Goal: Task Accomplishment & Management: Use online tool/utility

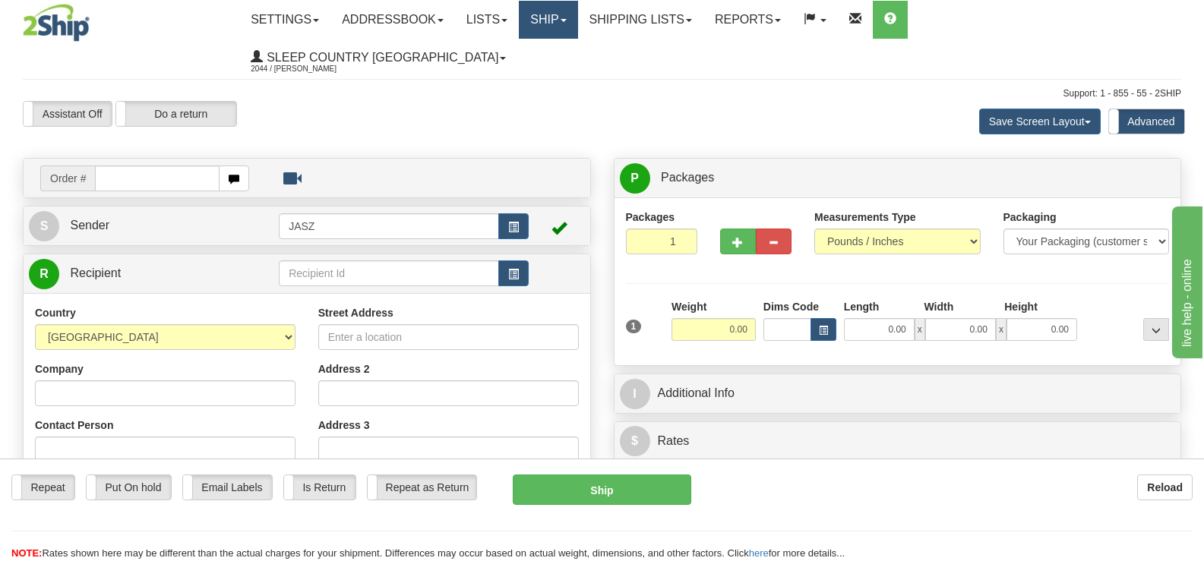
click at [577, 24] on link "Ship" at bounding box center [548, 20] width 58 height 38
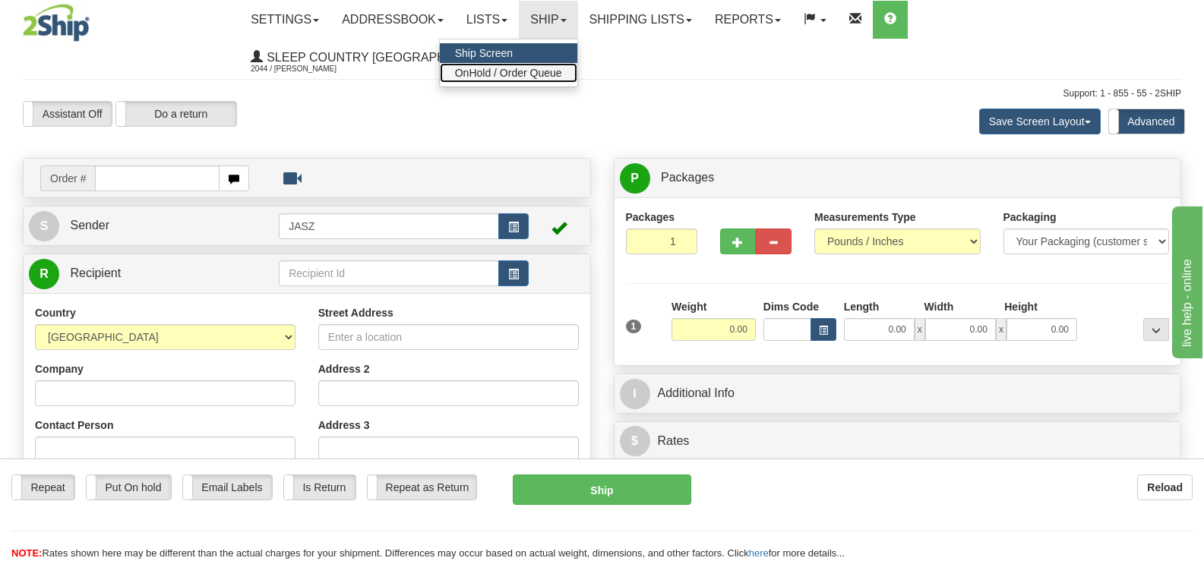
click at [562, 72] on span "OnHold / Order Queue" at bounding box center [508, 73] width 107 height 12
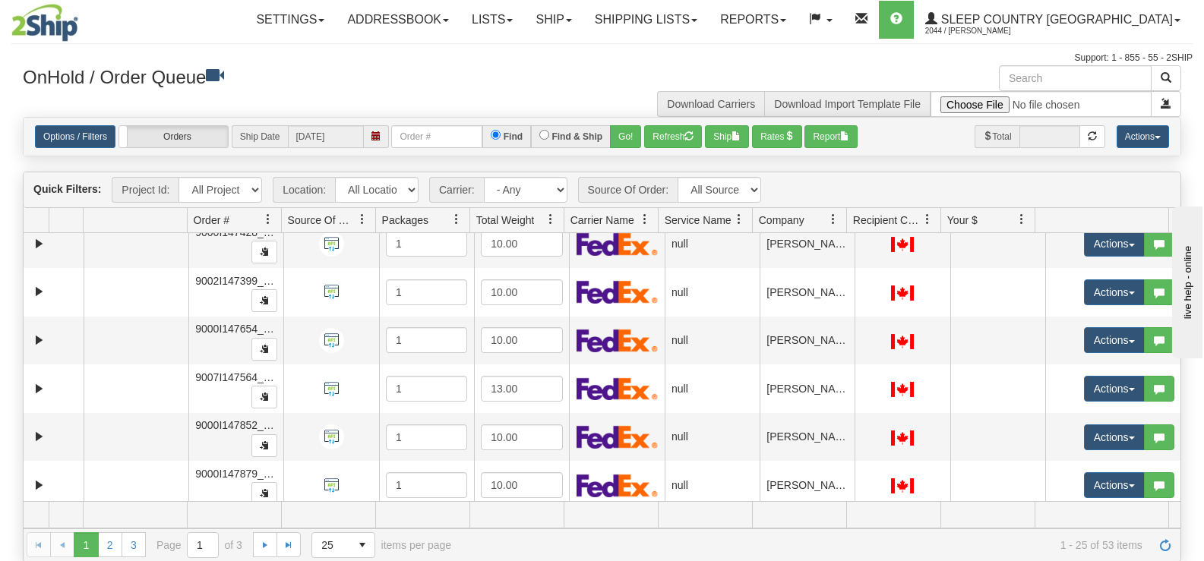
scroll to position [940, 0]
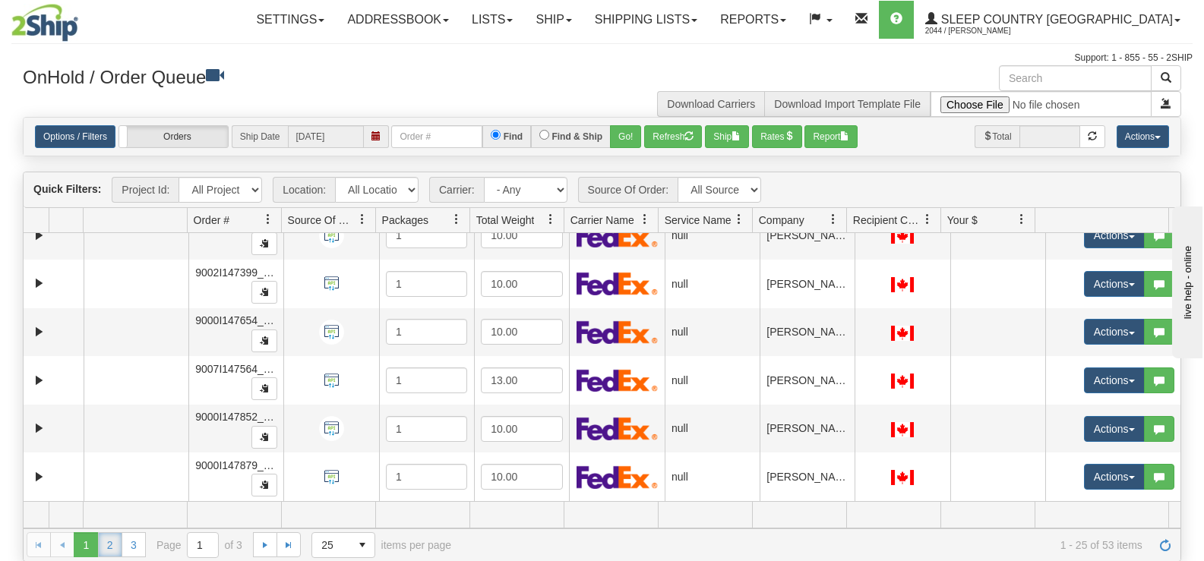
click at [111, 549] on link "2" at bounding box center [110, 545] width 24 height 24
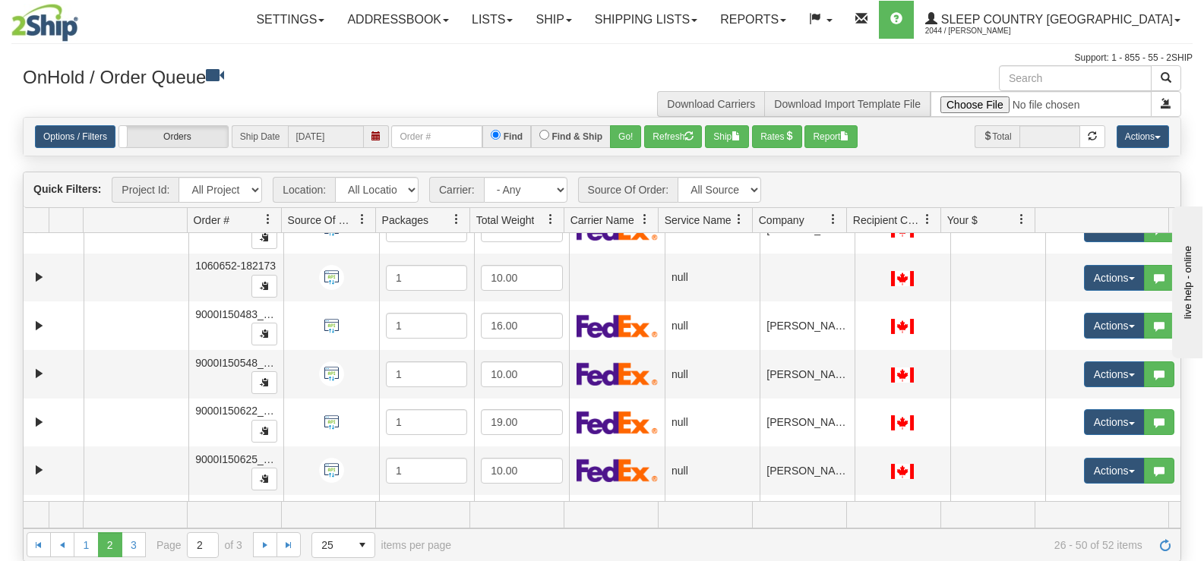
scroll to position [0, 0]
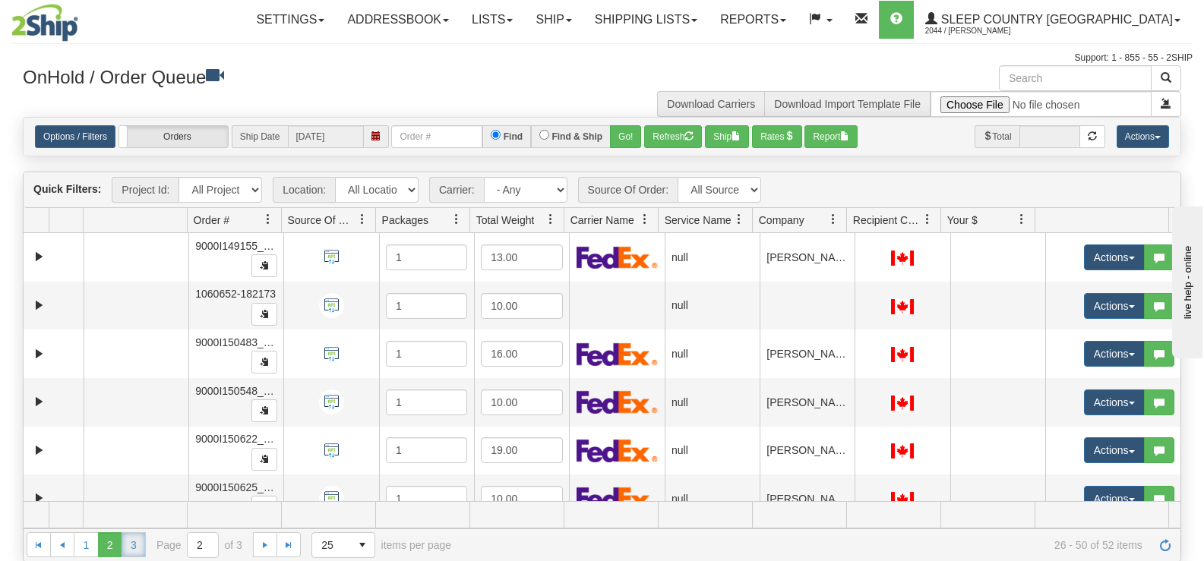
click at [133, 543] on link "3" at bounding box center [134, 545] width 24 height 24
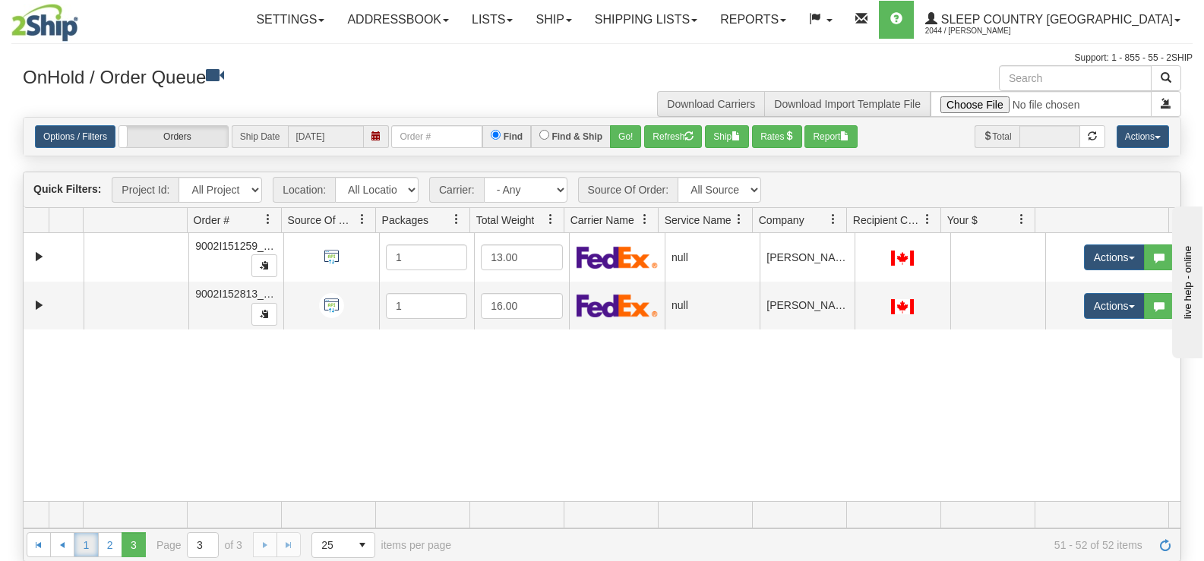
click at [87, 545] on link "1" at bounding box center [86, 545] width 24 height 24
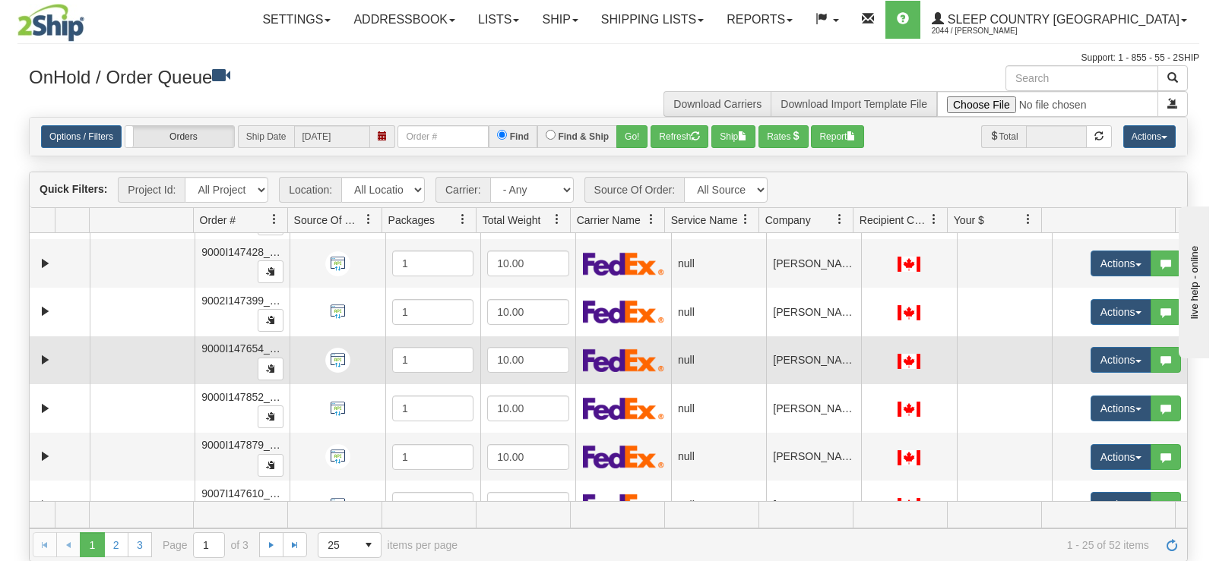
scroll to position [940, 0]
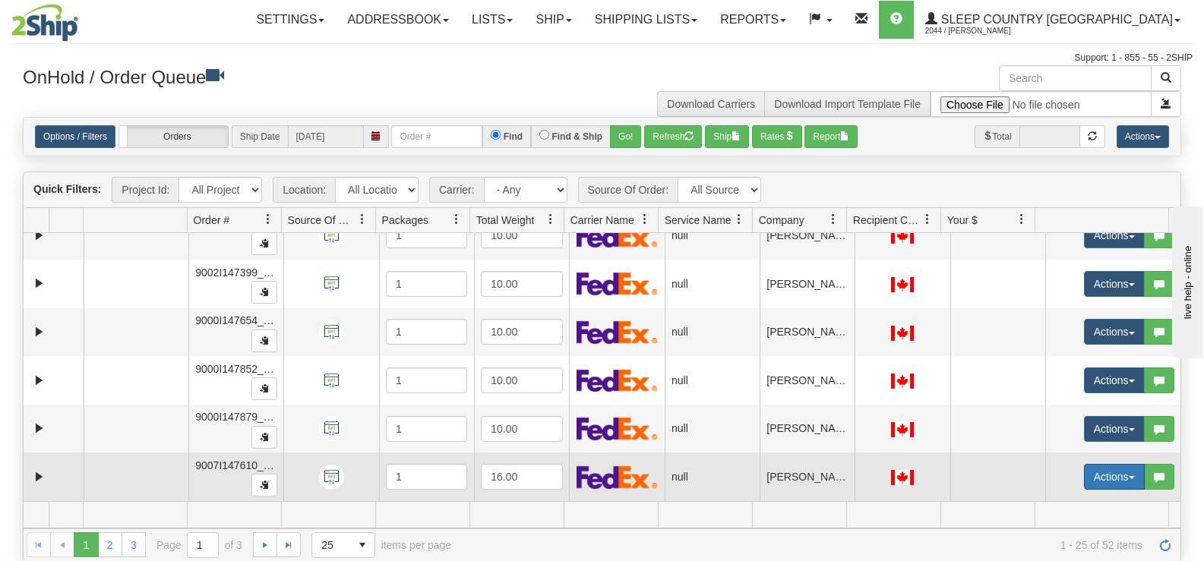
click at [1091, 479] on button "Actions" at bounding box center [1114, 477] width 61 height 26
click at [1063, 497] on link "Open" at bounding box center [1078, 506] width 131 height 20
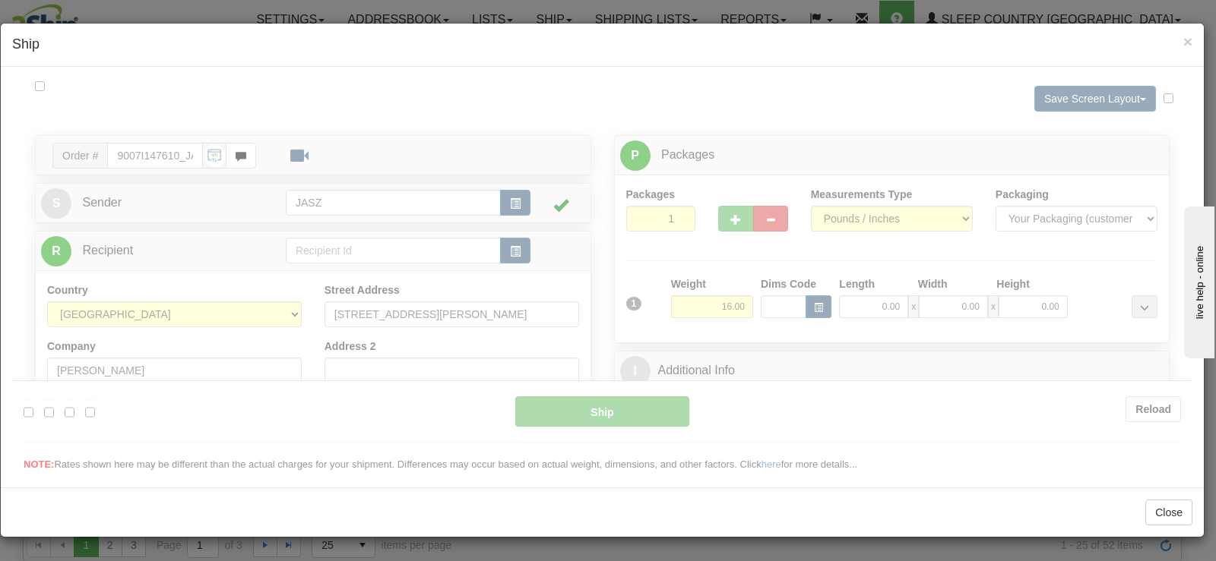
scroll to position [0, 0]
type input "13:28"
type input "16:00"
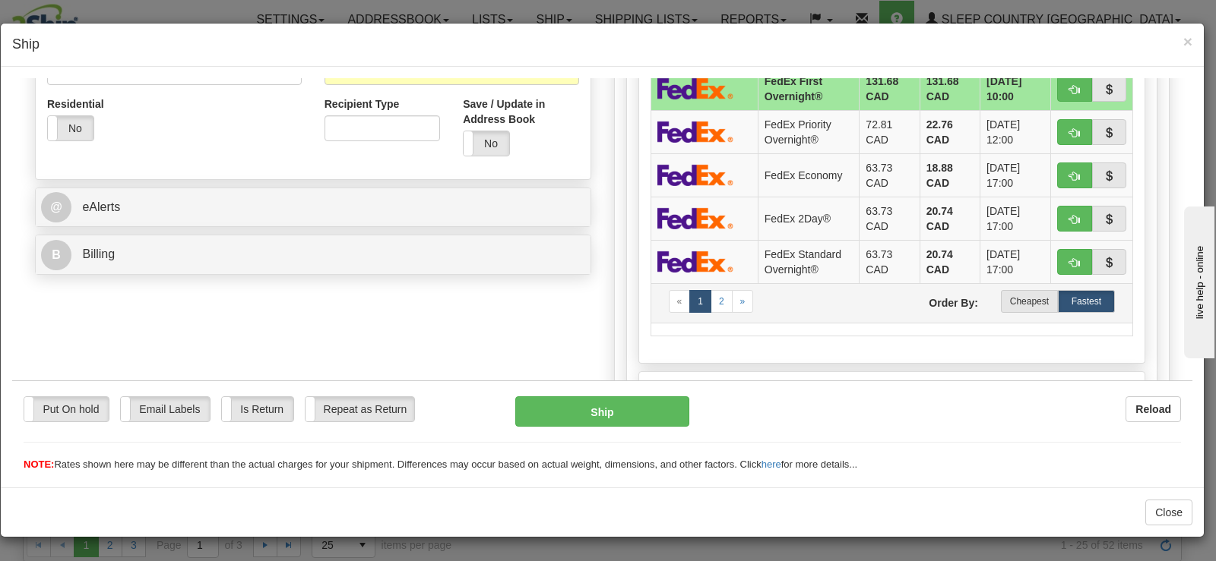
scroll to position [532, 0]
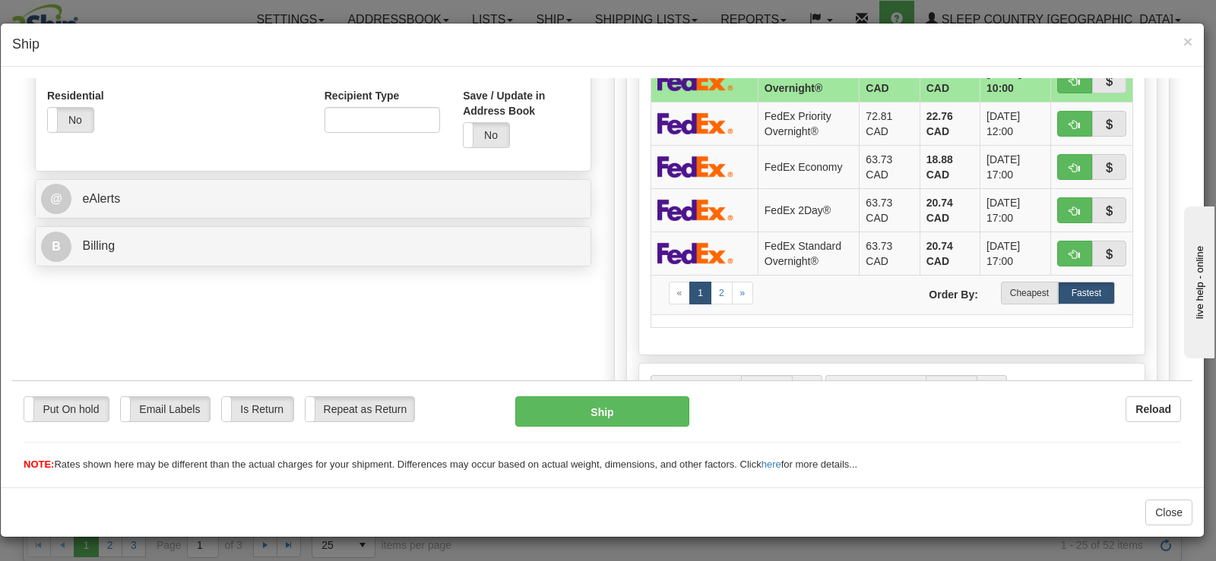
drag, startPoint x: 1006, startPoint y: 294, endPoint x: 937, endPoint y: 314, distance: 71.2
click at [1006, 293] on label "Cheapest" at bounding box center [1029, 292] width 57 height 23
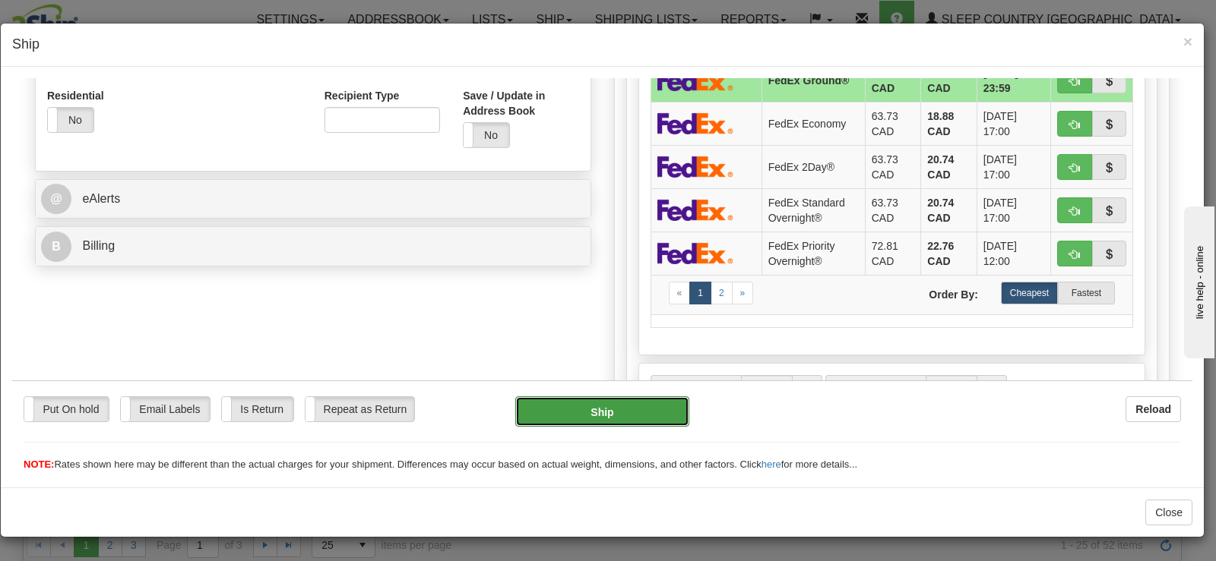
click at [656, 407] on button "Ship" at bounding box center [602, 411] width 174 height 30
type input "92"
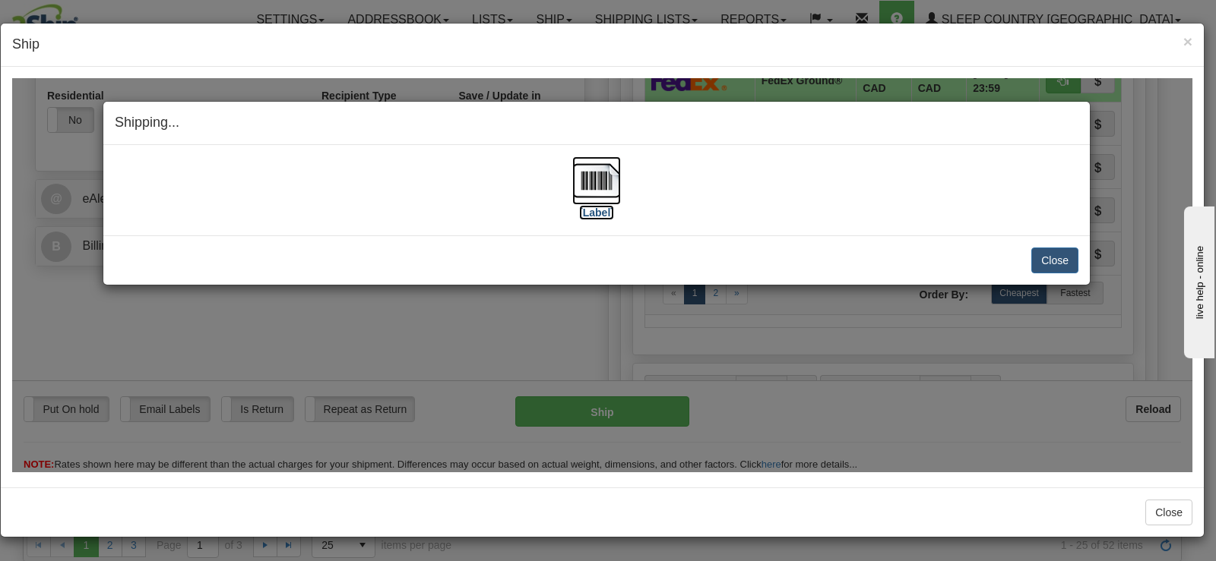
click at [586, 175] on img at bounding box center [596, 180] width 49 height 49
click at [1051, 260] on button "Close" at bounding box center [1054, 260] width 47 height 26
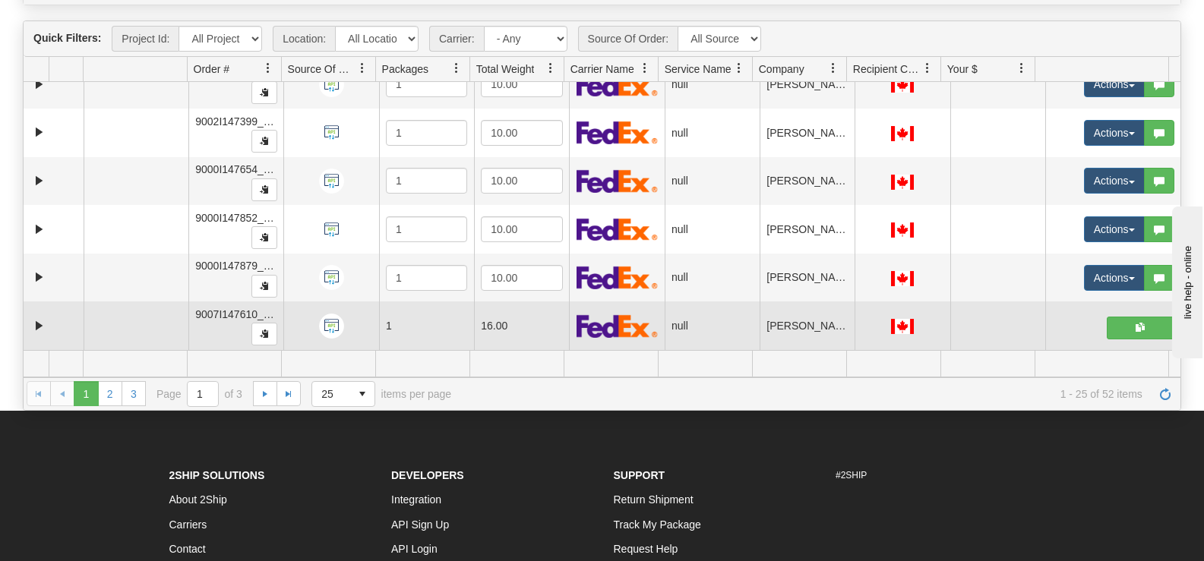
scroll to position [152, 0]
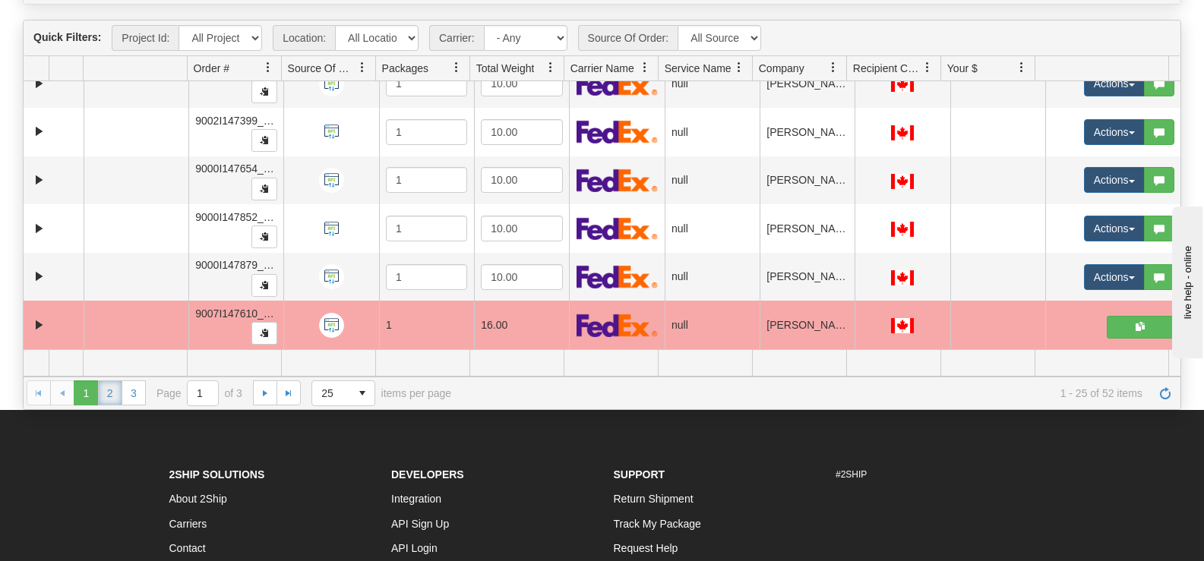
click at [105, 394] on link "2" at bounding box center [110, 393] width 24 height 24
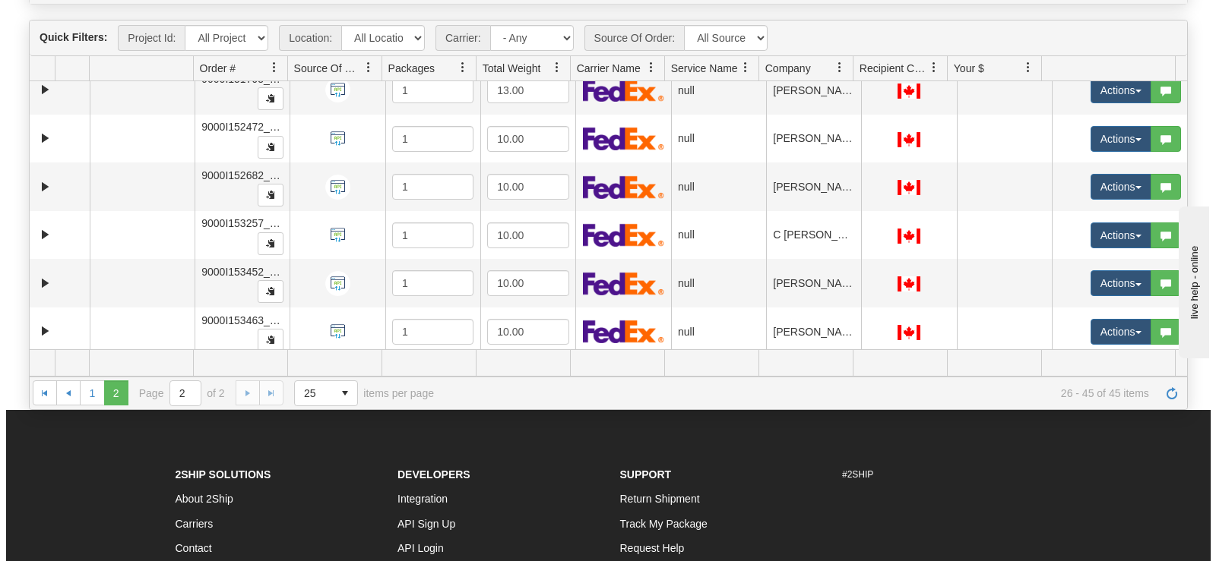
scroll to position [242, 0]
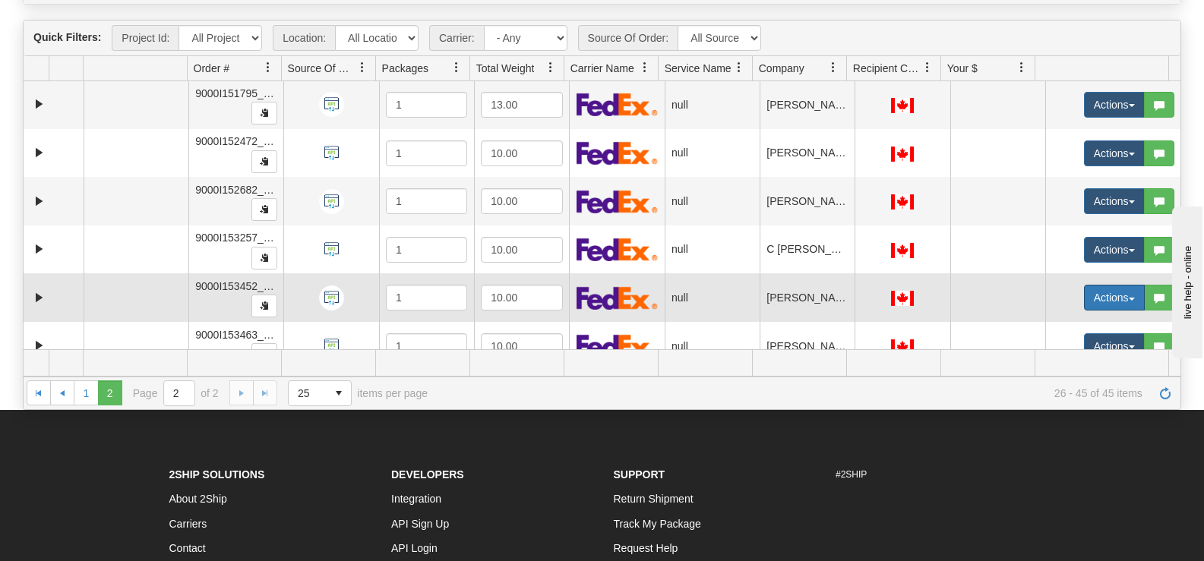
click at [1084, 291] on button "Actions" at bounding box center [1114, 298] width 61 height 26
click at [1050, 327] on span "Open" at bounding box center [1046, 327] width 36 height 12
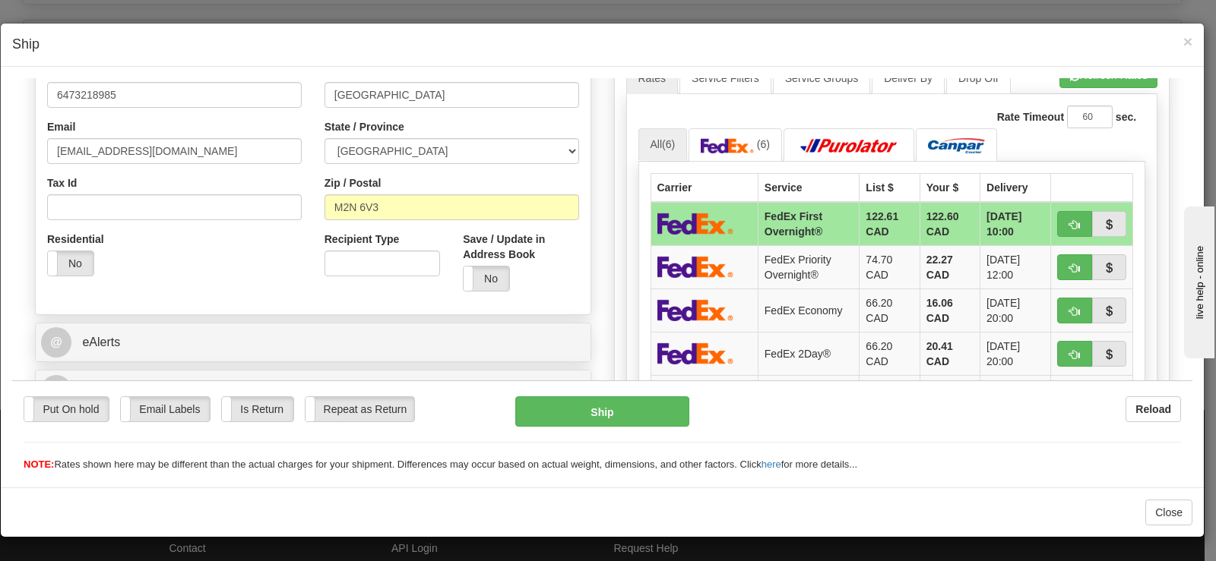
scroll to position [532, 0]
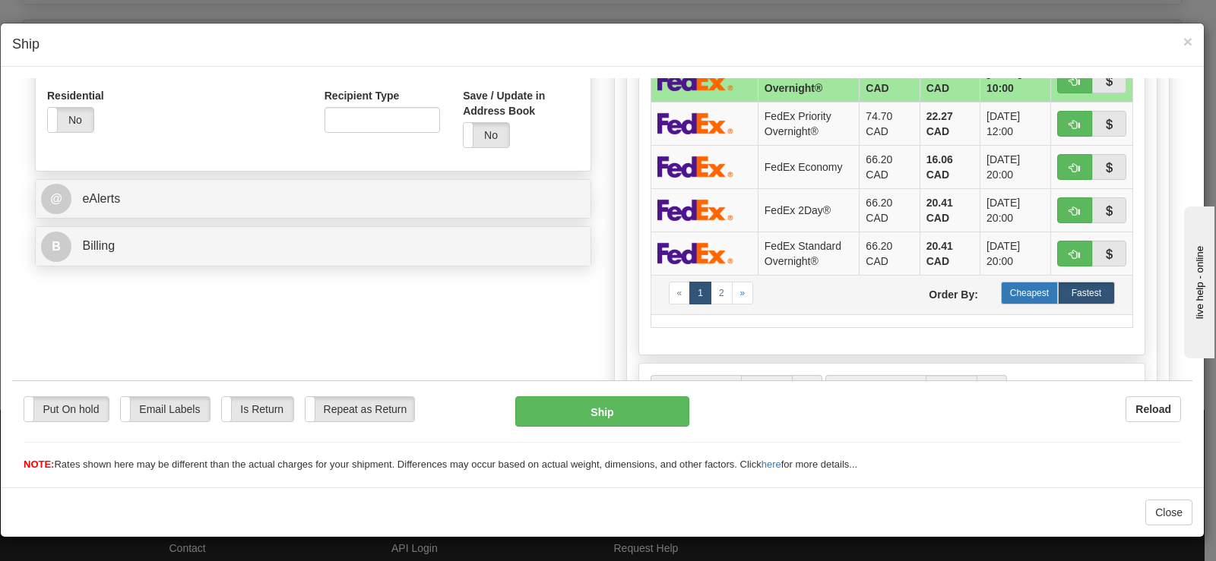
click at [1019, 295] on label "Cheapest" at bounding box center [1029, 292] width 57 height 23
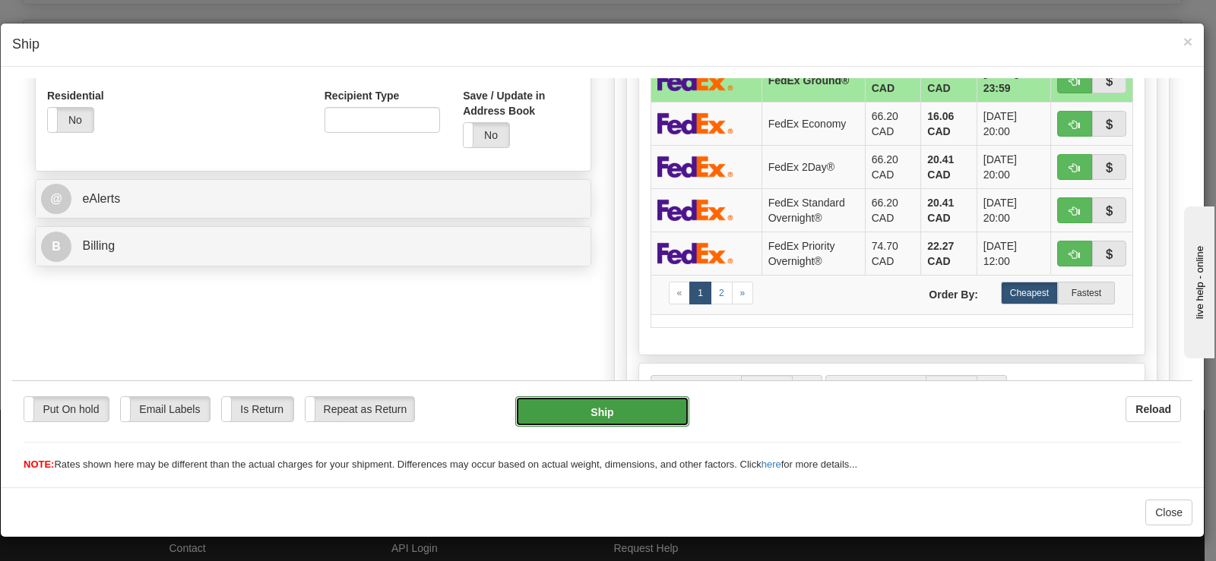
click at [613, 408] on button "Ship" at bounding box center [602, 411] width 174 height 30
type input "92"
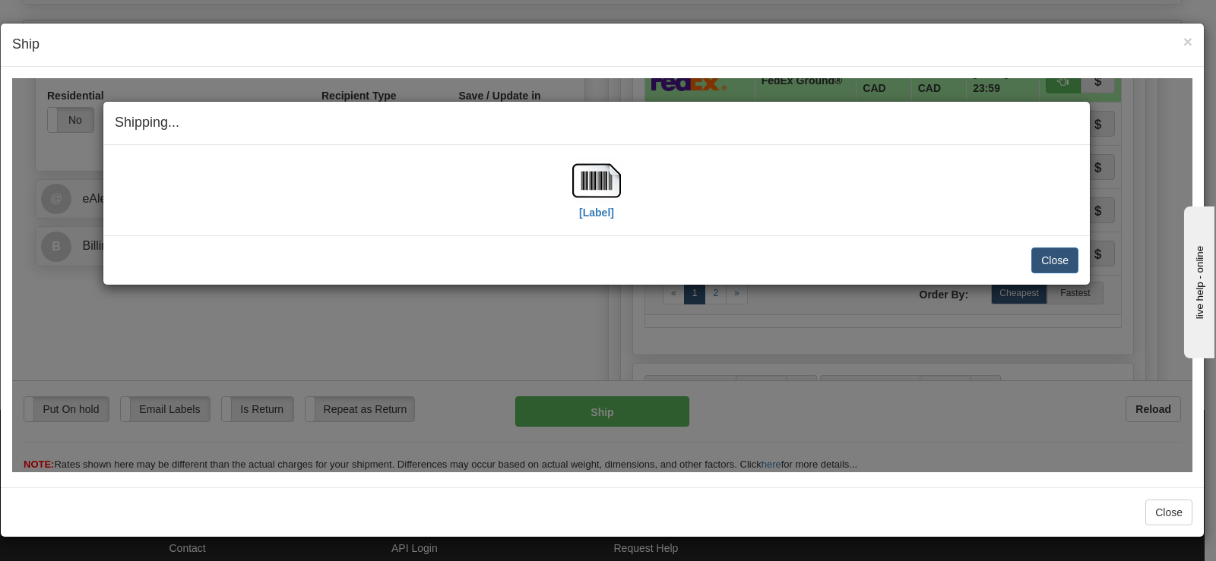
click at [629, 166] on div "[Label]" at bounding box center [596, 190] width 963 height 68
click at [607, 182] on img at bounding box center [596, 180] width 49 height 49
click at [1051, 262] on button "Close" at bounding box center [1054, 260] width 47 height 26
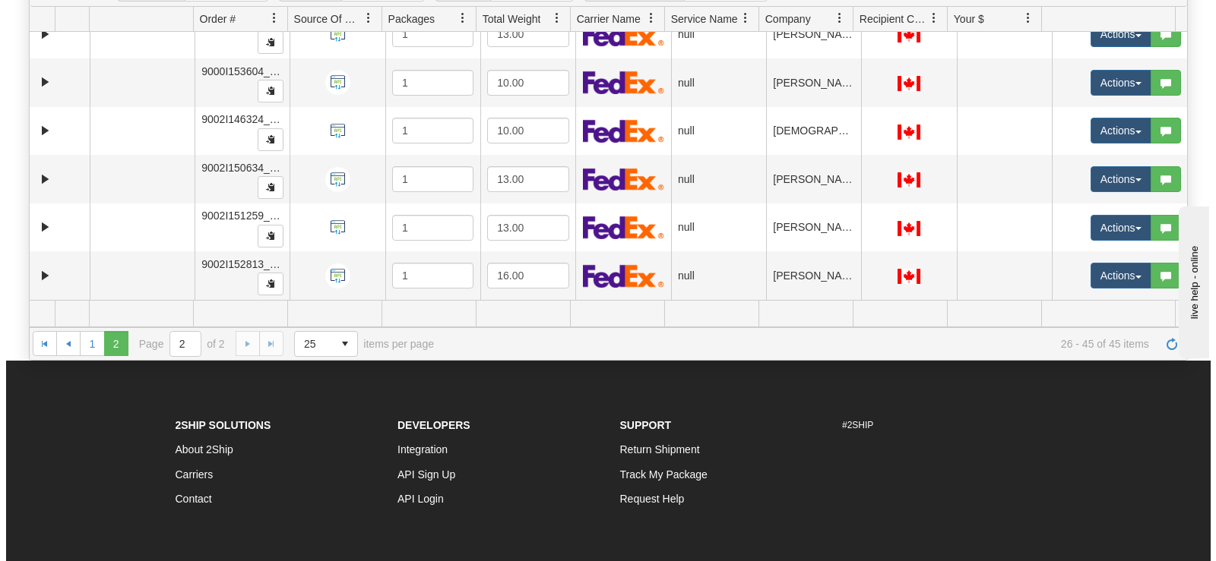
scroll to position [228, 0]
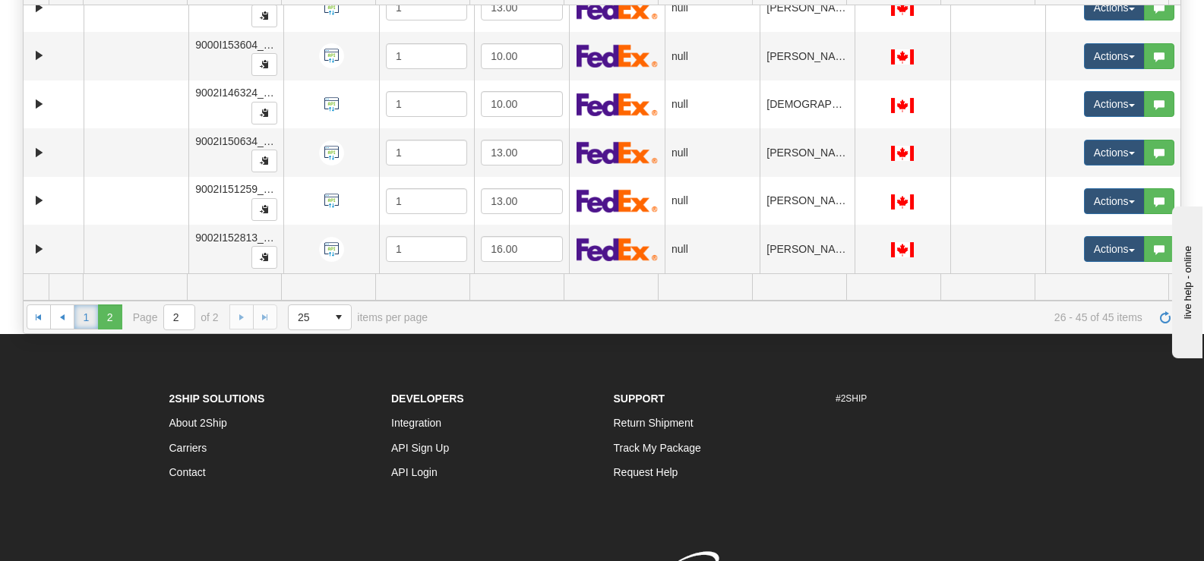
click at [79, 311] on link "1" at bounding box center [86, 317] width 24 height 24
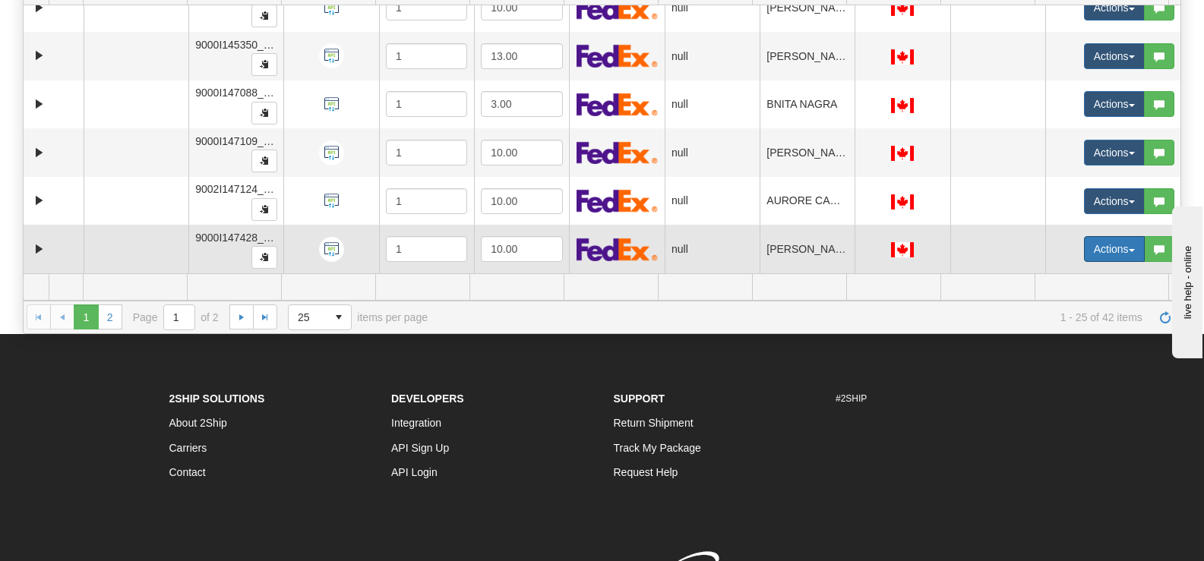
click at [1106, 254] on button "Actions" at bounding box center [1114, 249] width 61 height 26
click at [1092, 271] on link "Open" at bounding box center [1078, 278] width 131 height 20
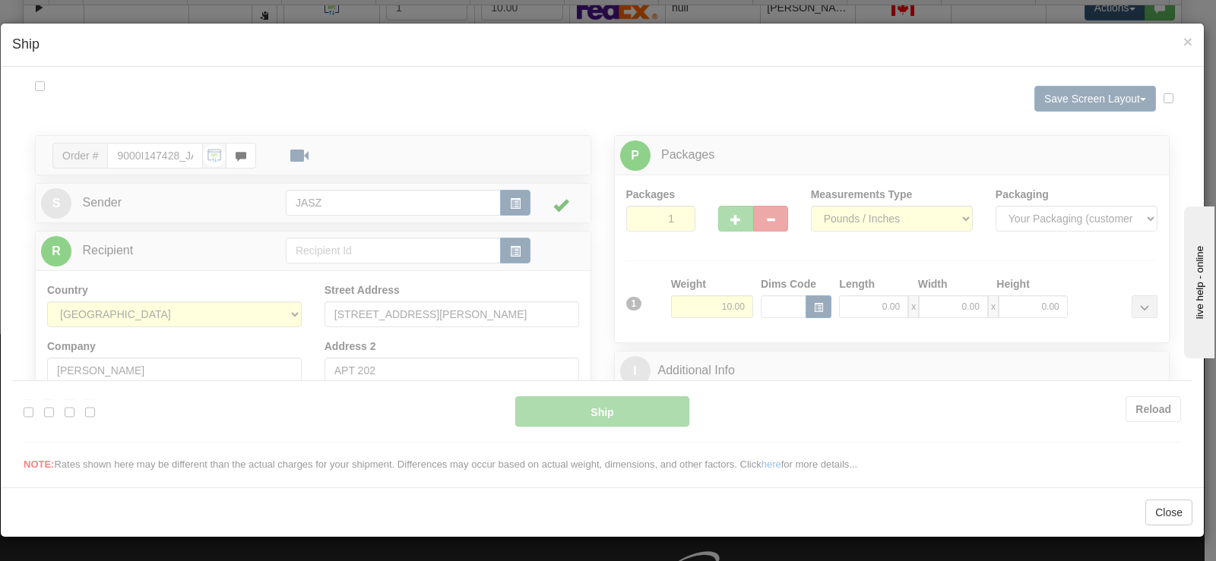
scroll to position [0, 0]
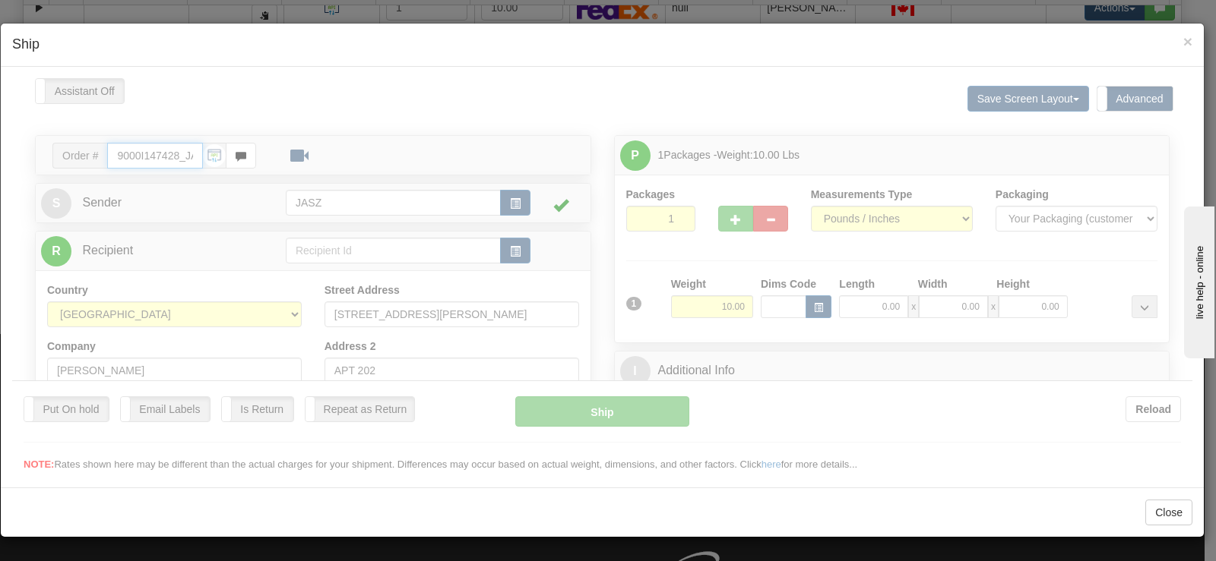
type input "13:35"
type input "16:00"
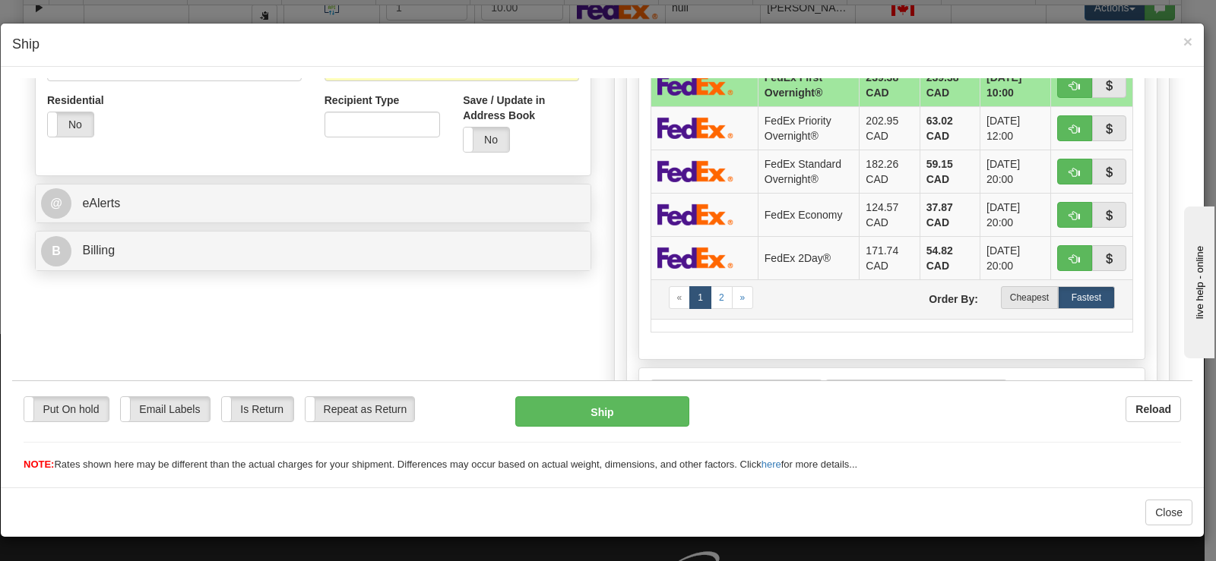
scroll to position [532, 0]
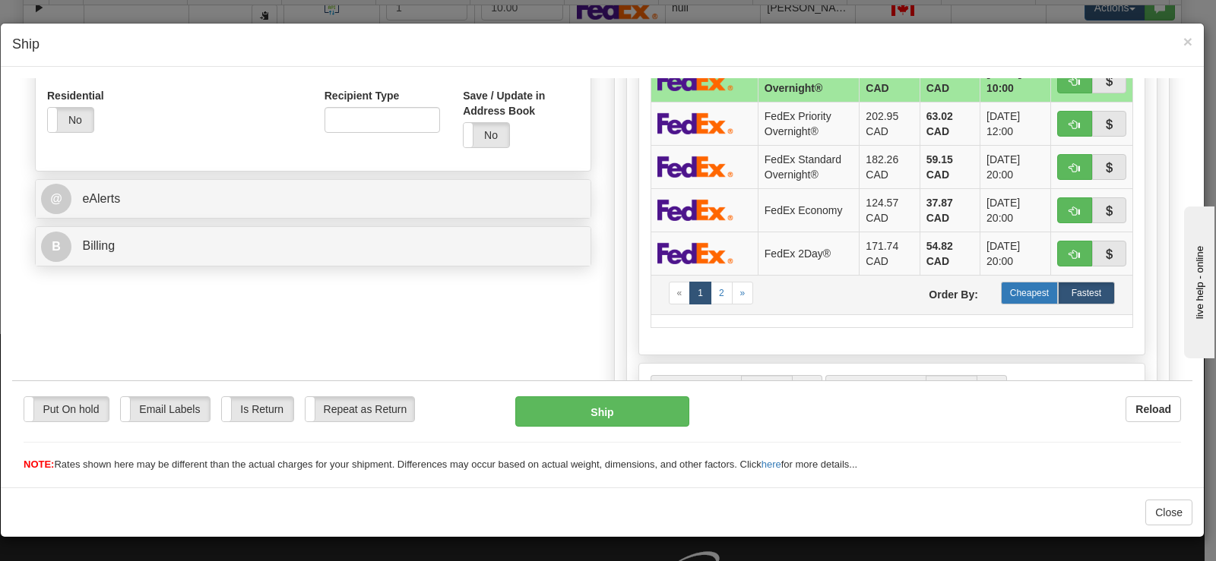
click at [1015, 296] on label "Cheapest" at bounding box center [1029, 292] width 57 height 23
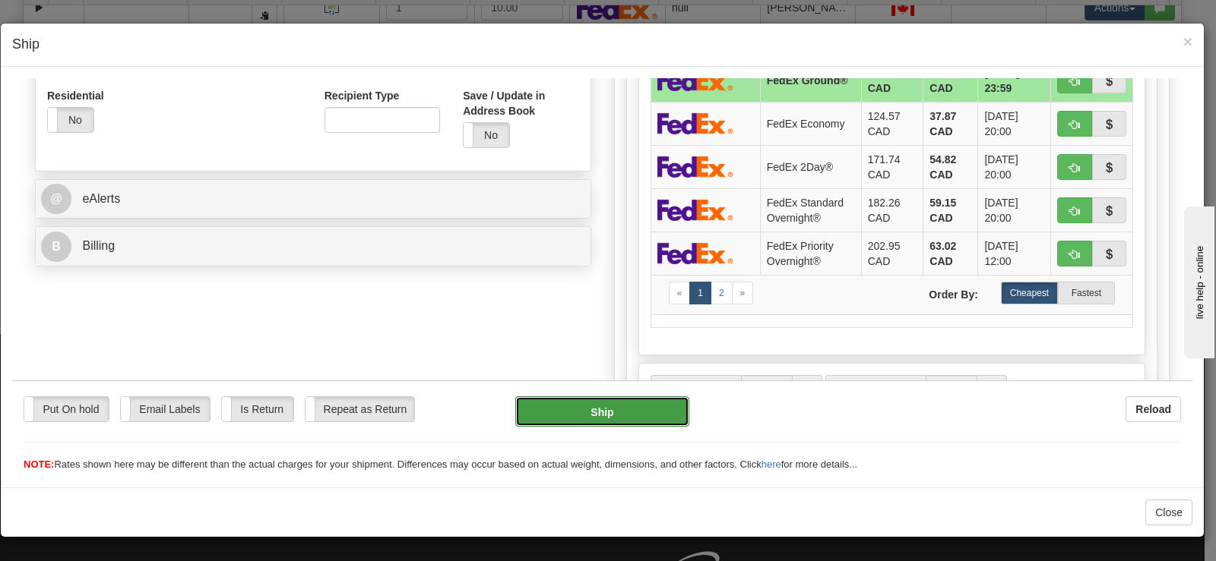
click at [588, 404] on button "Ship" at bounding box center [602, 411] width 174 height 30
type input "92"
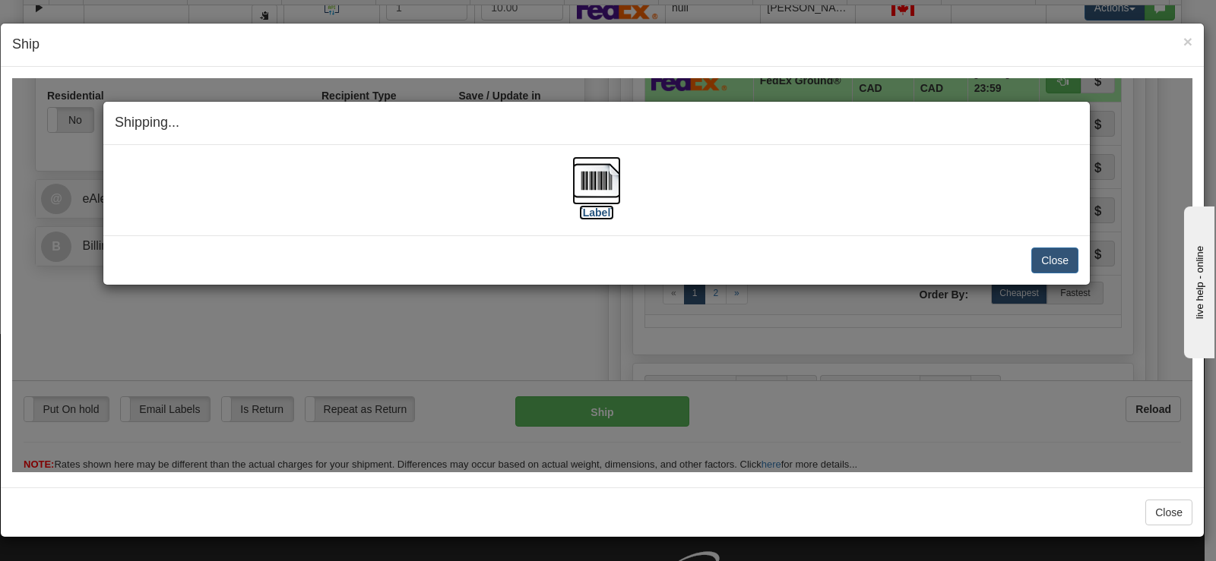
click at [598, 175] on img at bounding box center [596, 180] width 49 height 49
click at [1075, 270] on button "Close" at bounding box center [1054, 260] width 47 height 26
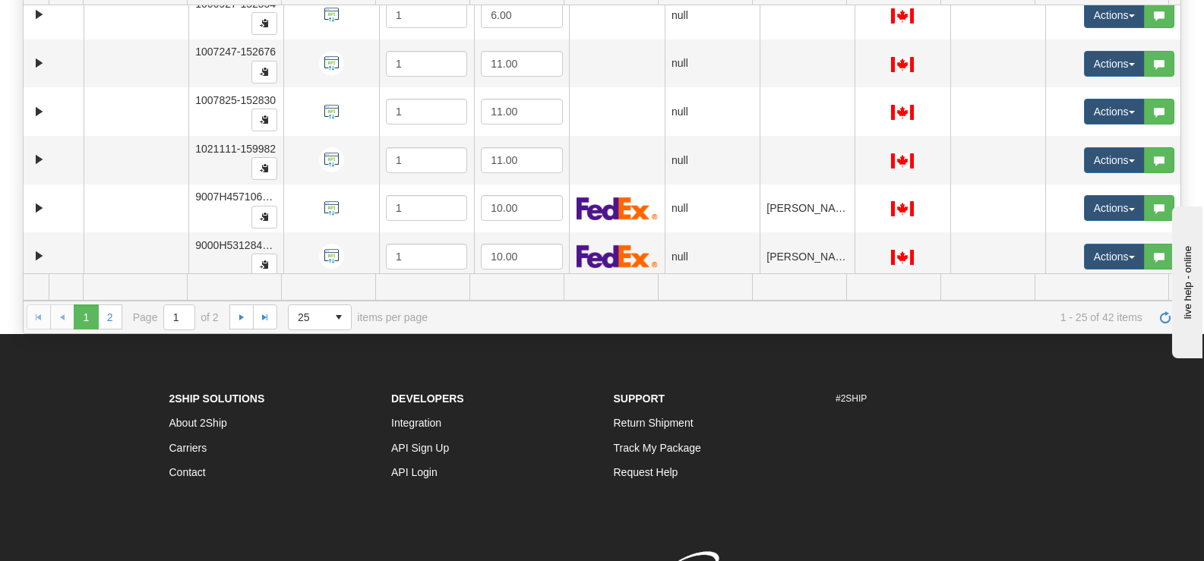
scroll to position [0, 0]
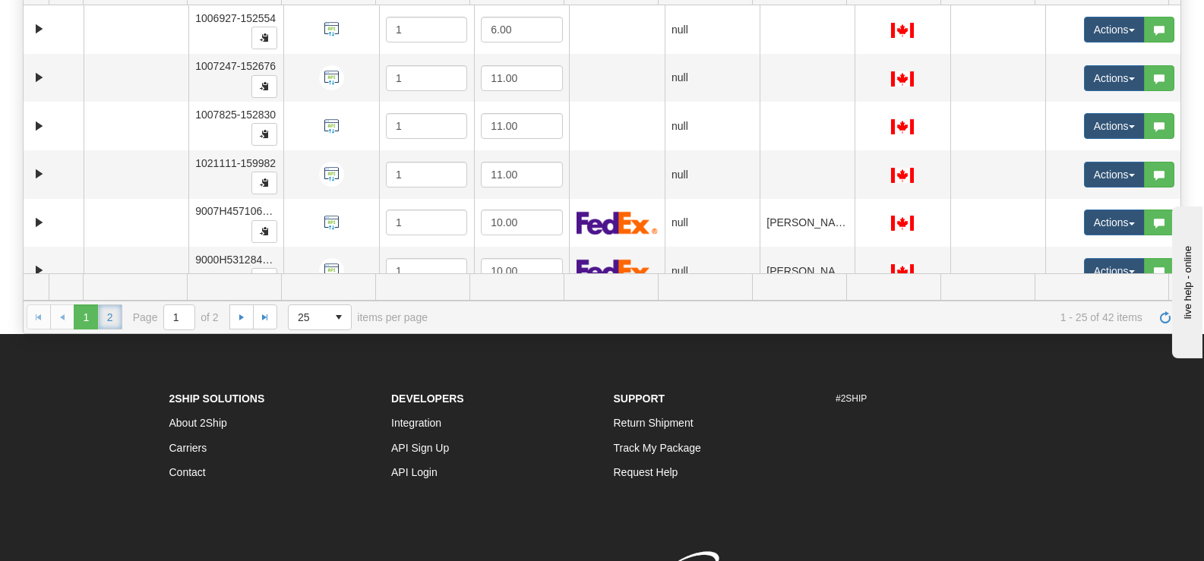
click at [119, 316] on link "2" at bounding box center [110, 317] width 24 height 24
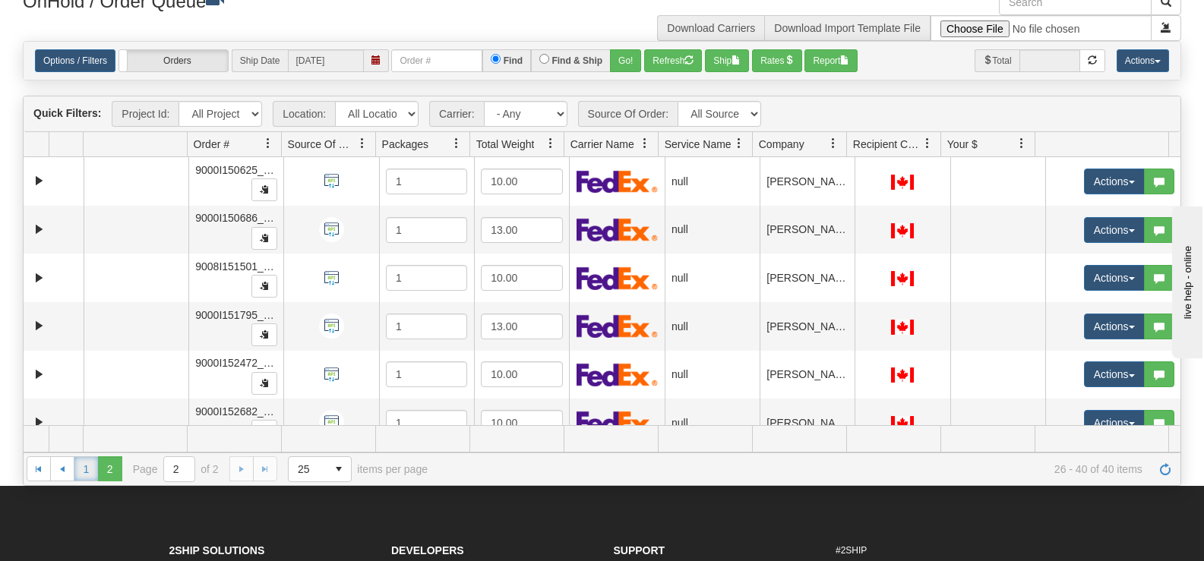
click at [87, 466] on link "1" at bounding box center [86, 469] width 24 height 24
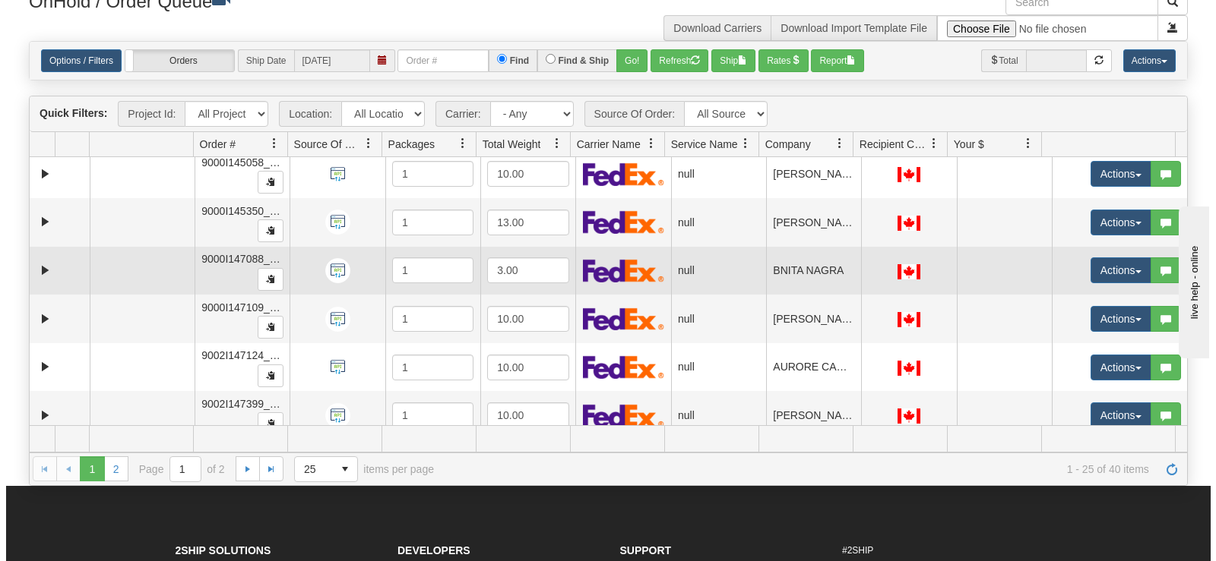
scroll to position [760, 0]
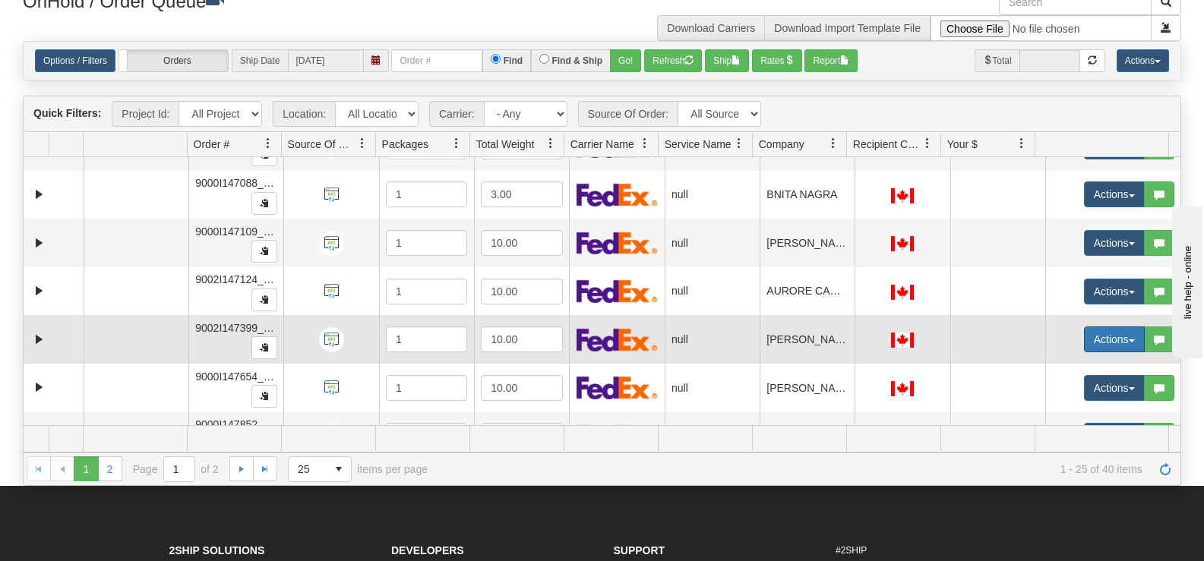
click at [1084, 343] on button "Actions" at bounding box center [1114, 340] width 61 height 26
click at [1058, 365] on link "Open" at bounding box center [1078, 369] width 131 height 20
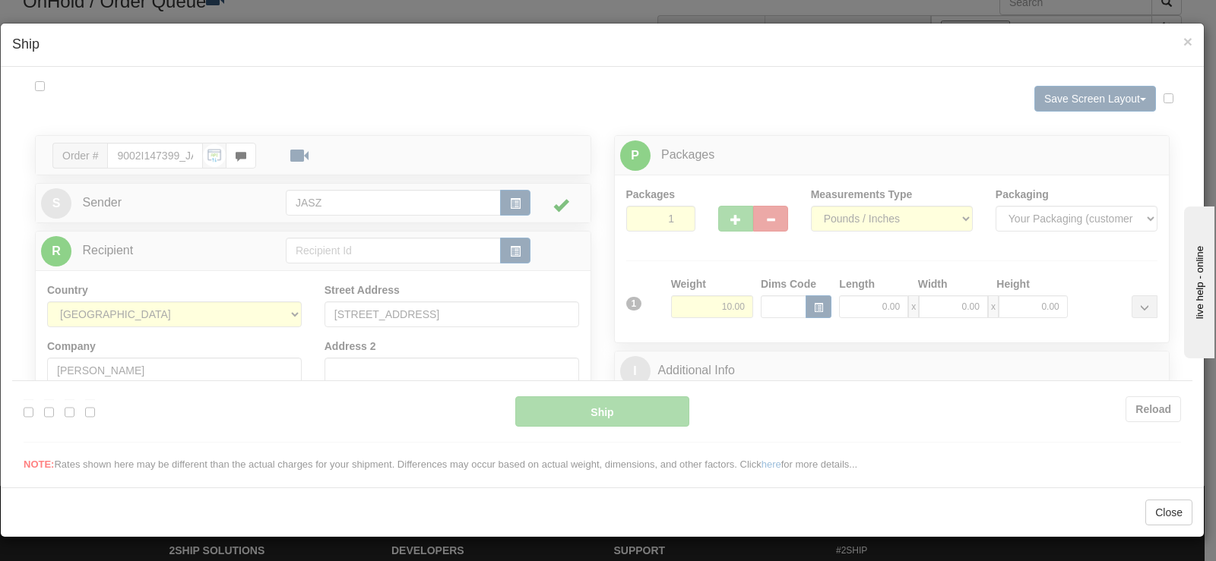
scroll to position [0, 0]
type input "13:36"
type input "16:00"
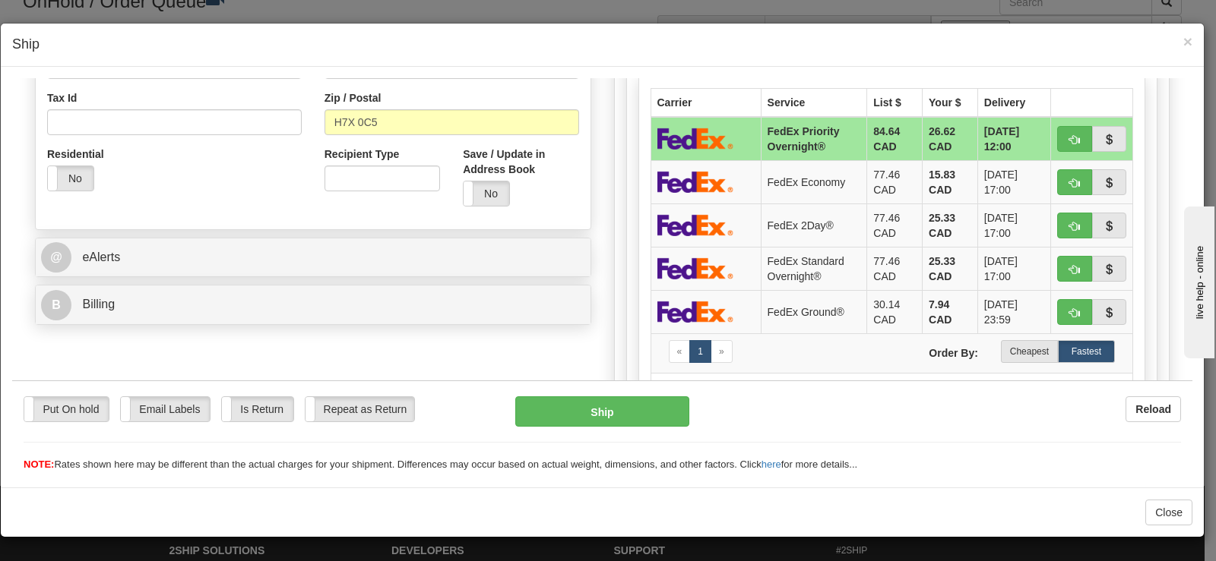
scroll to position [456, 0]
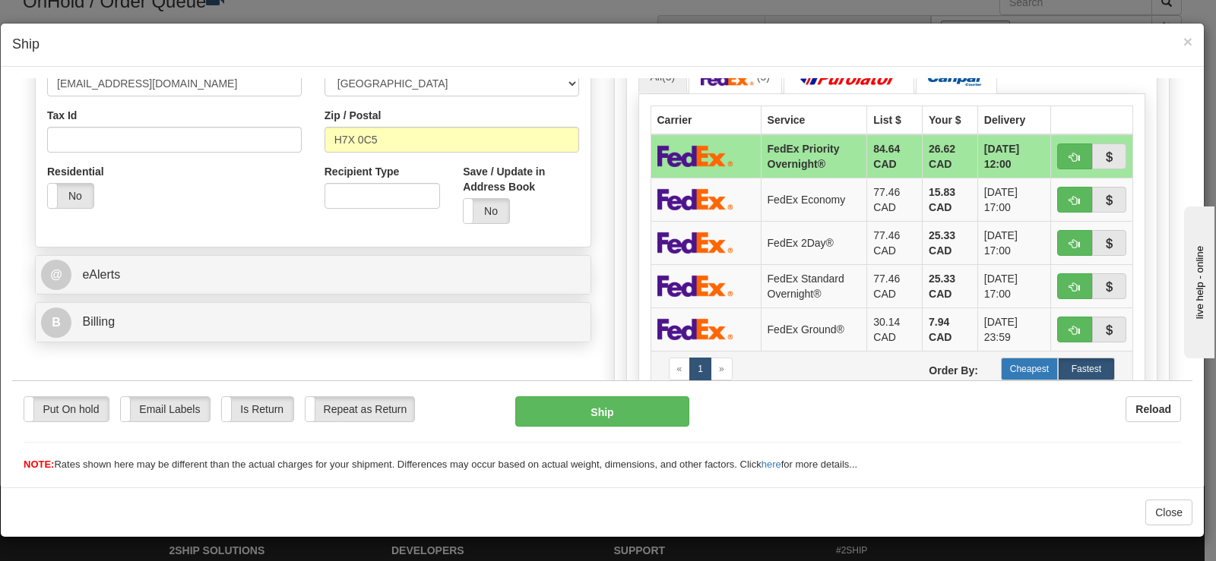
click at [1011, 368] on label "Cheapest" at bounding box center [1029, 368] width 57 height 23
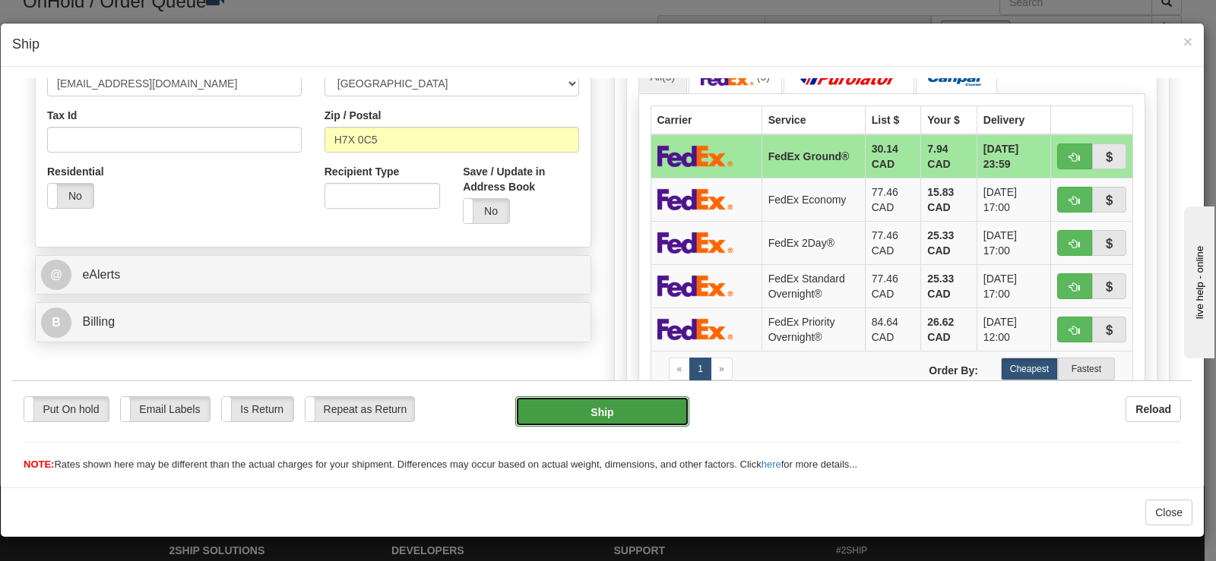
click at [568, 417] on button "Ship" at bounding box center [602, 411] width 174 height 30
type input "92"
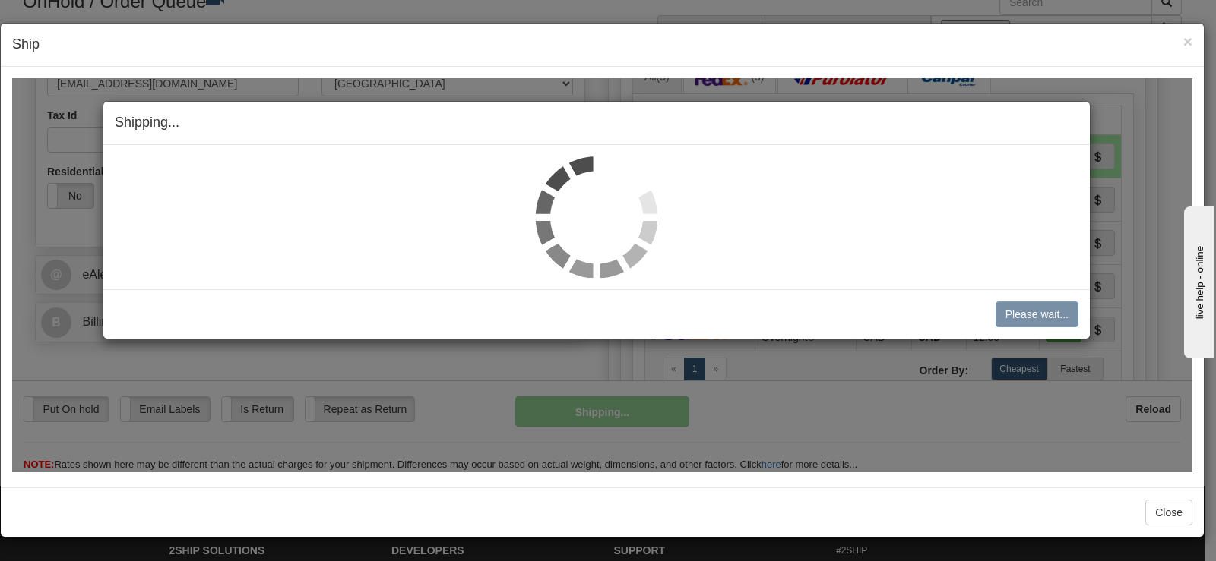
click at [583, 216] on img at bounding box center [597, 217] width 122 height 122
click at [583, 211] on img at bounding box center [597, 217] width 122 height 122
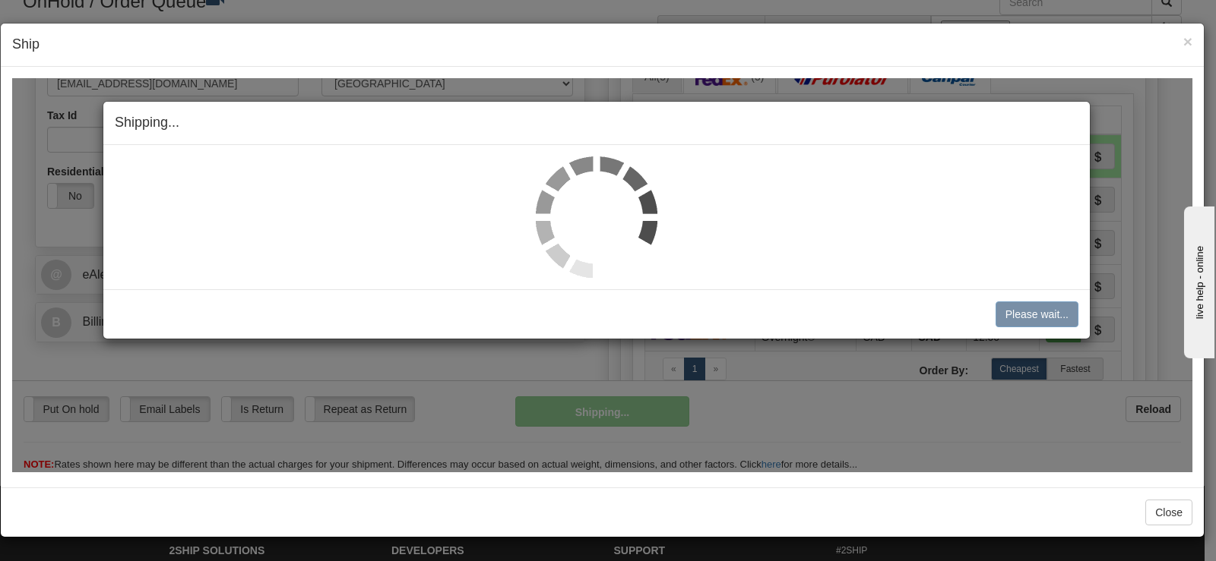
click at [583, 211] on img at bounding box center [597, 217] width 122 height 122
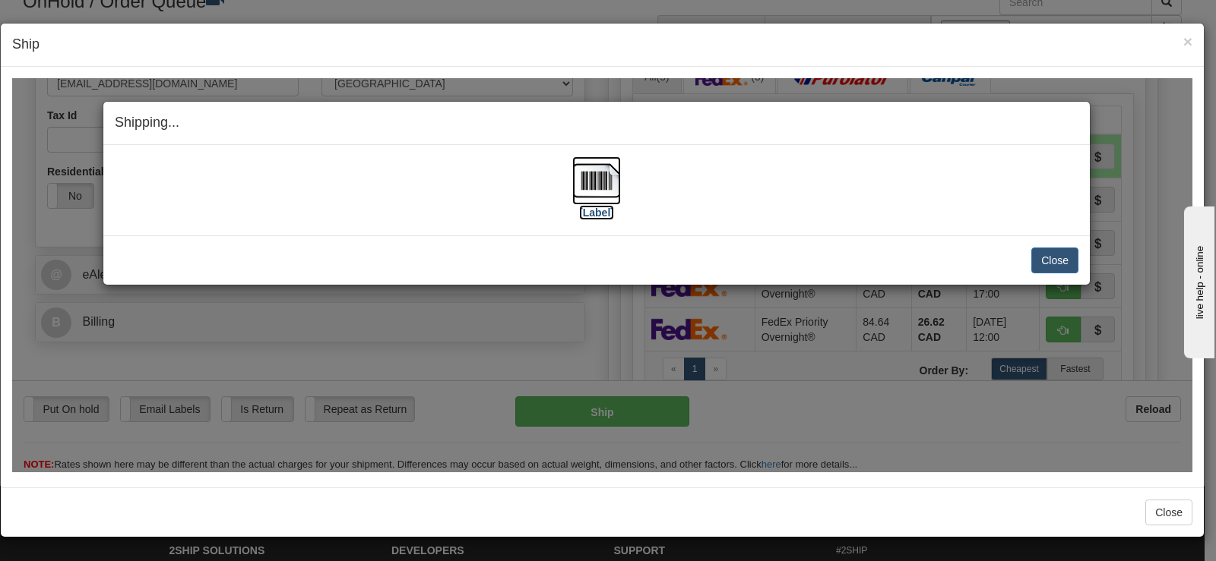
click at [583, 211] on label "[Label]" at bounding box center [596, 211] width 35 height 15
click at [1052, 254] on button "Close" at bounding box center [1054, 260] width 47 height 26
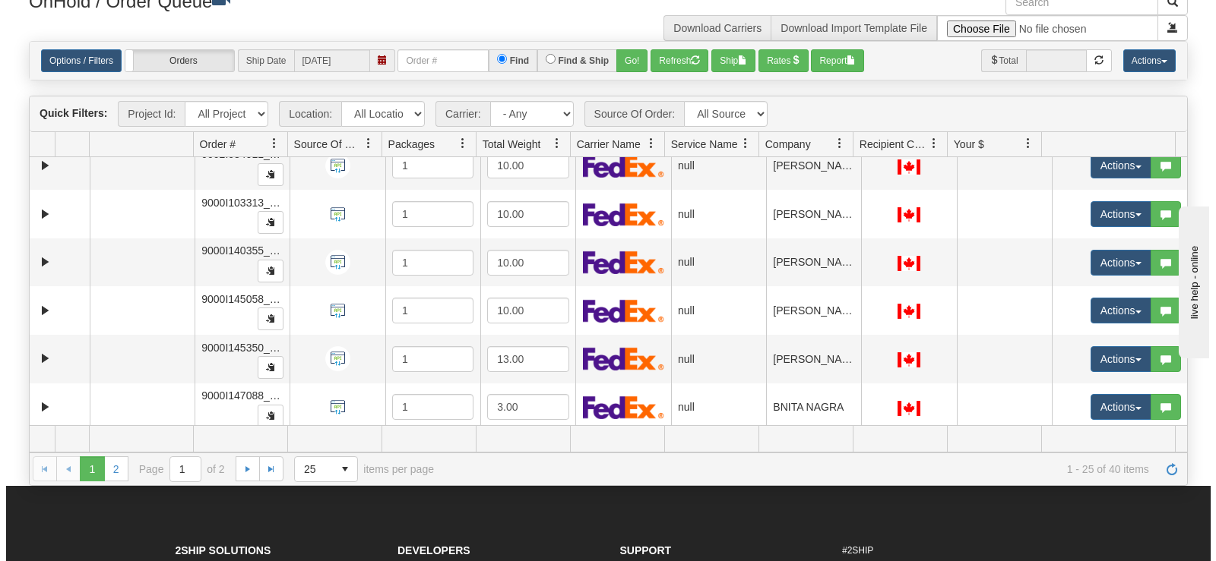
scroll to position [532, 0]
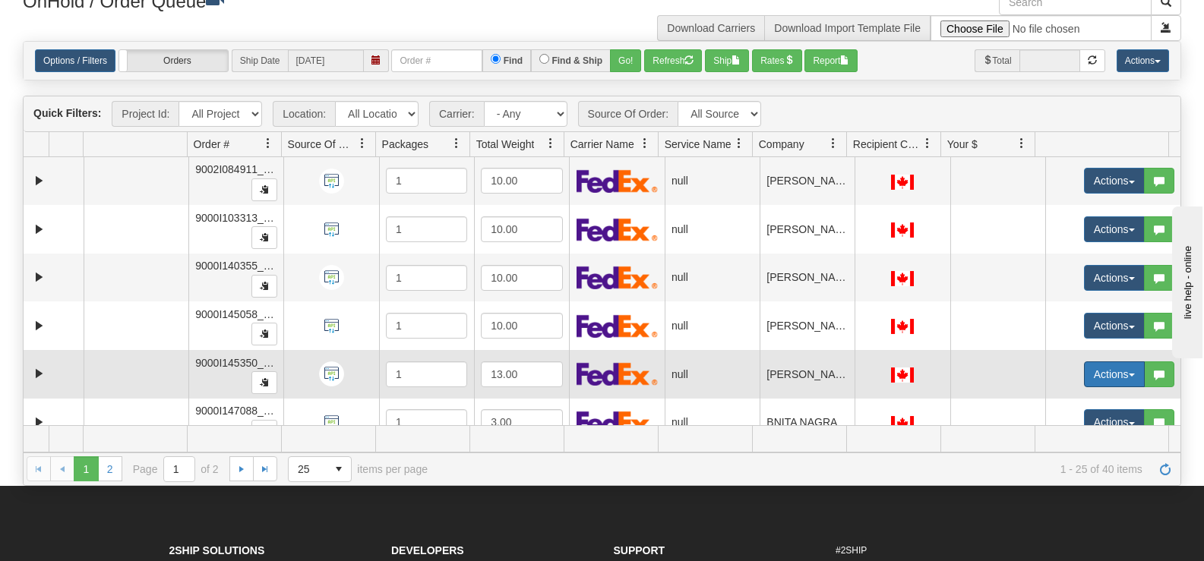
click at [1090, 364] on button "Actions" at bounding box center [1114, 375] width 61 height 26
click at [1081, 400] on link "Open" at bounding box center [1078, 404] width 131 height 20
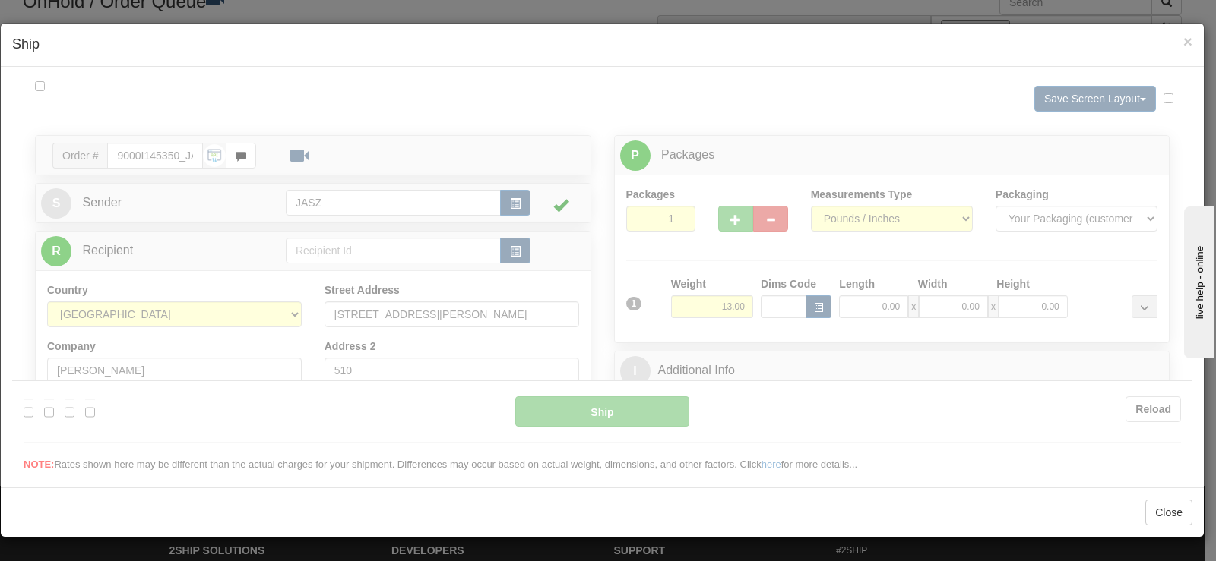
scroll to position [0, 0]
type input "13:37"
type input "16:00"
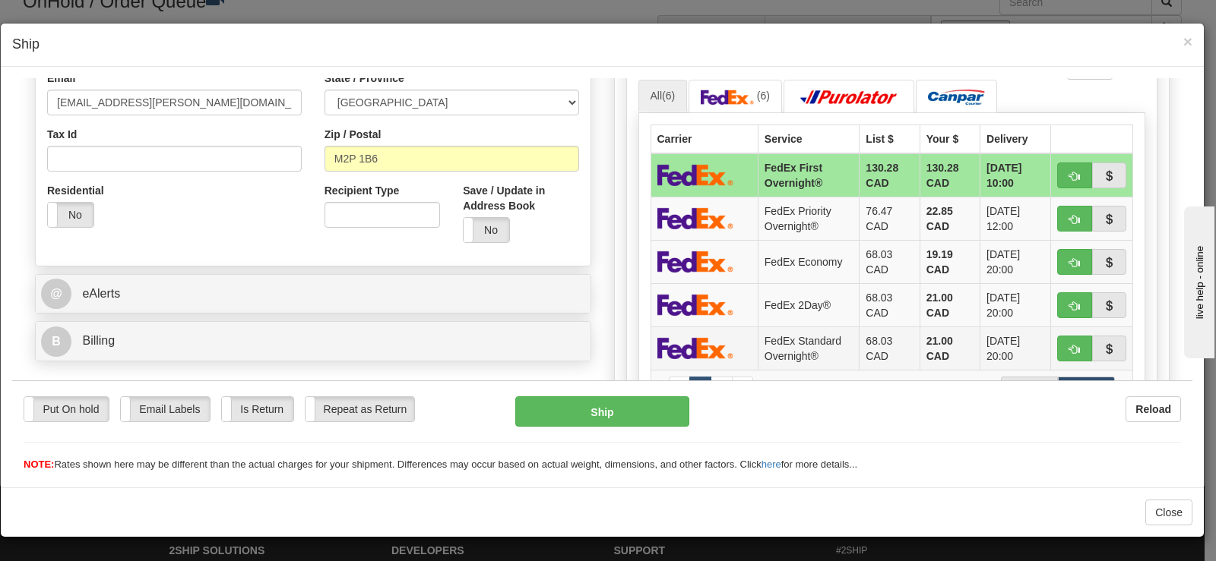
scroll to position [456, 0]
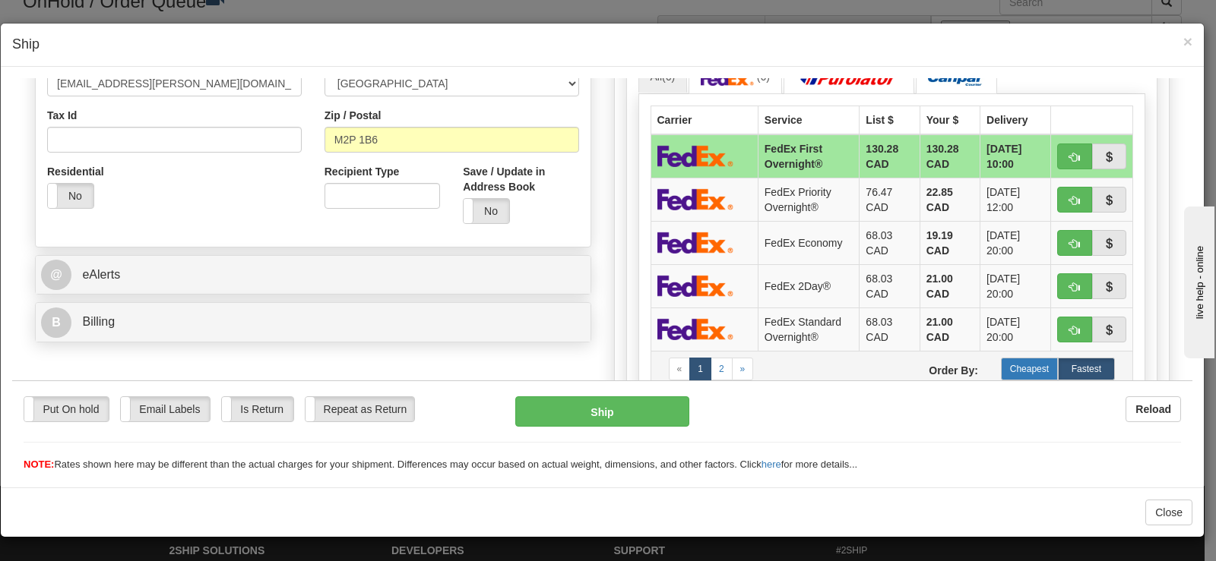
click at [1016, 371] on label "Cheapest" at bounding box center [1029, 368] width 57 height 23
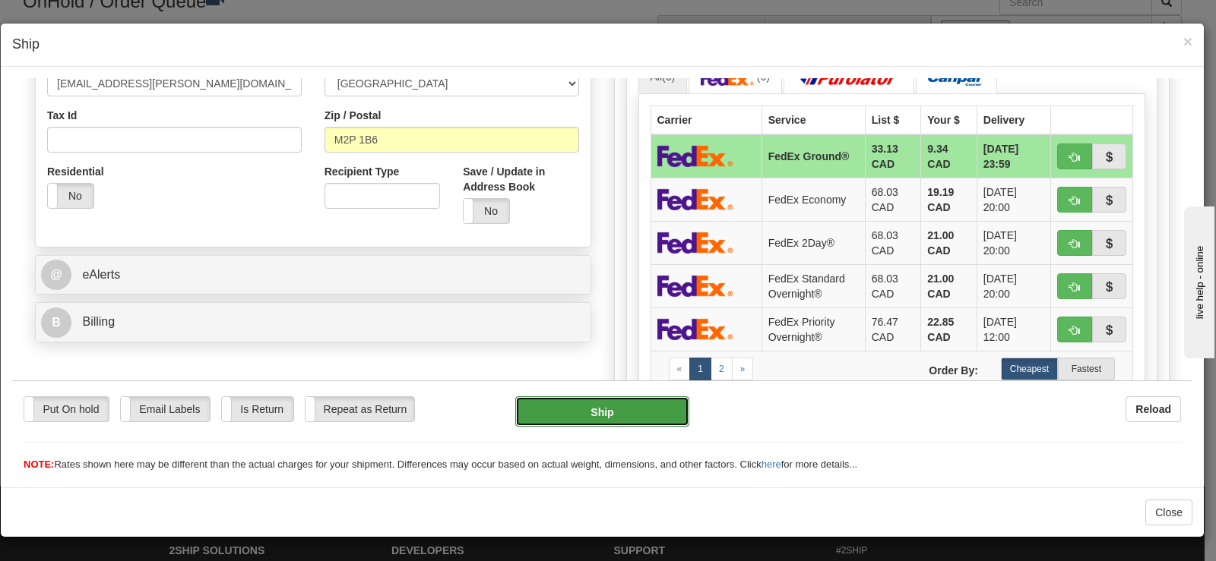
click at [570, 406] on button "Ship" at bounding box center [602, 411] width 174 height 30
type input "92"
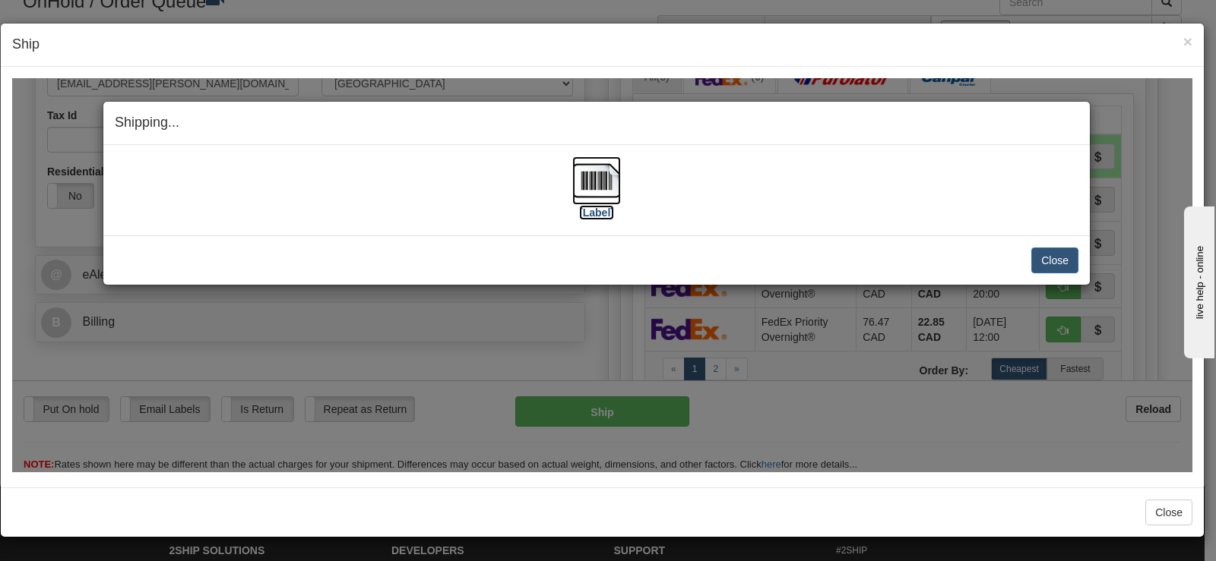
click at [612, 184] on img at bounding box center [596, 180] width 49 height 49
click at [1042, 263] on button "Close" at bounding box center [1054, 260] width 47 height 26
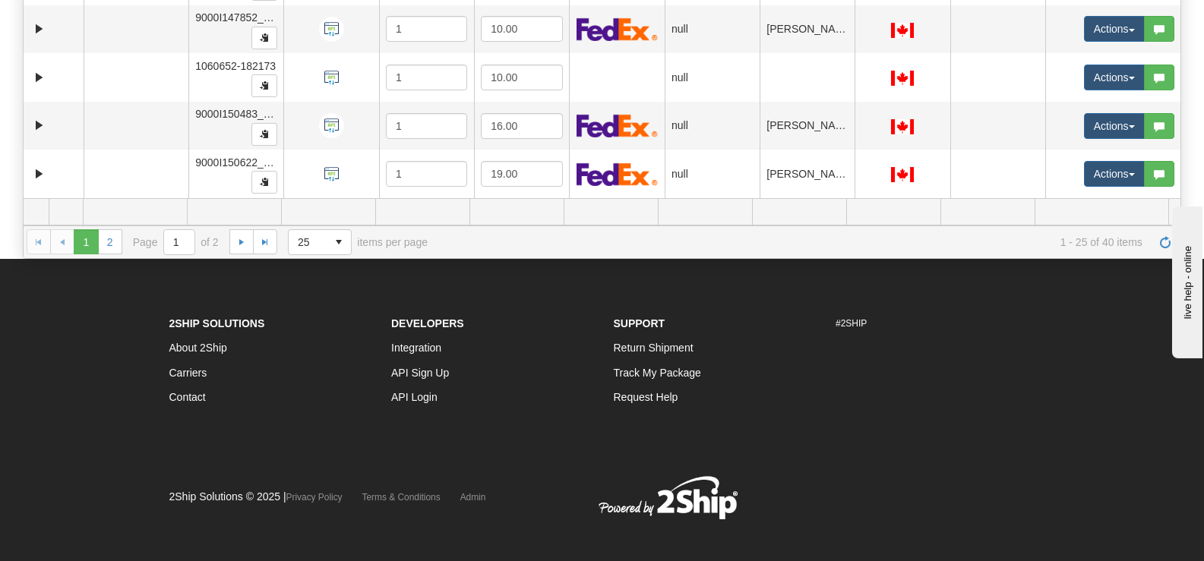
scroll to position [304, 0]
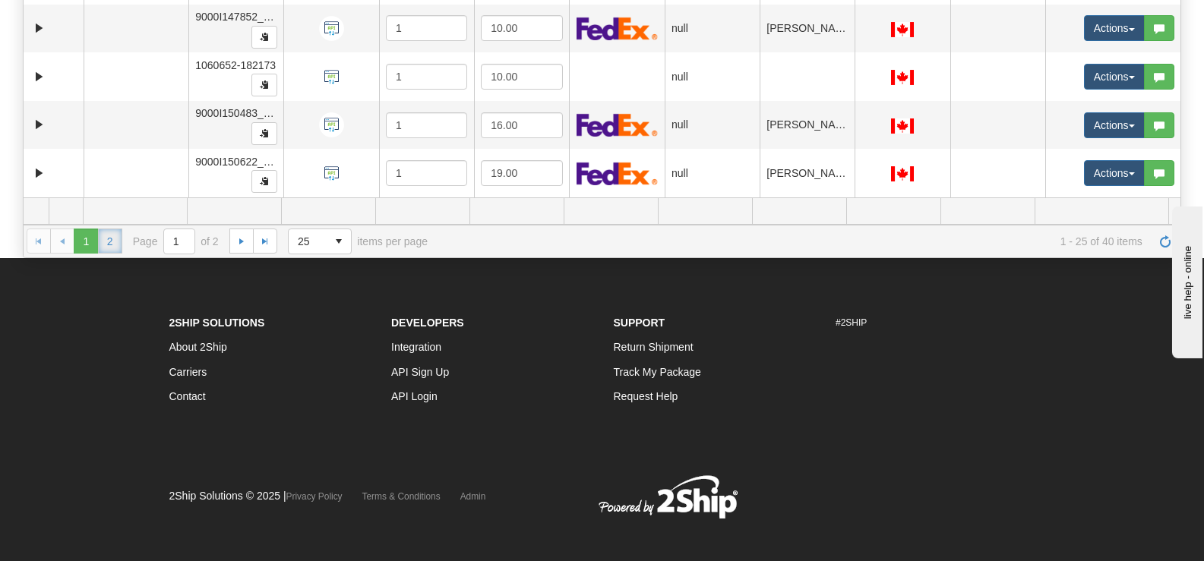
click at [116, 242] on link "2" at bounding box center [110, 241] width 24 height 24
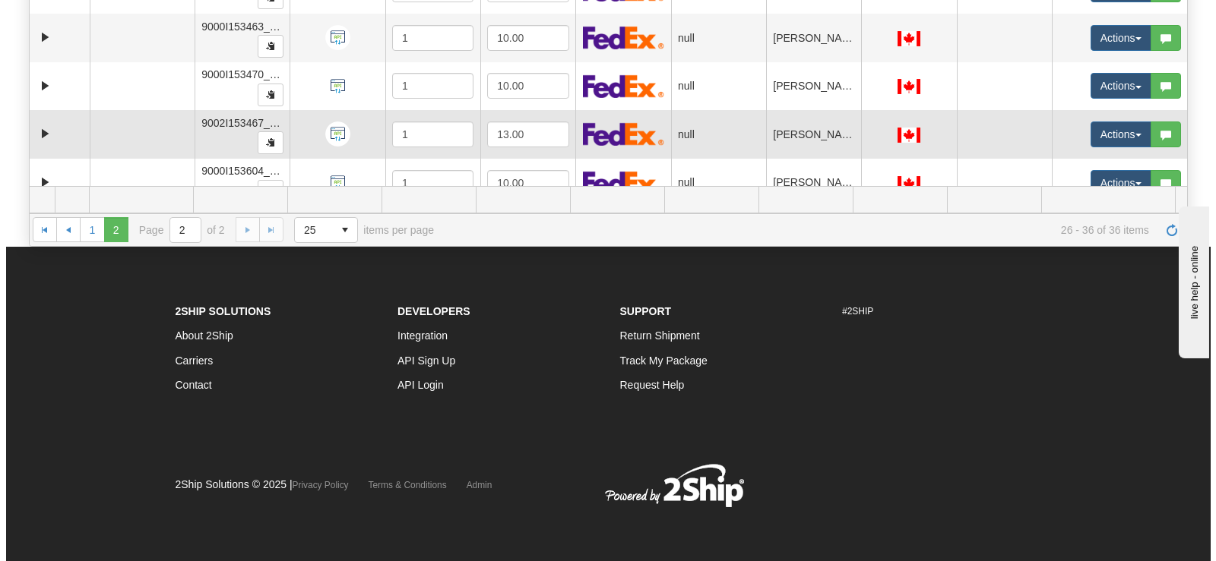
scroll to position [76, 0]
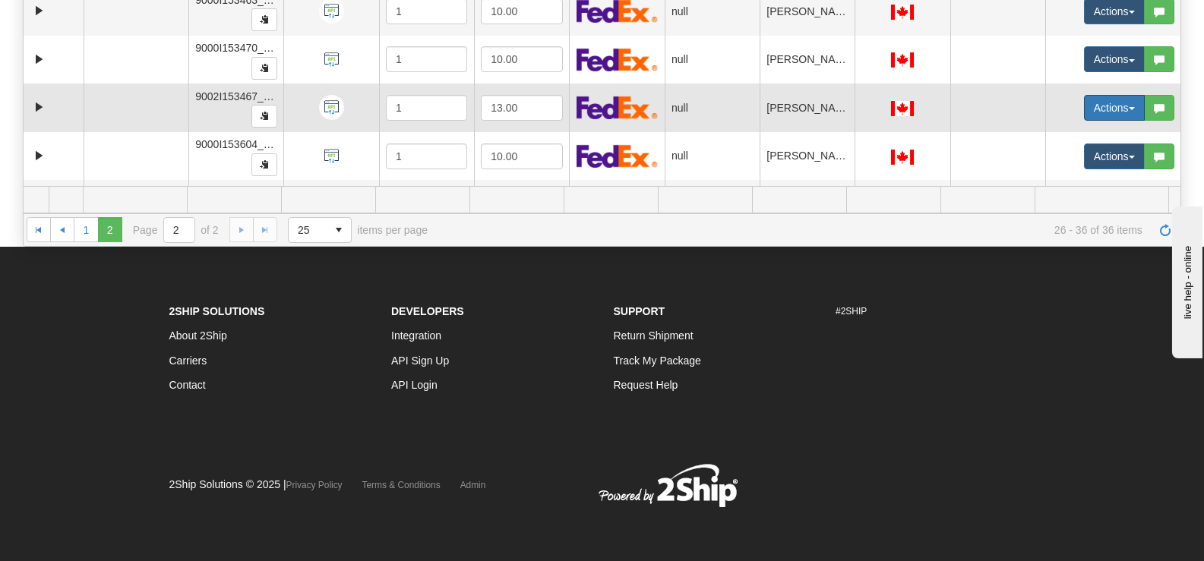
click at [1084, 104] on button "Actions" at bounding box center [1114, 108] width 61 height 26
click at [1067, 133] on link "Open" at bounding box center [1078, 137] width 131 height 20
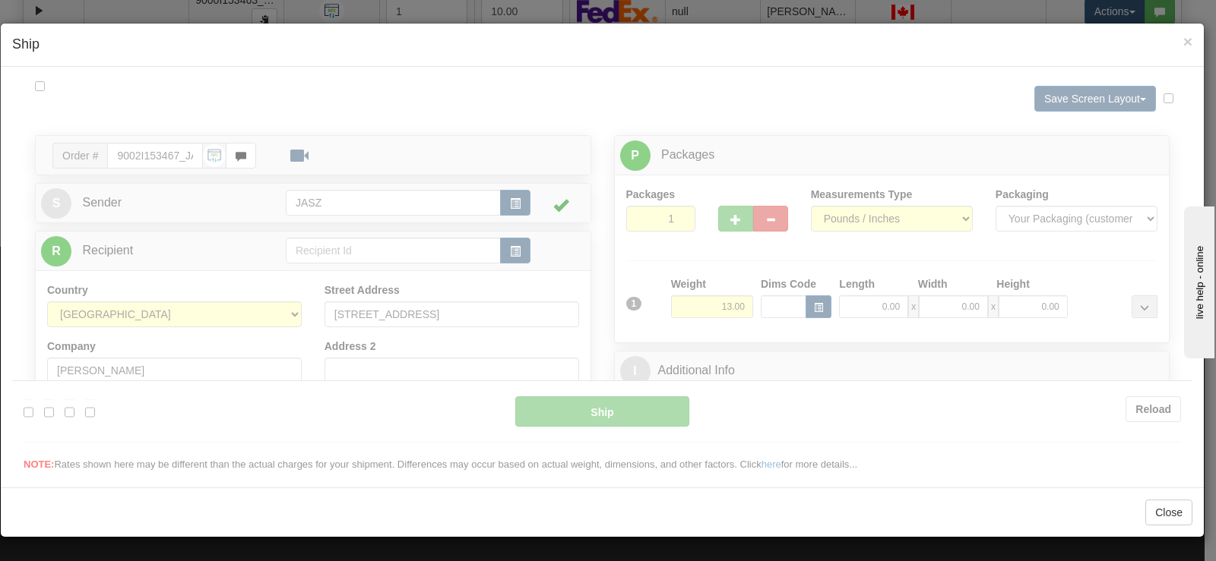
scroll to position [0, 0]
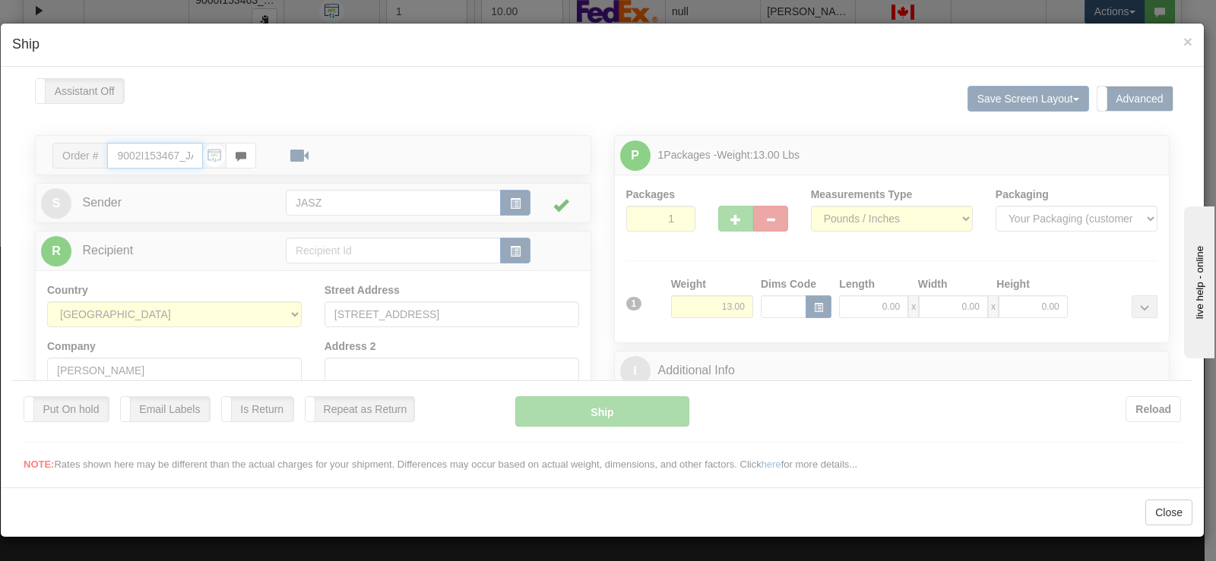
type input "13:38"
type input "16:00"
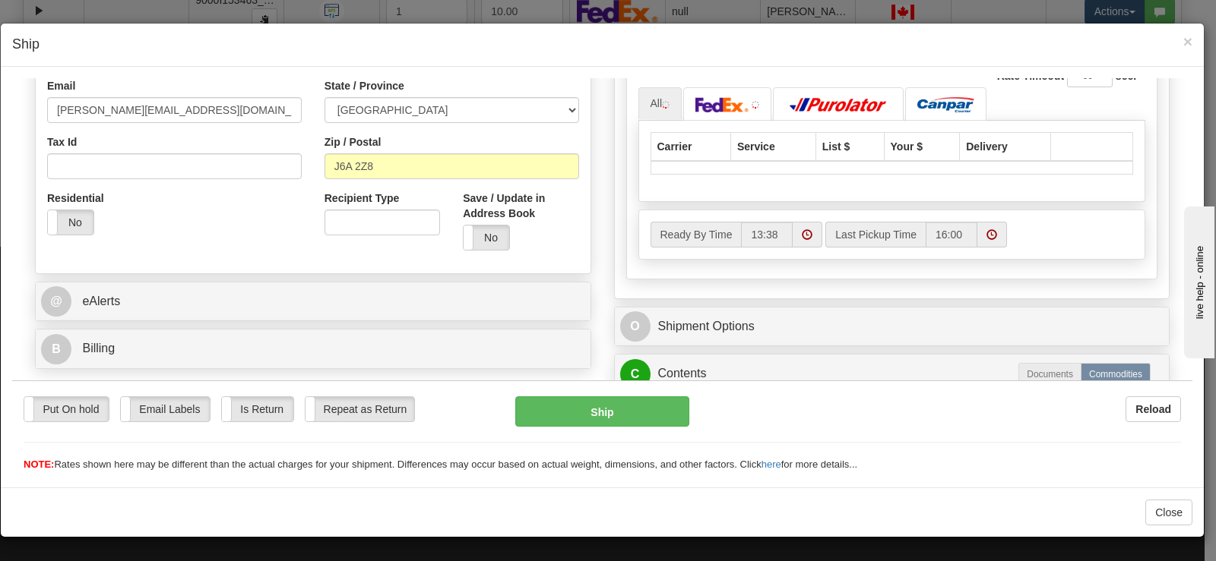
scroll to position [456, 0]
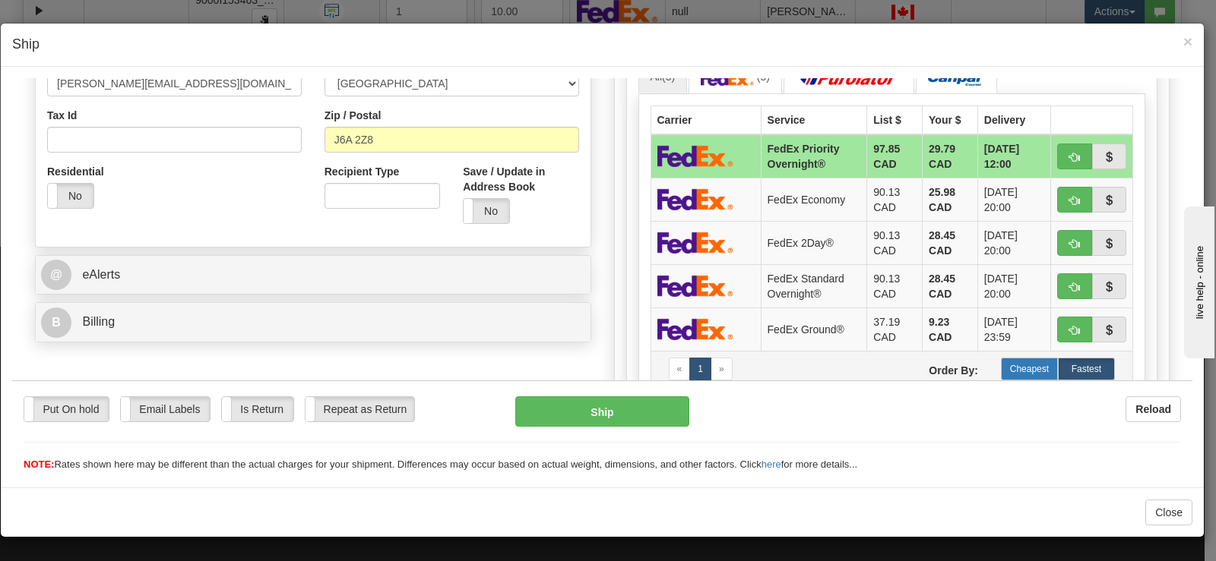
click at [1018, 372] on label "Cheapest" at bounding box center [1029, 368] width 57 height 23
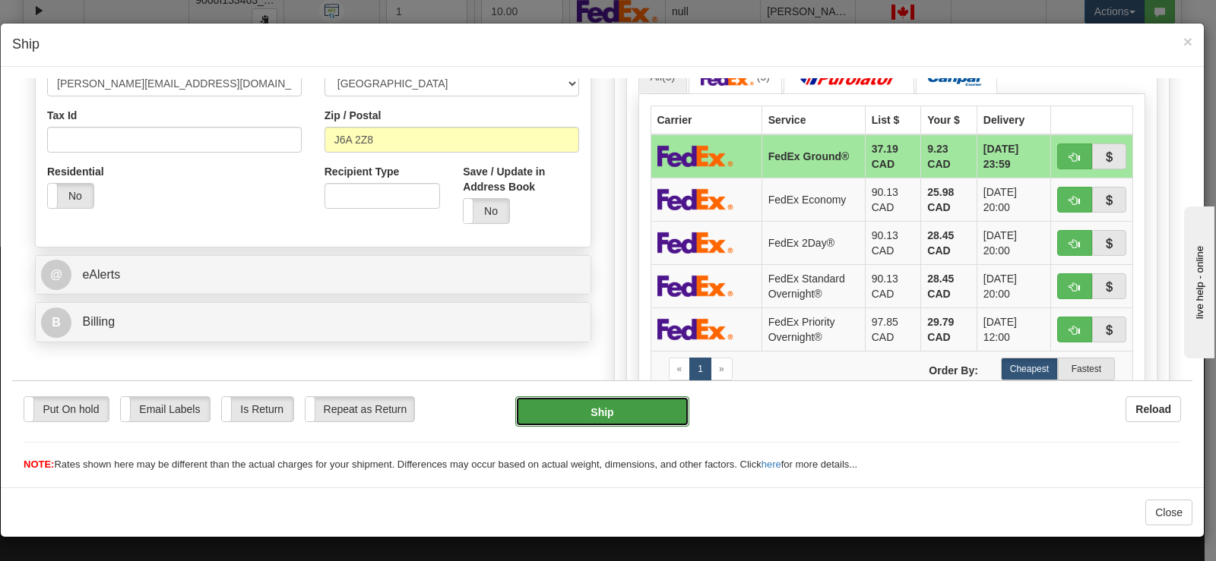
click at [555, 416] on button "Ship" at bounding box center [602, 411] width 174 height 30
type input "92"
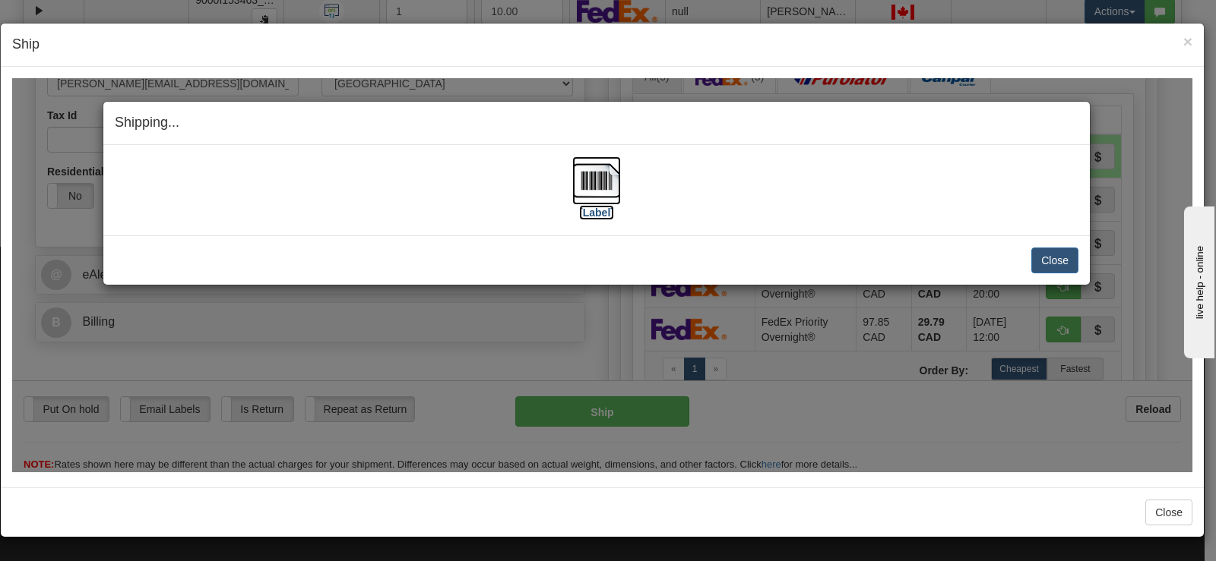
click at [600, 180] on img at bounding box center [596, 180] width 49 height 49
click at [1047, 270] on button "Close" at bounding box center [1054, 260] width 47 height 26
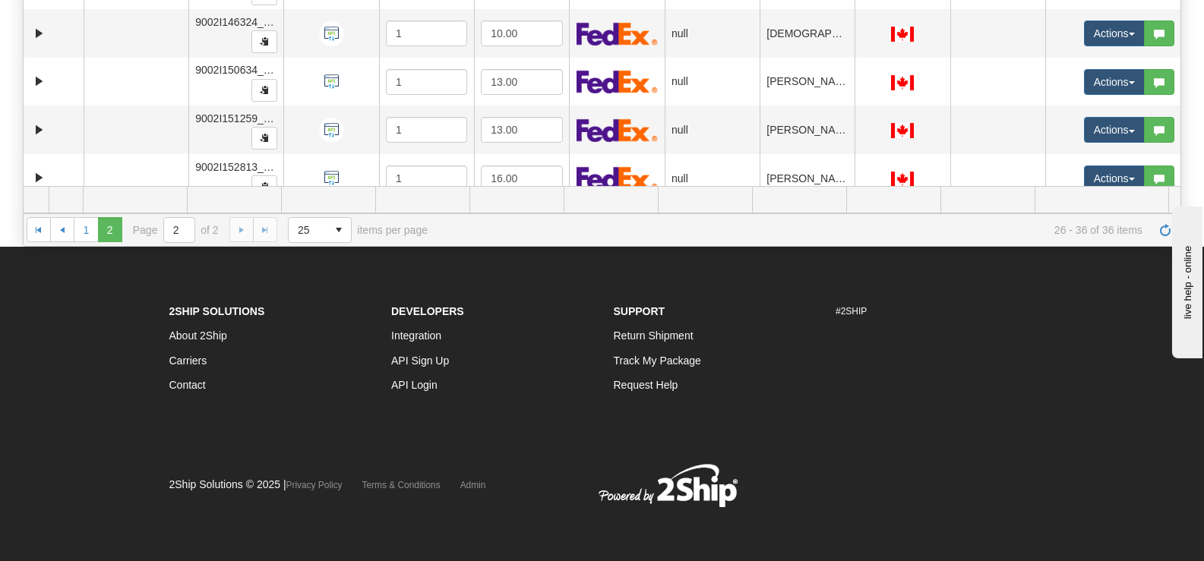
scroll to position [264, 0]
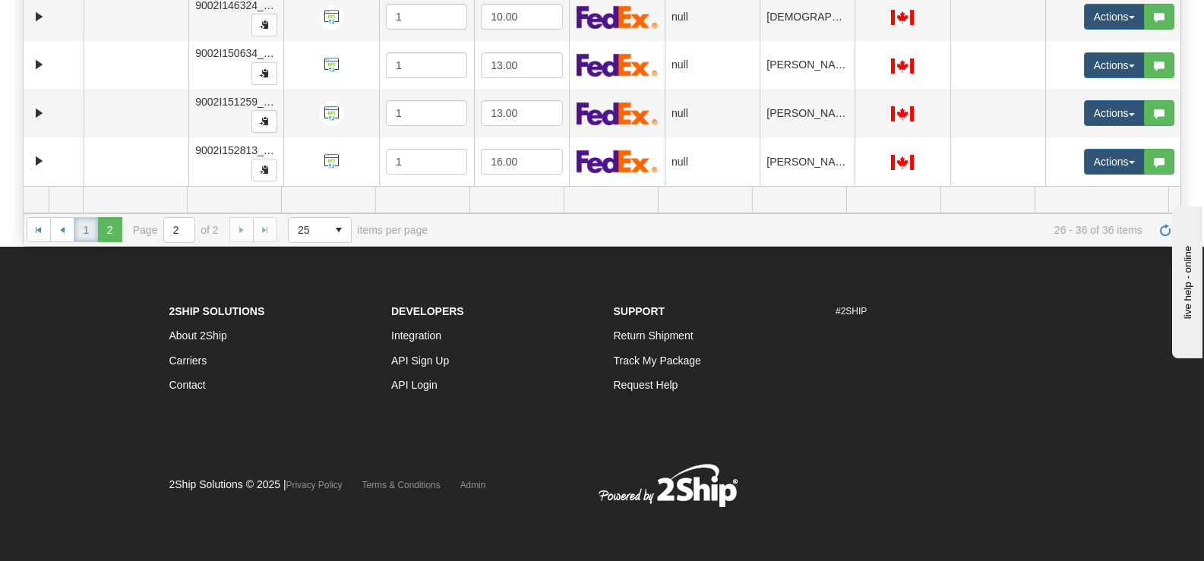
click at [84, 235] on link "1" at bounding box center [86, 229] width 24 height 24
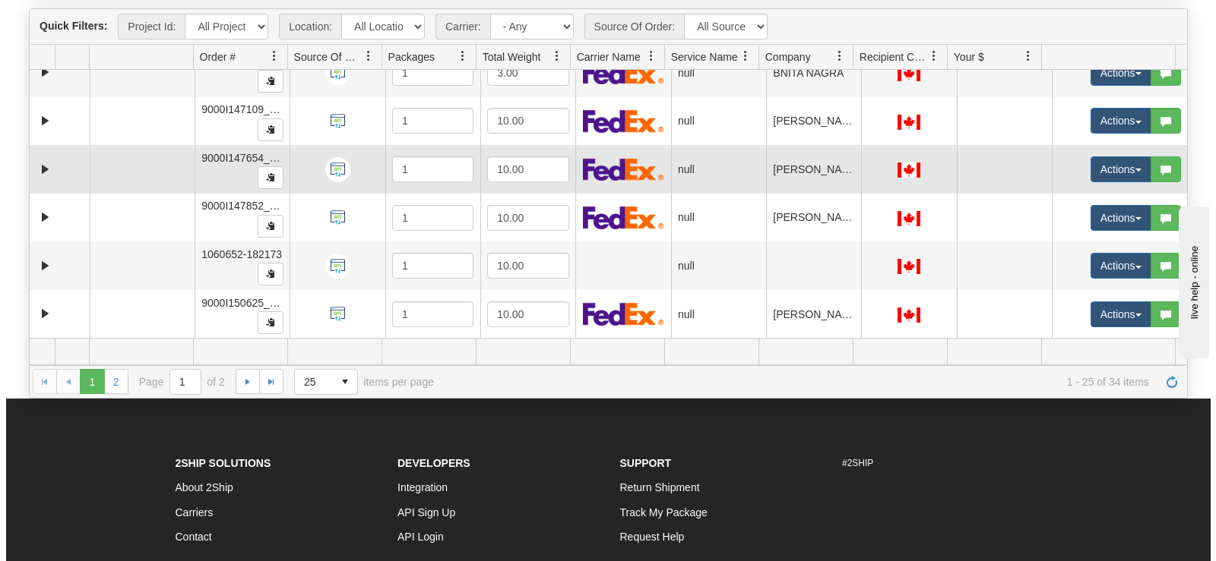
scroll to position [719, 0]
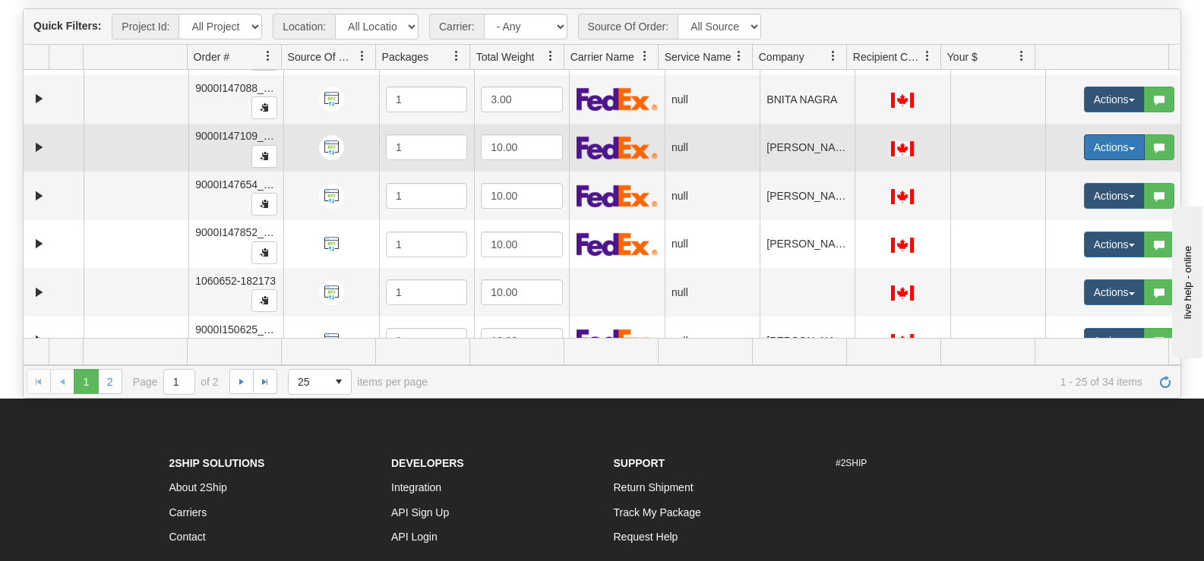
click at [1084, 138] on button "Actions" at bounding box center [1114, 147] width 61 height 26
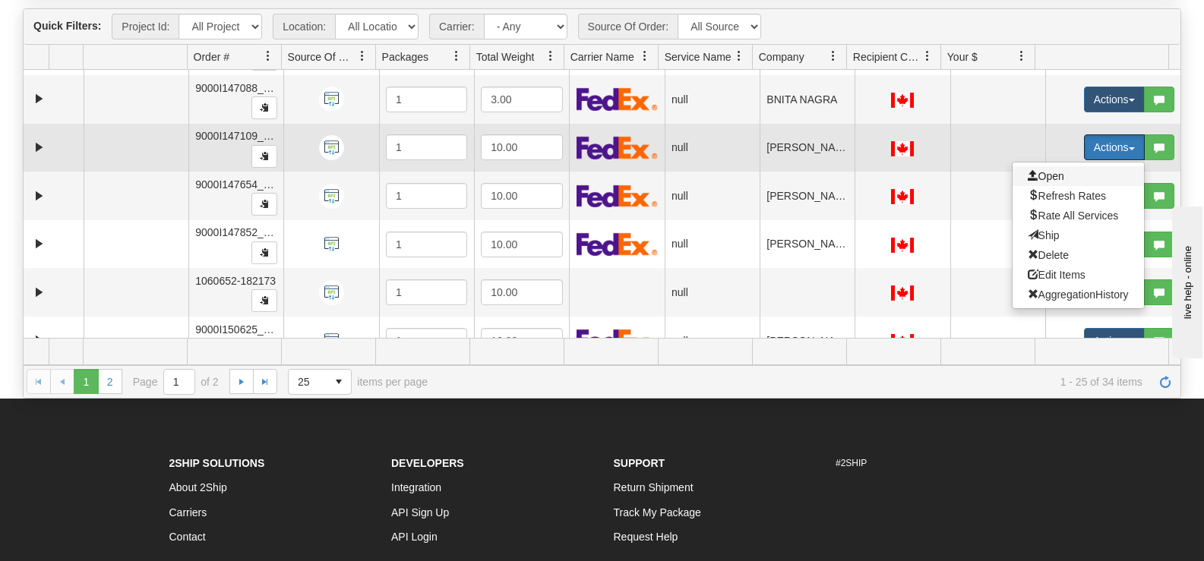
click at [1049, 173] on span "Open" at bounding box center [1046, 176] width 36 height 12
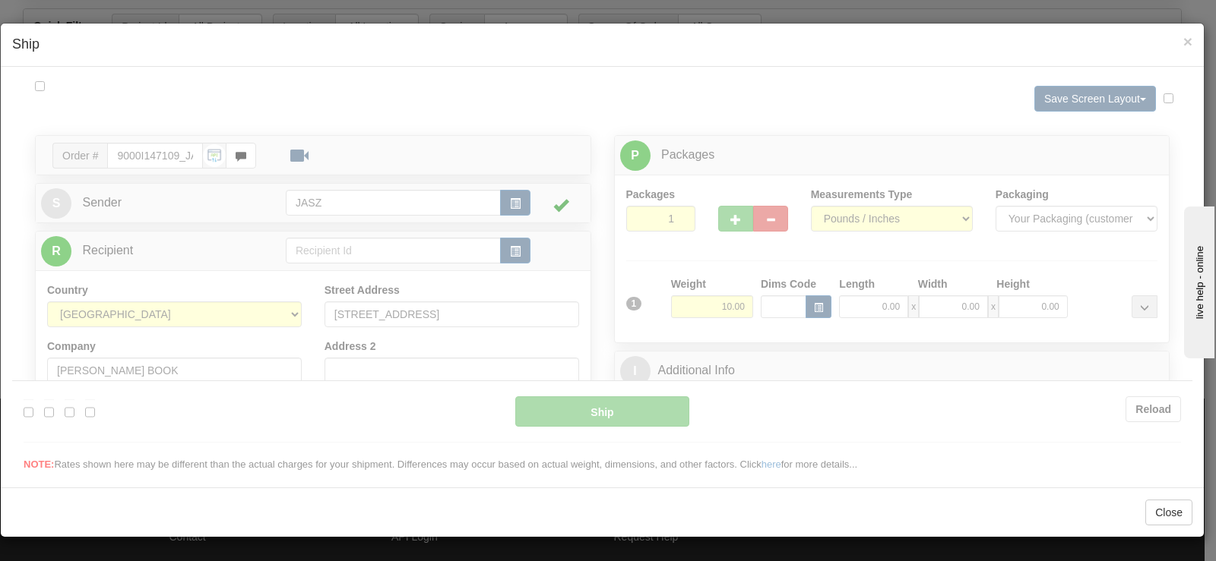
scroll to position [0, 0]
type input "13:39"
type input "16:00"
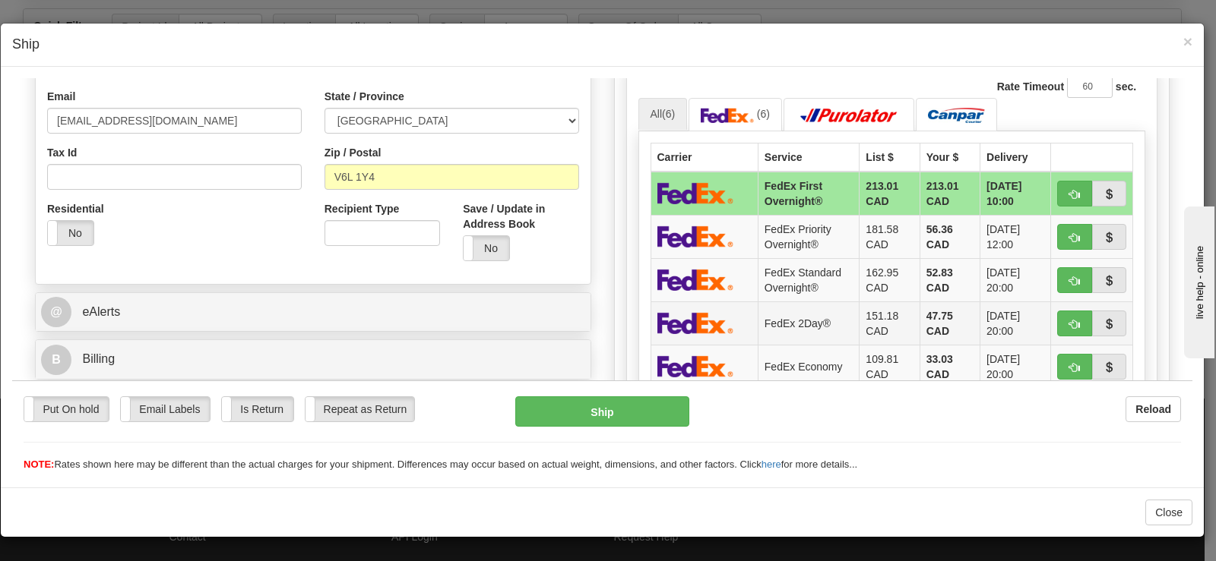
scroll to position [456, 0]
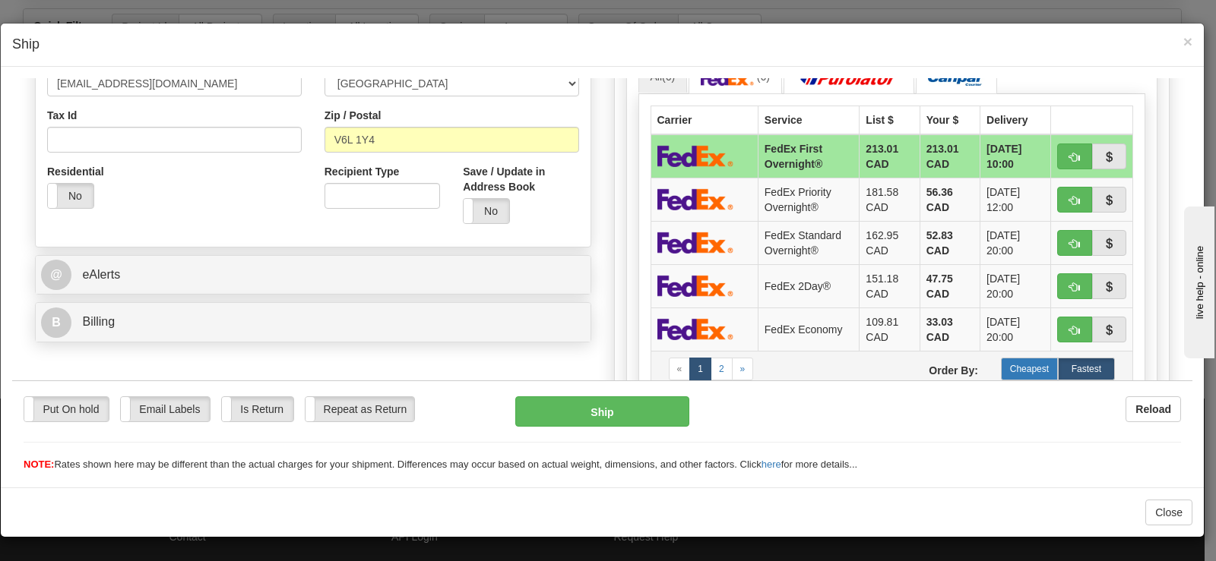
click at [1020, 367] on label "Cheapest" at bounding box center [1029, 368] width 57 height 23
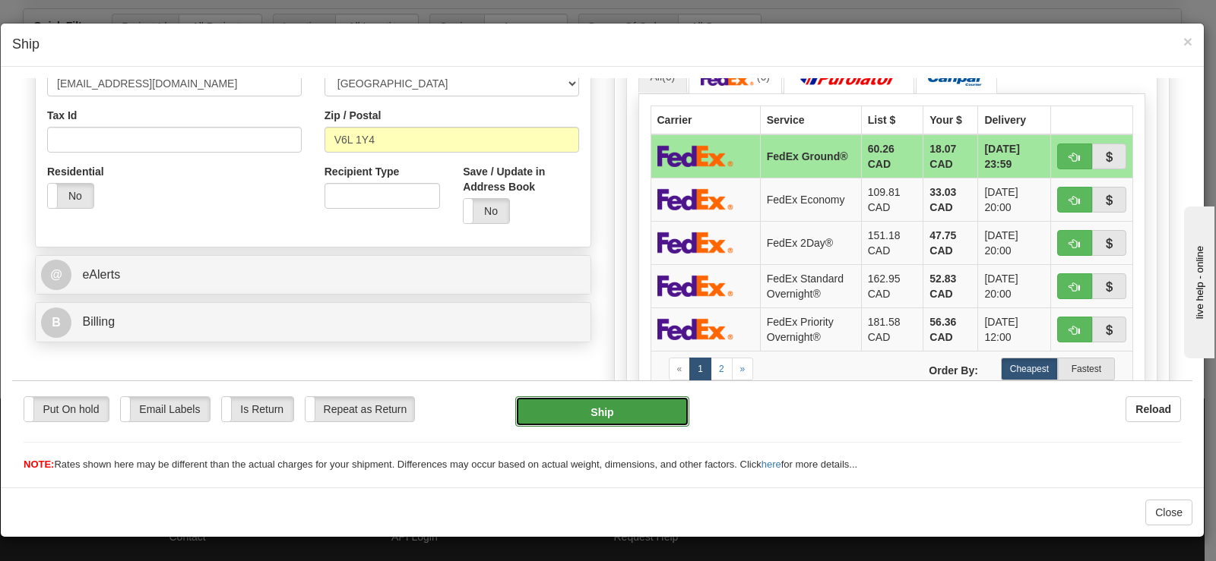
click at [589, 419] on button "Ship" at bounding box center [602, 411] width 174 height 30
type input "92"
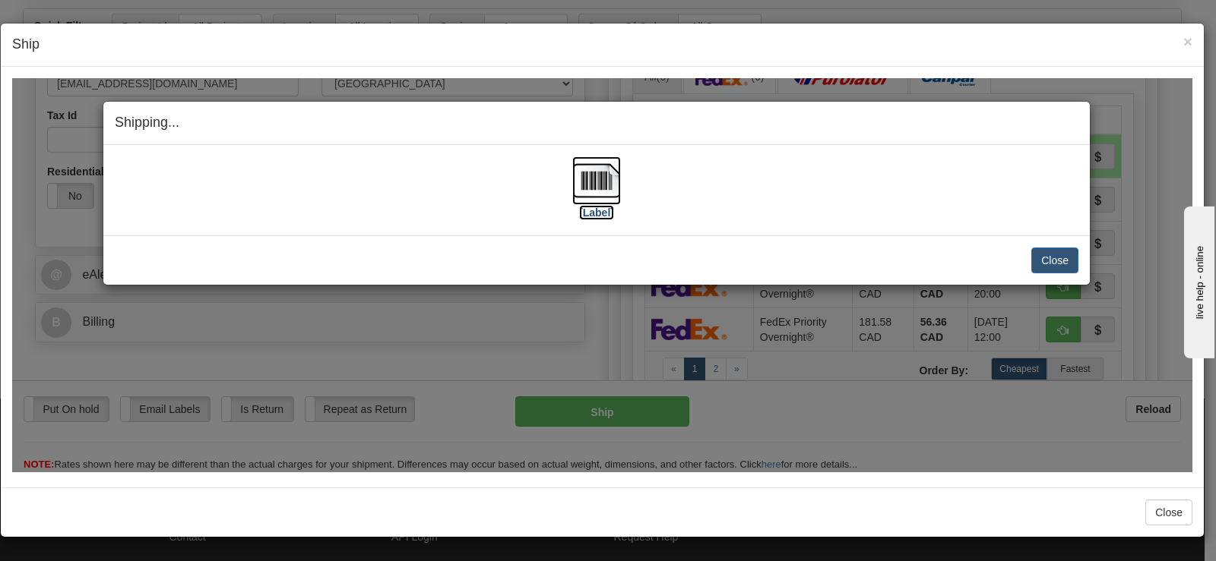
click at [595, 168] on img at bounding box center [596, 180] width 49 height 49
click at [1063, 255] on button "Close" at bounding box center [1054, 260] width 47 height 26
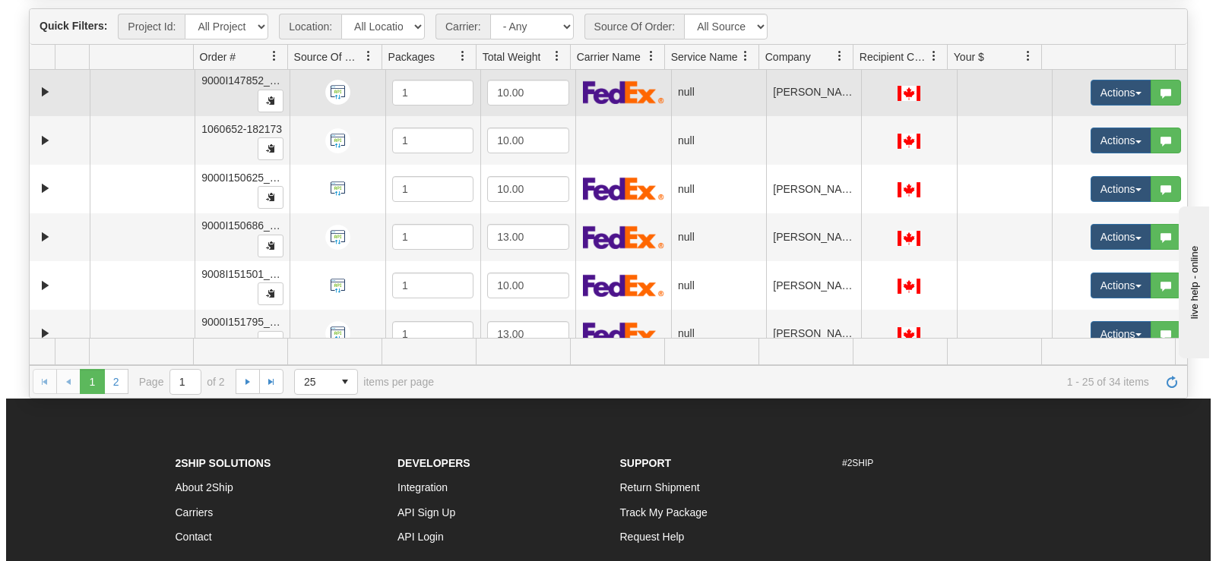
scroll to position [940, 0]
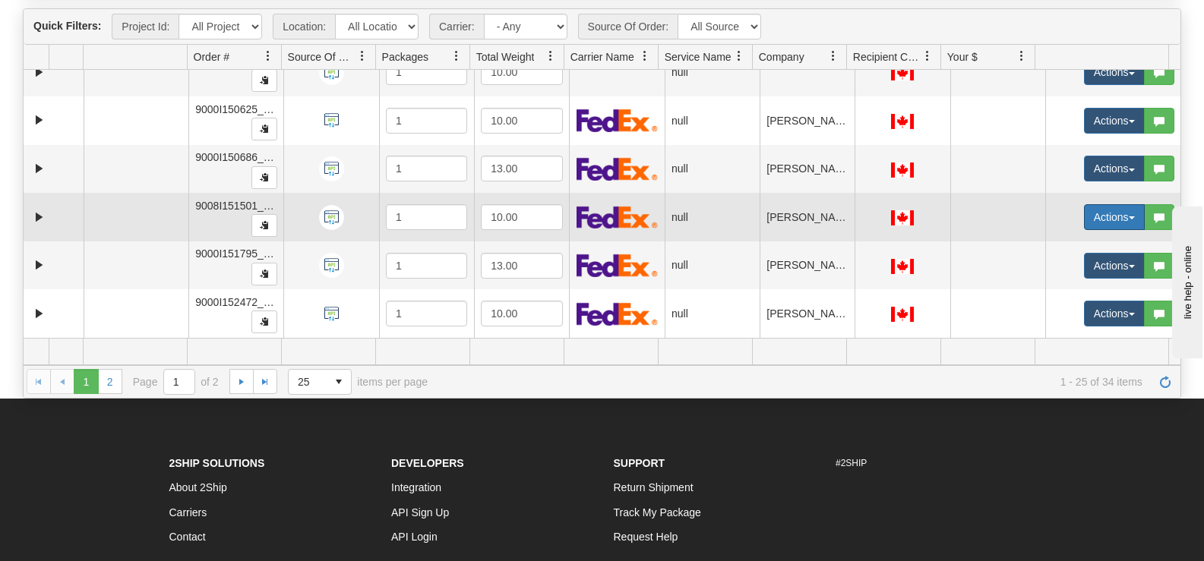
click at [1087, 213] on button "Actions" at bounding box center [1114, 217] width 61 height 26
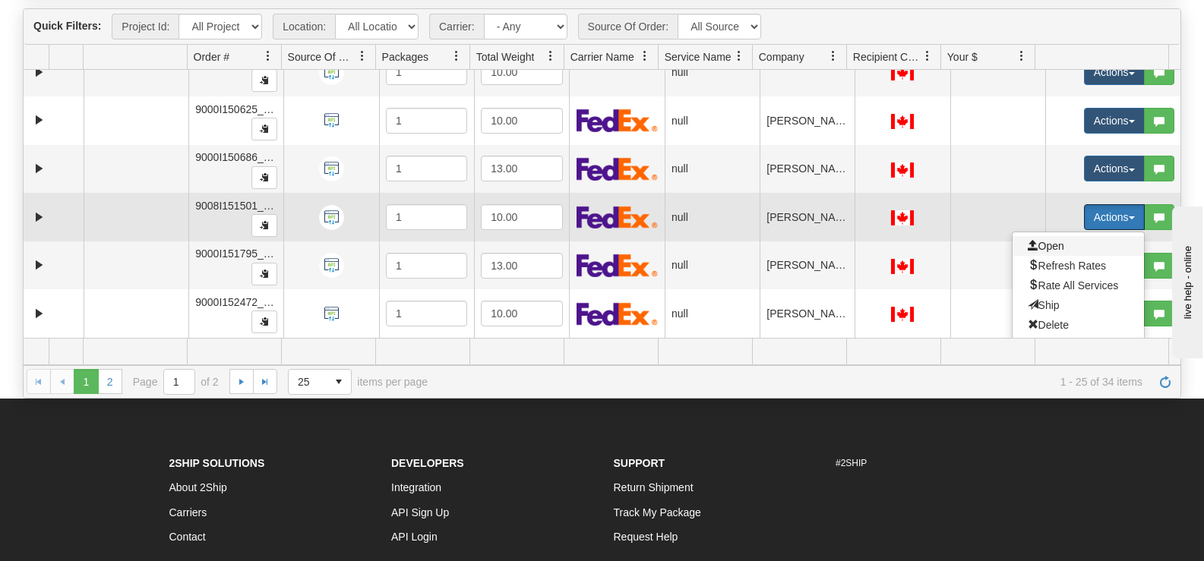
click at [1045, 245] on span "Open" at bounding box center [1046, 246] width 36 height 12
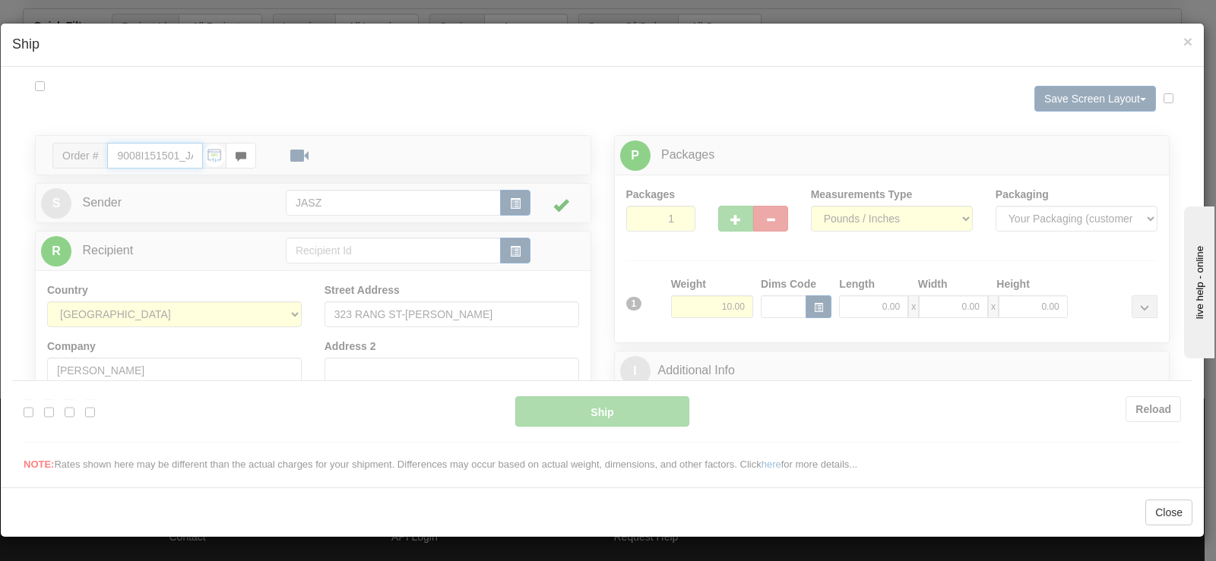
type input "13:40"
type input "16:00"
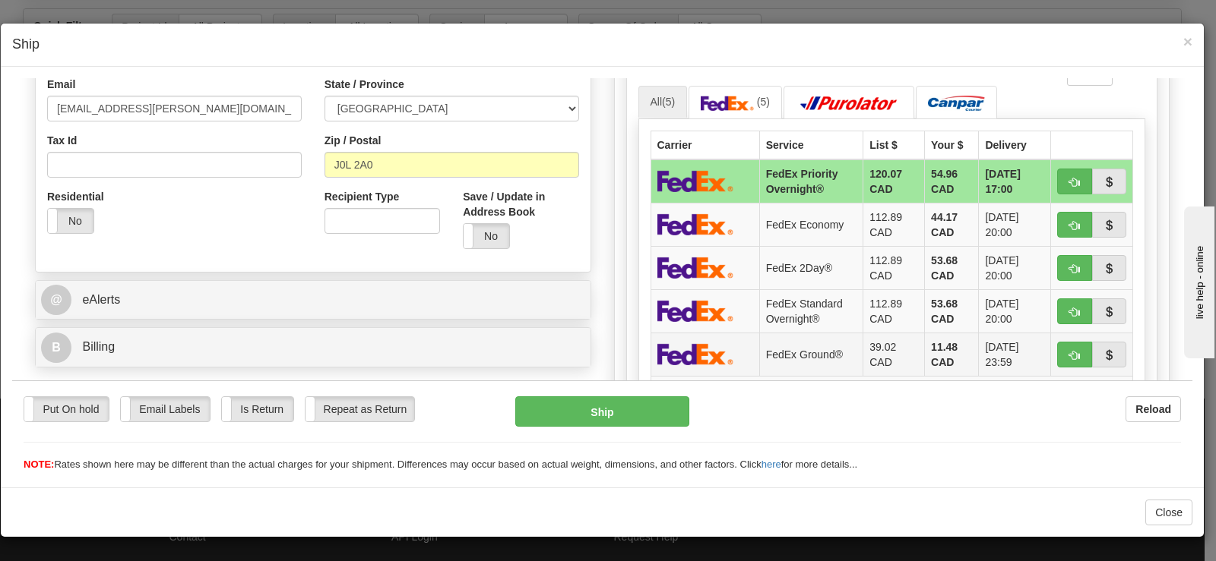
scroll to position [456, 0]
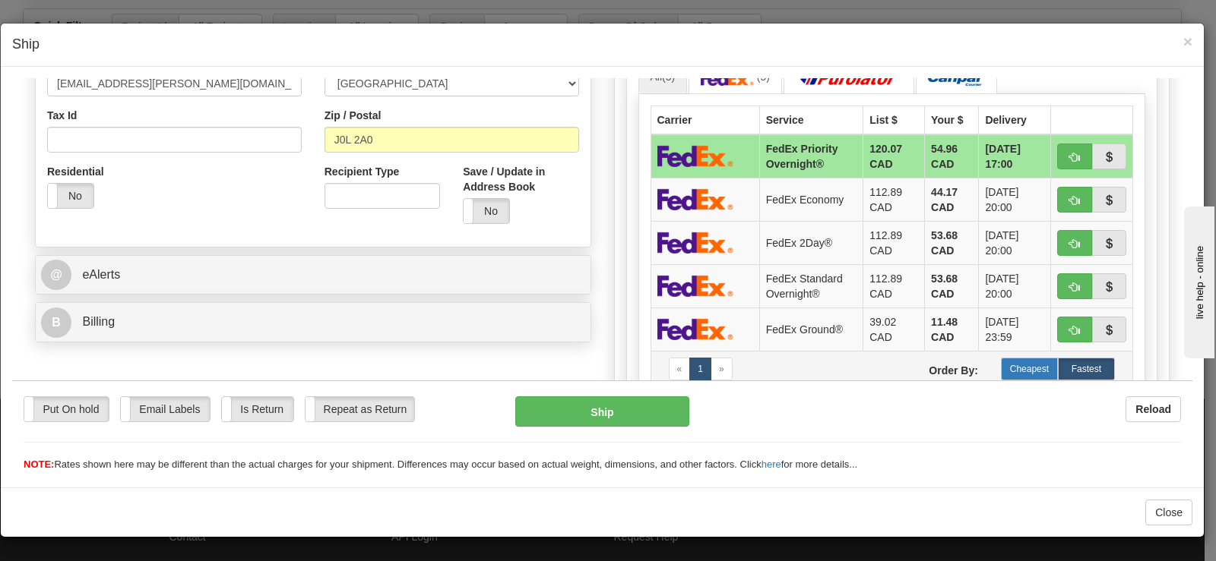
click at [1020, 359] on label "Cheapest" at bounding box center [1029, 368] width 57 height 23
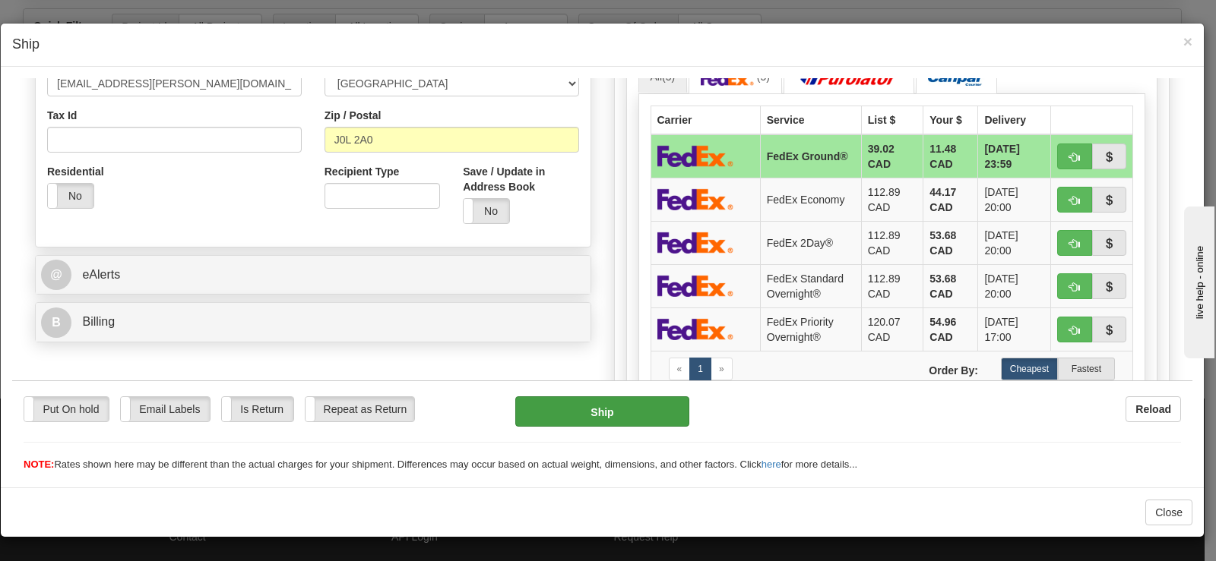
drag, startPoint x: 624, startPoint y: 390, endPoint x: 624, endPoint y: 407, distance: 16.7
click at [624, 391] on div "Put On hold Put On hold Email Labels Email Labels Edit Is Return Is Return Repe…" at bounding box center [602, 426] width 1180 height 92
click at [624, 411] on button "Ship" at bounding box center [602, 411] width 174 height 30
type input "92"
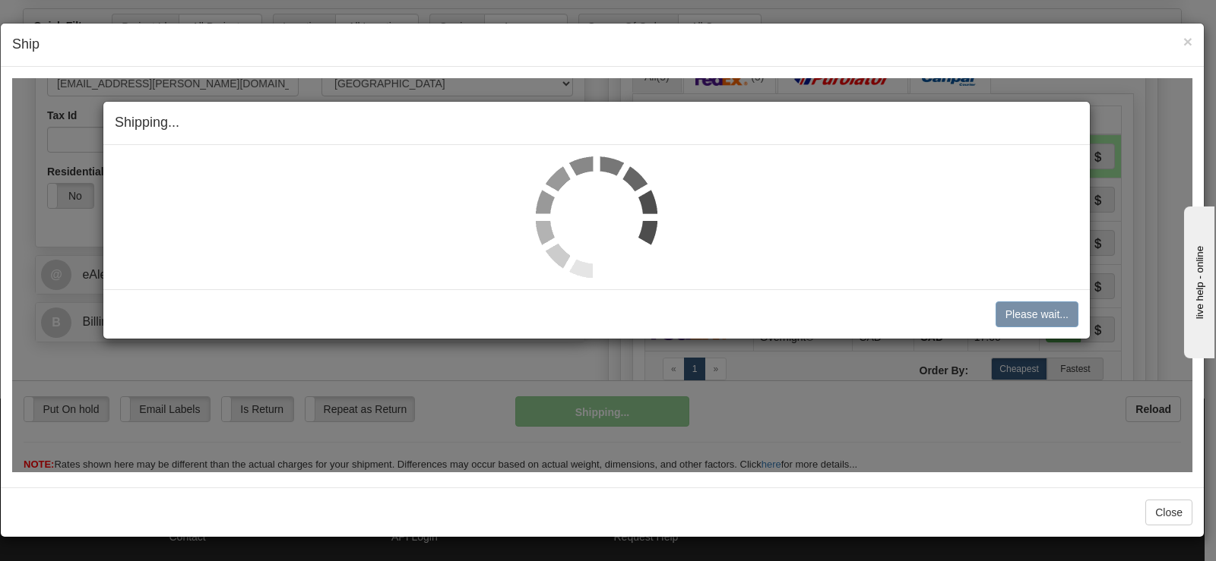
click at [585, 225] on img at bounding box center [597, 217] width 122 height 122
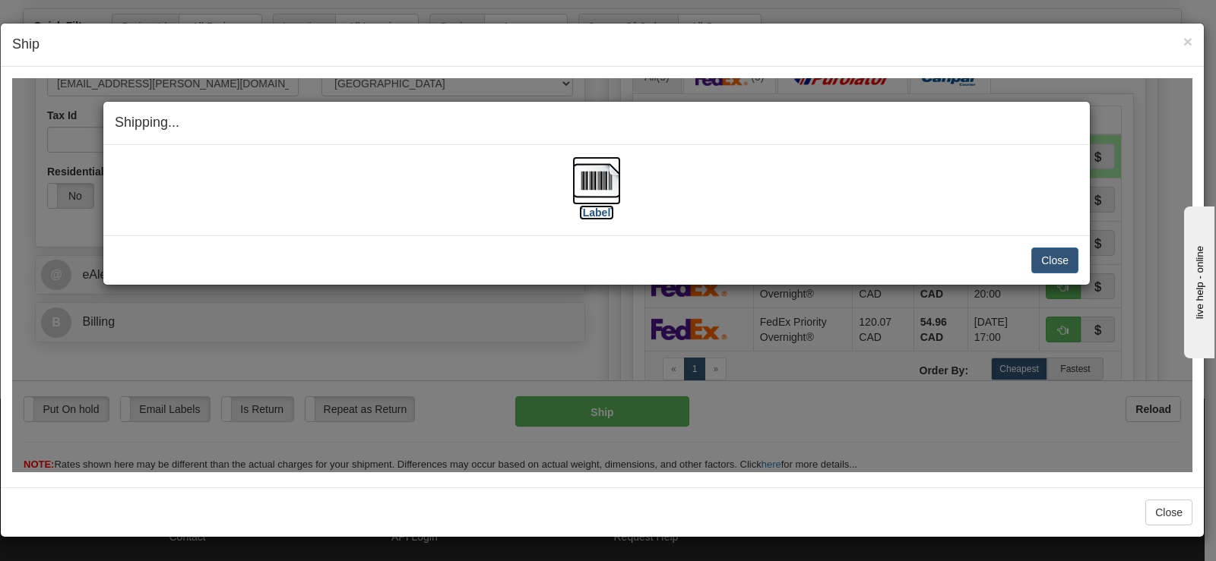
click at [593, 191] on img at bounding box center [596, 180] width 49 height 49
click at [1052, 259] on button "Close" at bounding box center [1054, 260] width 47 height 26
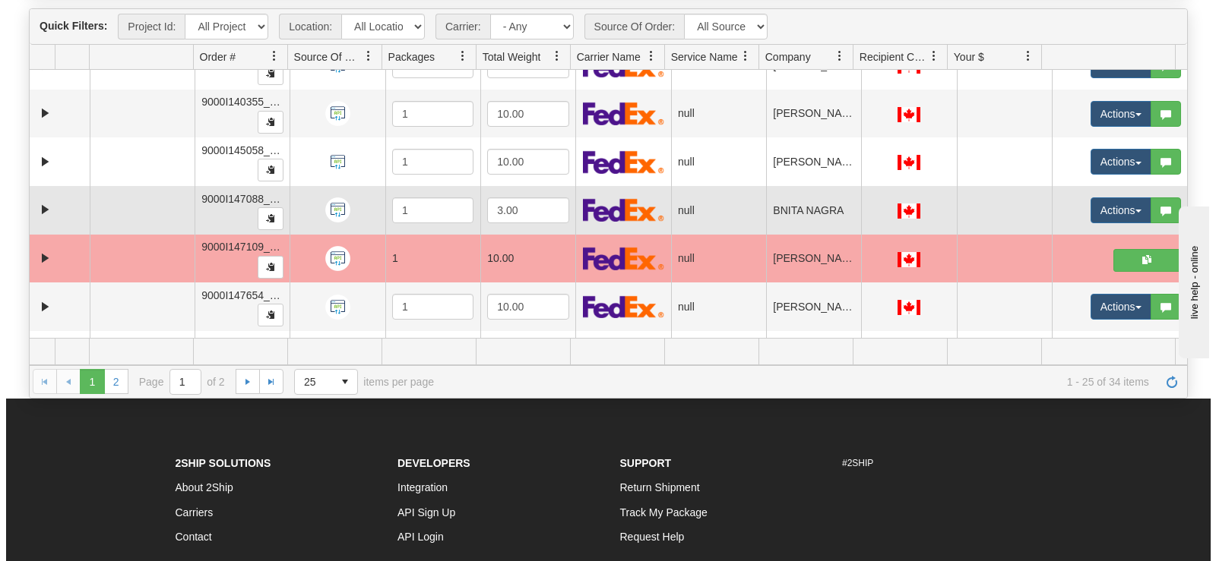
scroll to position [560, 0]
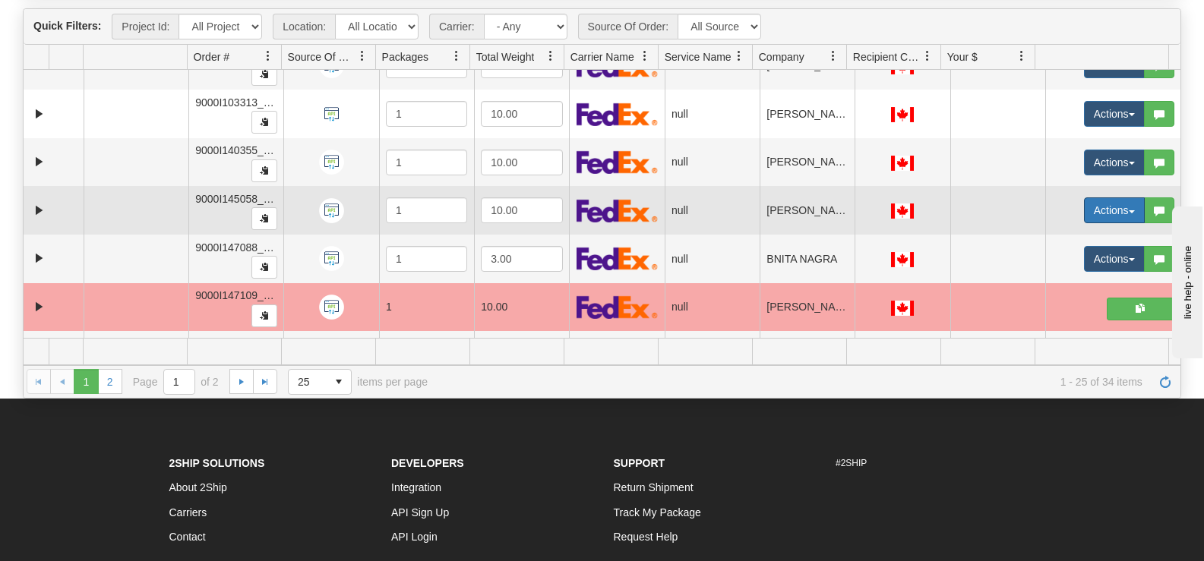
click at [1084, 203] on button "Actions" at bounding box center [1114, 211] width 61 height 26
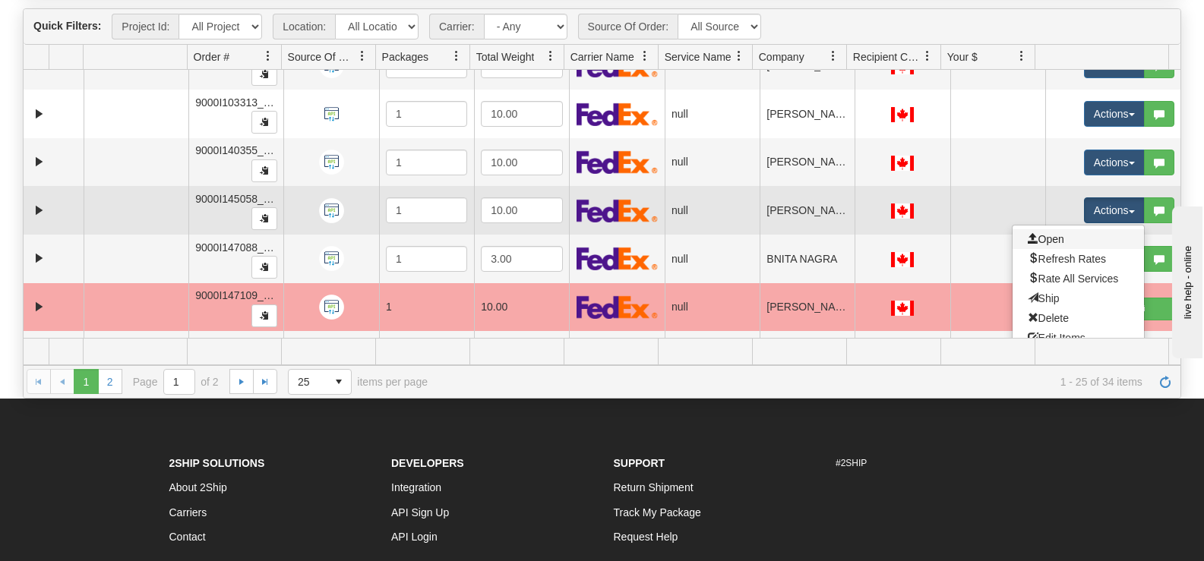
click at [1061, 235] on link "Open" at bounding box center [1078, 239] width 131 height 20
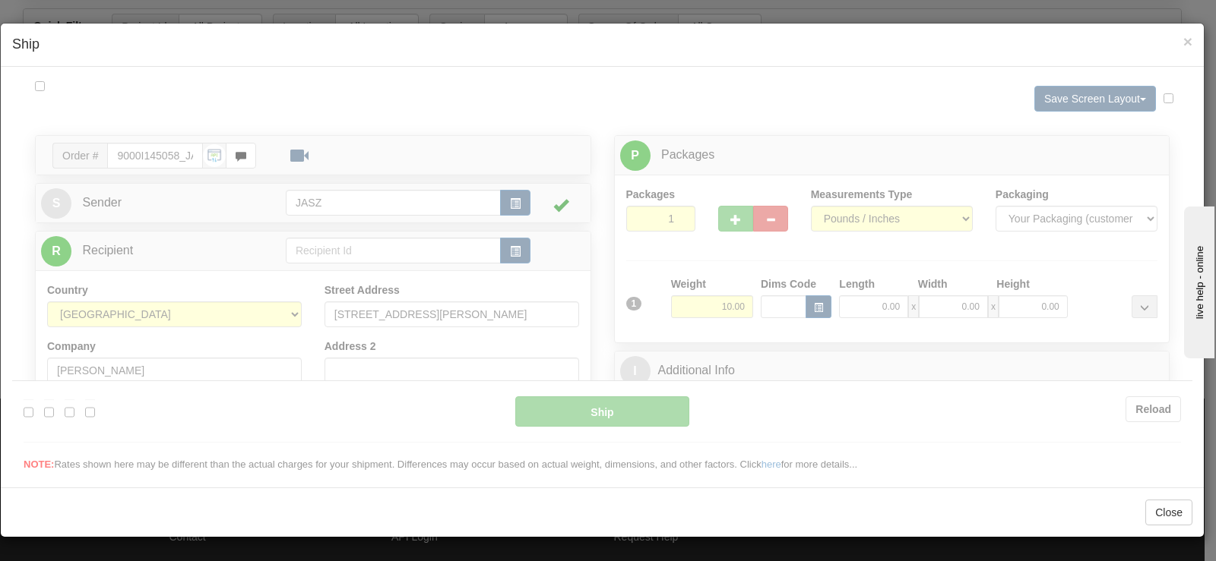
scroll to position [0, 0]
type input "13:41"
type input "16:00"
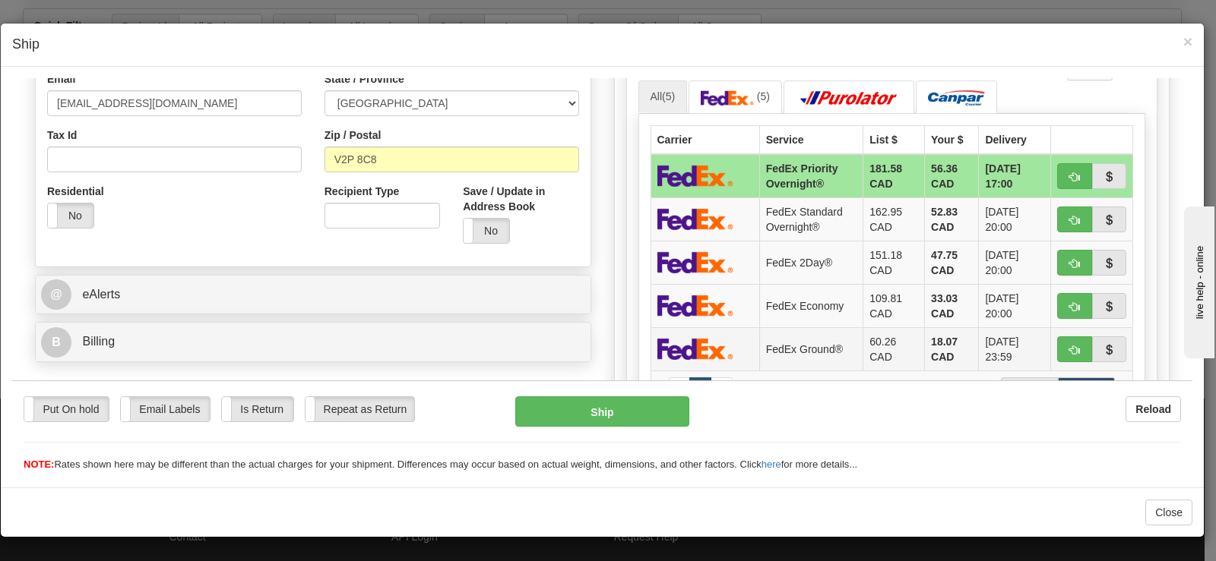
scroll to position [532, 0]
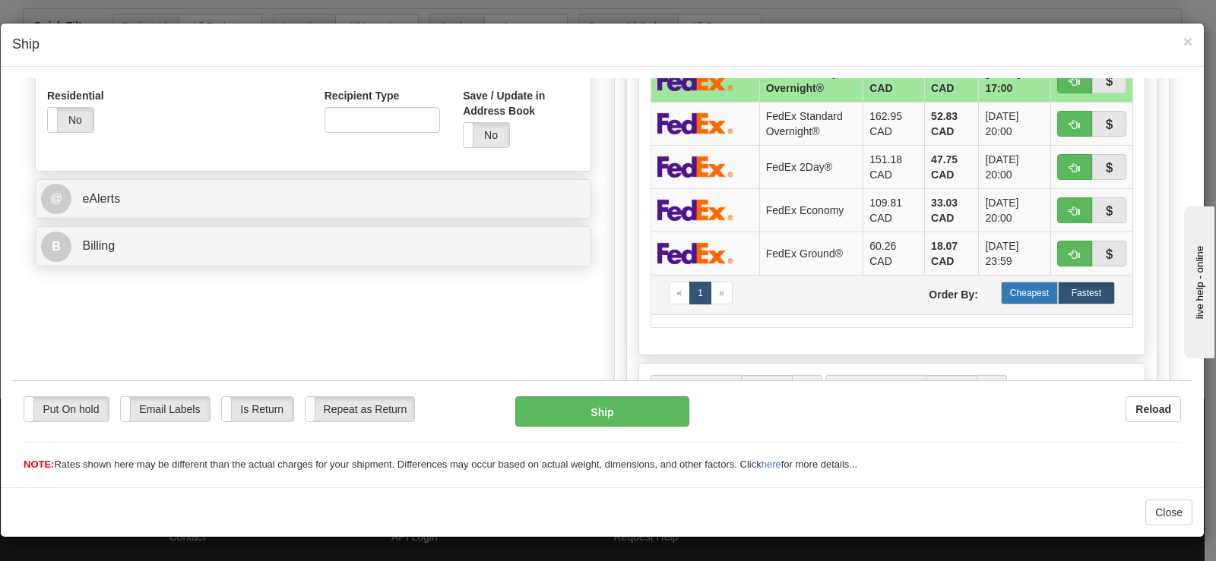
click at [1027, 293] on label "Cheapest" at bounding box center [1029, 292] width 57 height 23
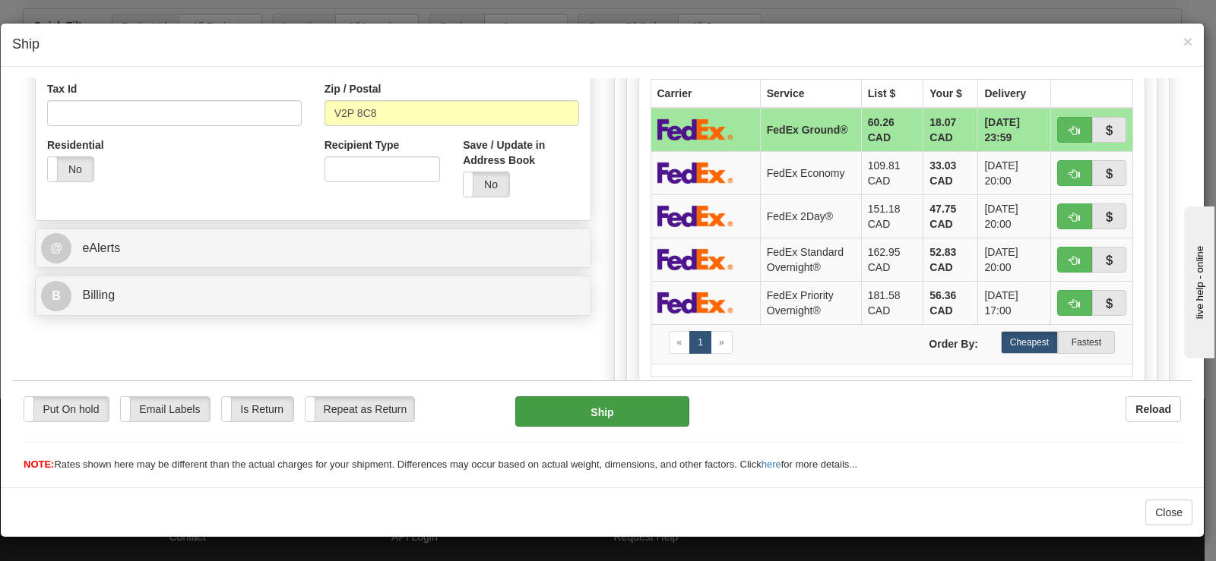
scroll to position [456, 0]
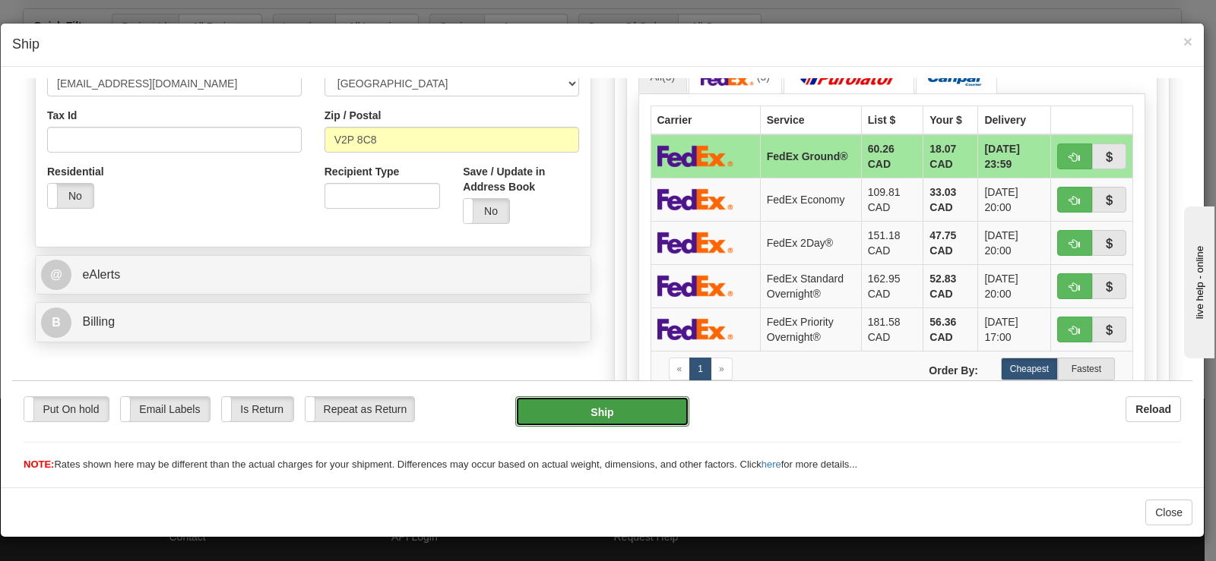
click at [621, 403] on button "Ship" at bounding box center [602, 411] width 174 height 30
type input "92"
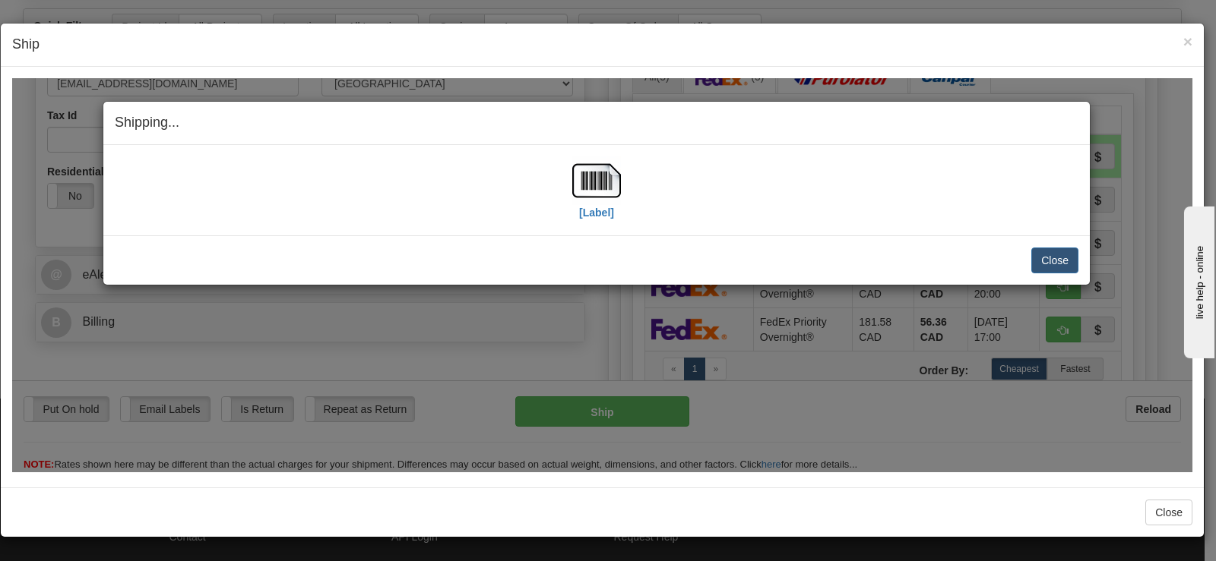
click at [622, 183] on div "[Label]" at bounding box center [596, 190] width 963 height 68
click at [593, 176] on img at bounding box center [596, 180] width 49 height 49
click at [1063, 251] on button "Close" at bounding box center [1054, 260] width 47 height 26
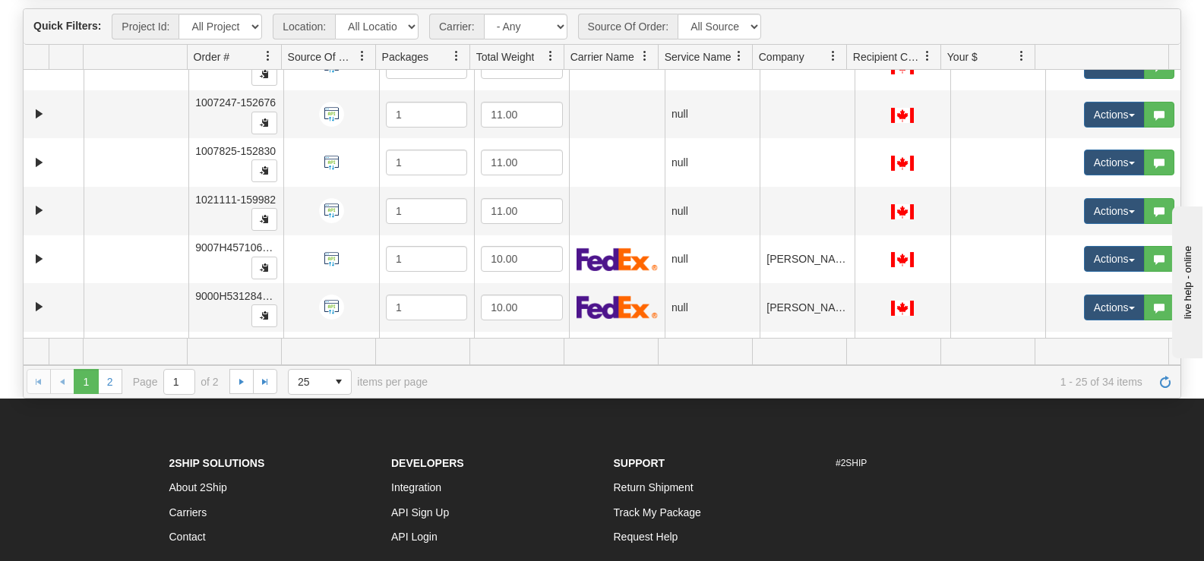
scroll to position [0, 0]
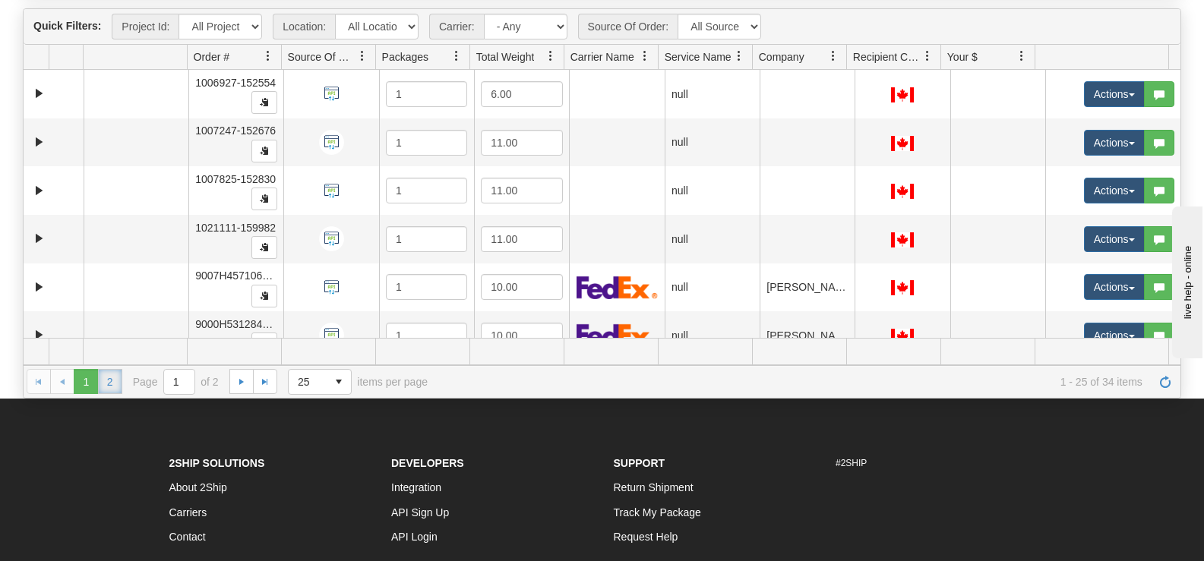
click at [115, 381] on link "2" at bounding box center [110, 381] width 24 height 24
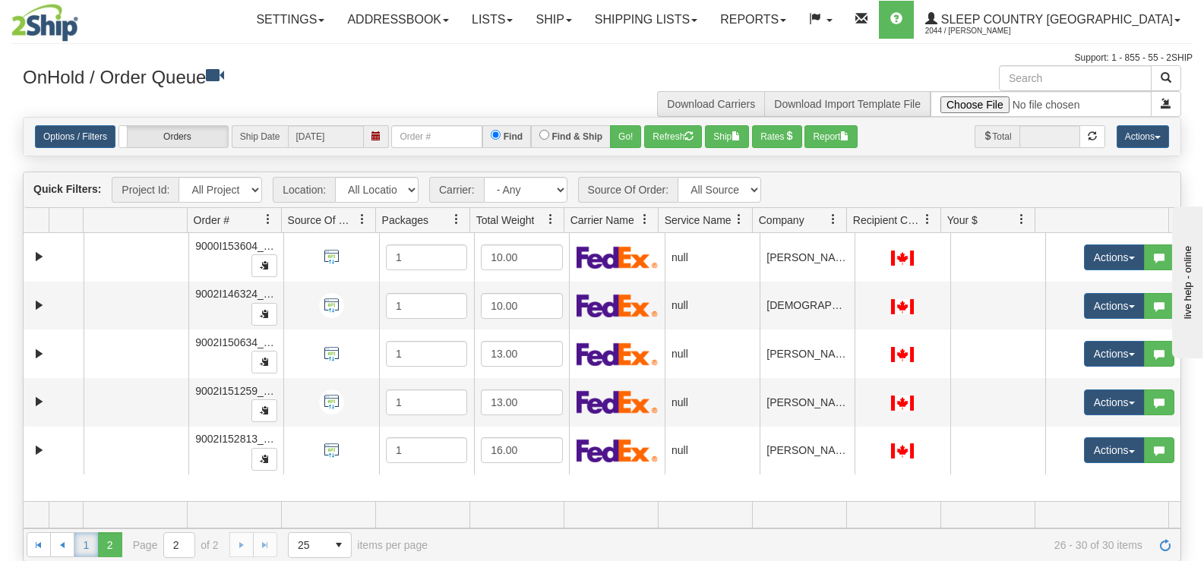
click at [80, 541] on link "1" at bounding box center [86, 545] width 24 height 24
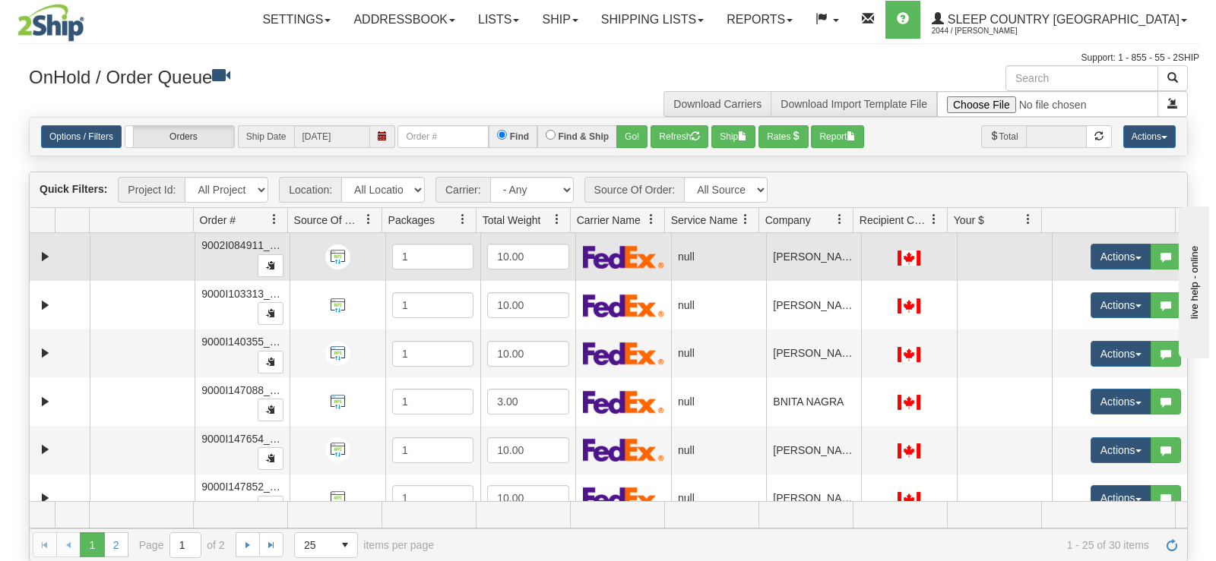
scroll to position [608, 0]
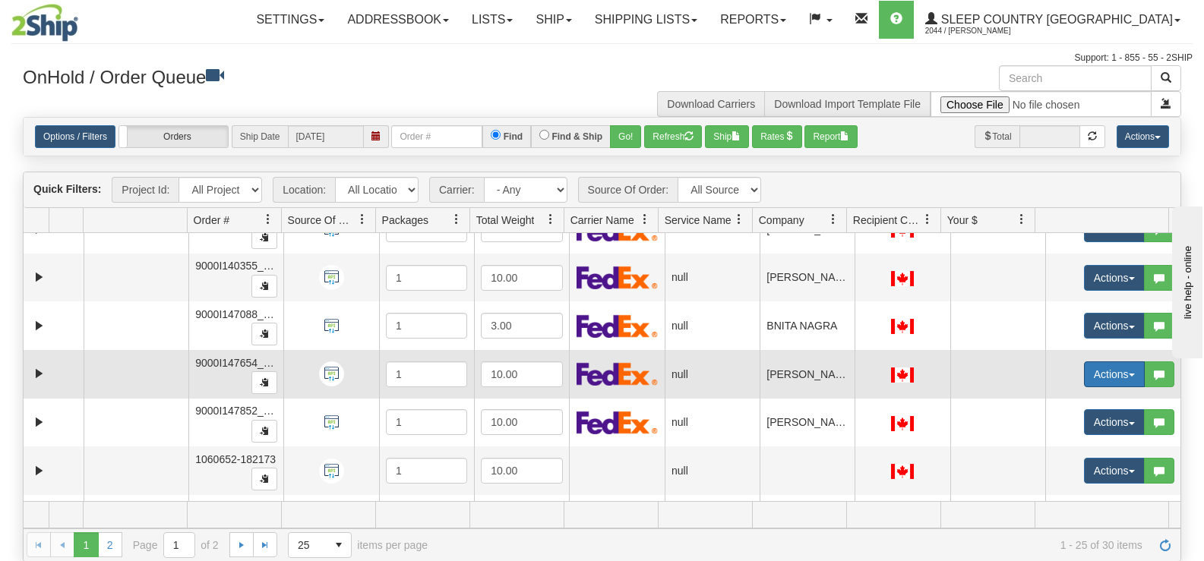
click at [1084, 376] on button "Actions" at bounding box center [1114, 375] width 61 height 26
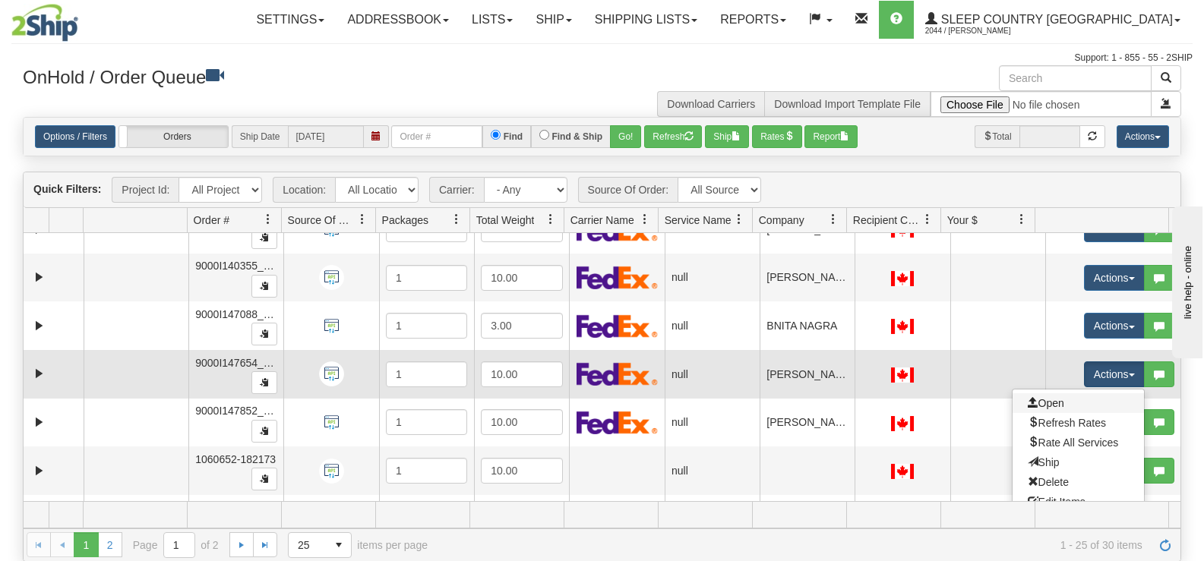
click at [1057, 401] on link "Open" at bounding box center [1078, 404] width 131 height 20
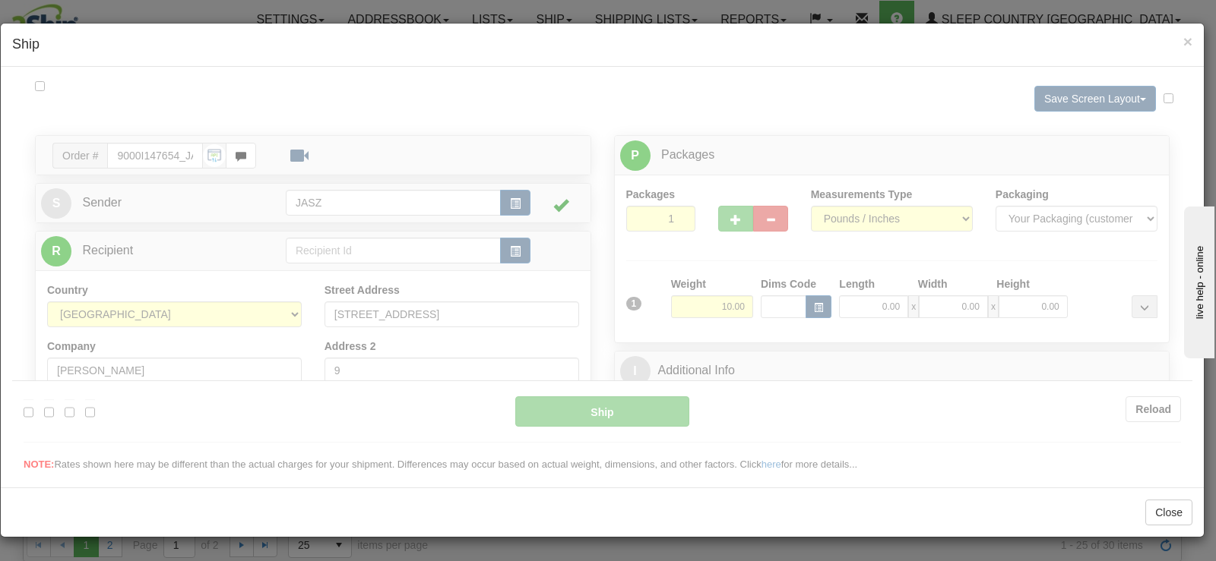
scroll to position [0, 0]
type input "13:42"
type input "16:00"
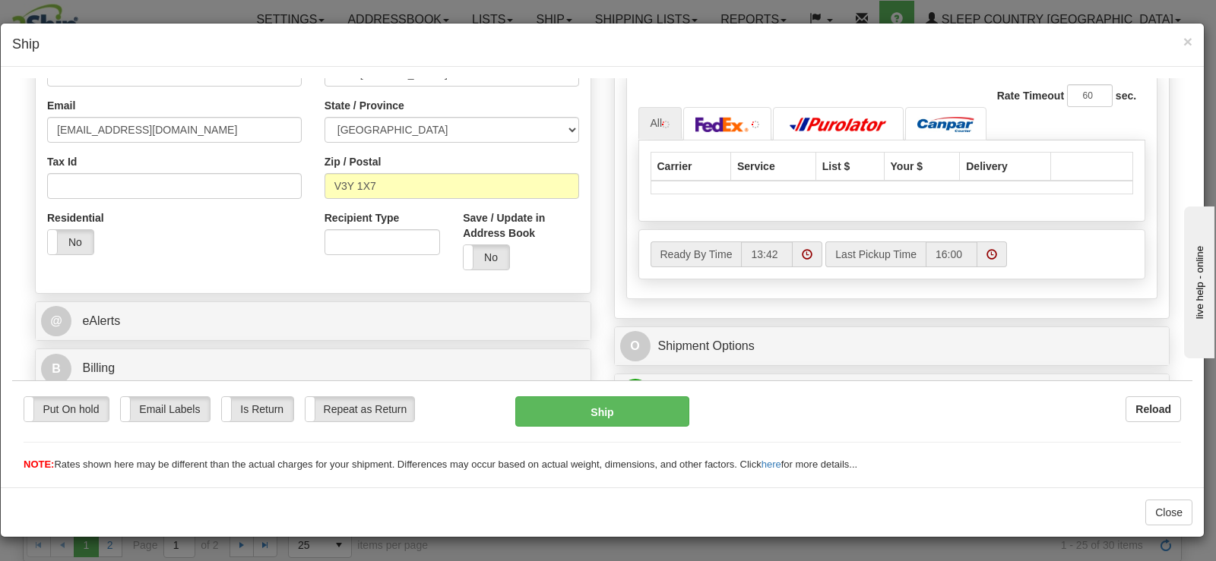
scroll to position [456, 0]
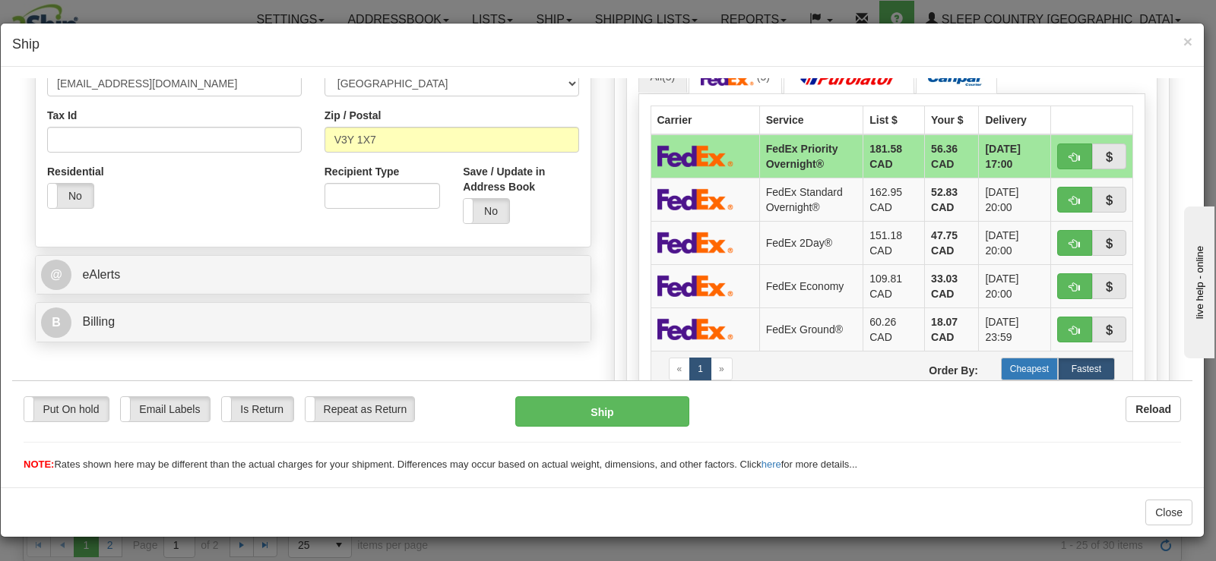
click at [1001, 360] on label "Cheapest" at bounding box center [1029, 368] width 57 height 23
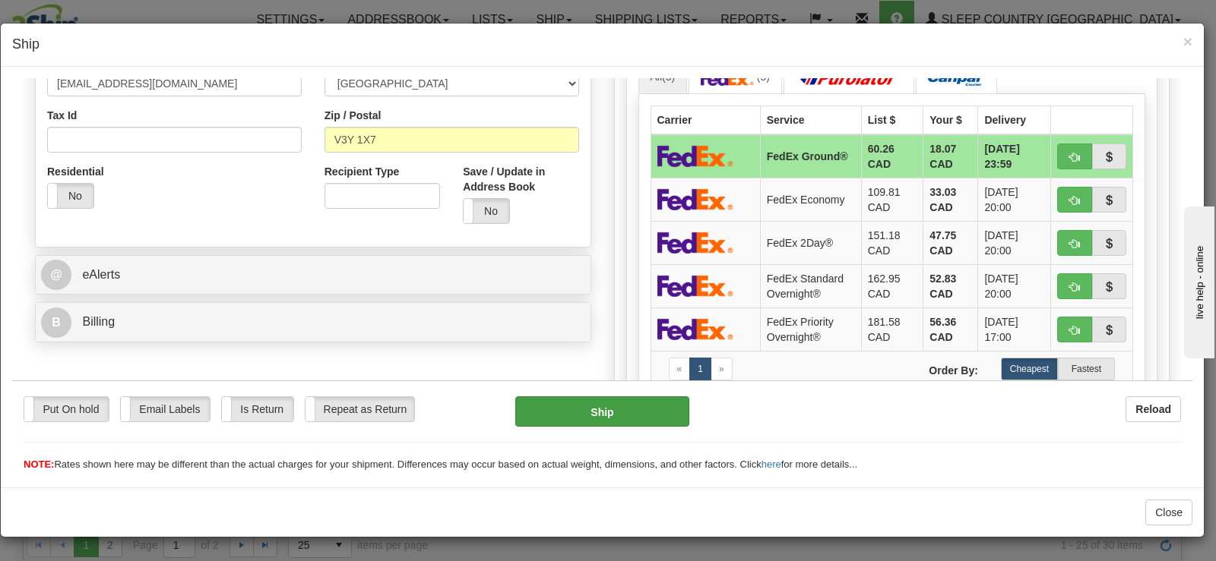
click at [619, 397] on div "Put On hold Put On hold Email Labels Email Labels Edit Is Return Is Return Repe…" at bounding box center [602, 426] width 1180 height 92
click at [619, 398] on button "Ship" at bounding box center [602, 411] width 174 height 30
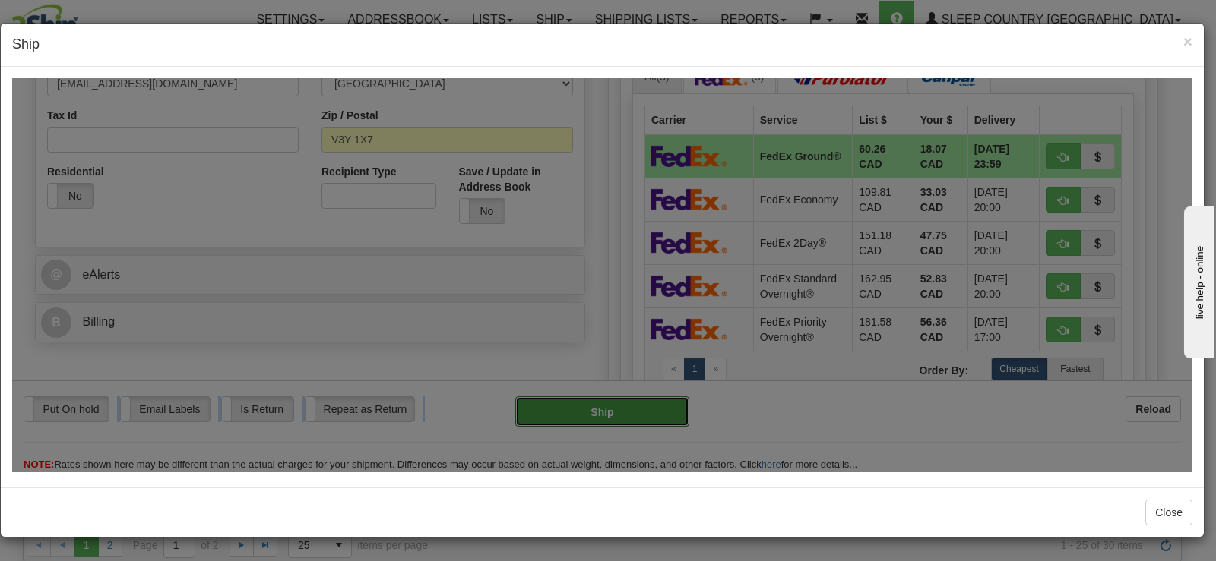
type input "92"
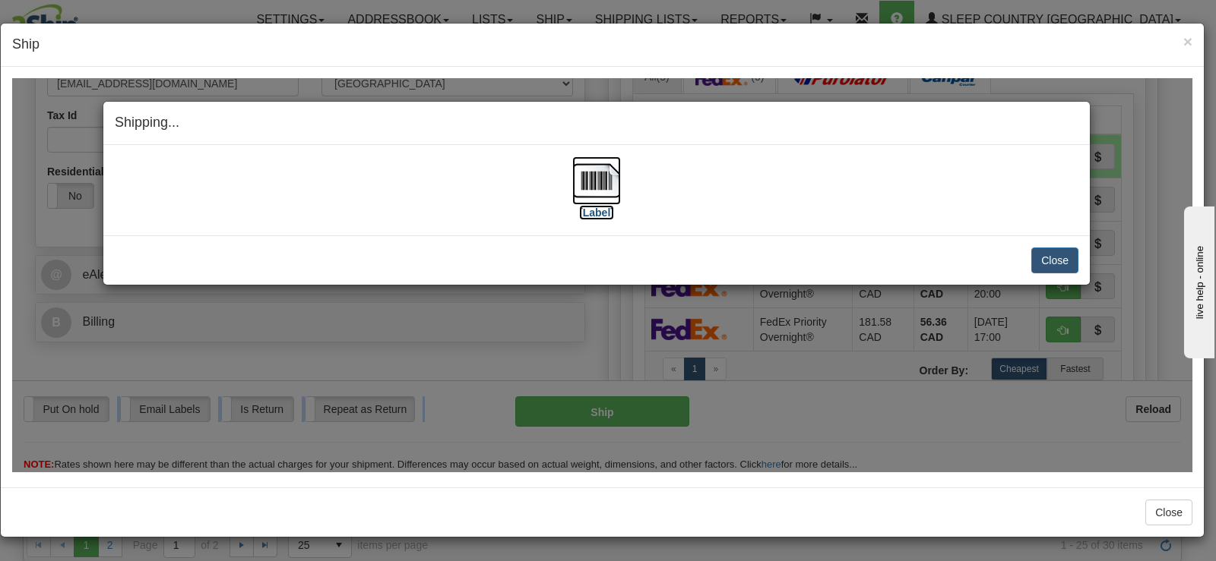
click at [590, 188] on img at bounding box center [596, 180] width 49 height 49
click at [1052, 252] on button "Close" at bounding box center [1054, 260] width 47 height 26
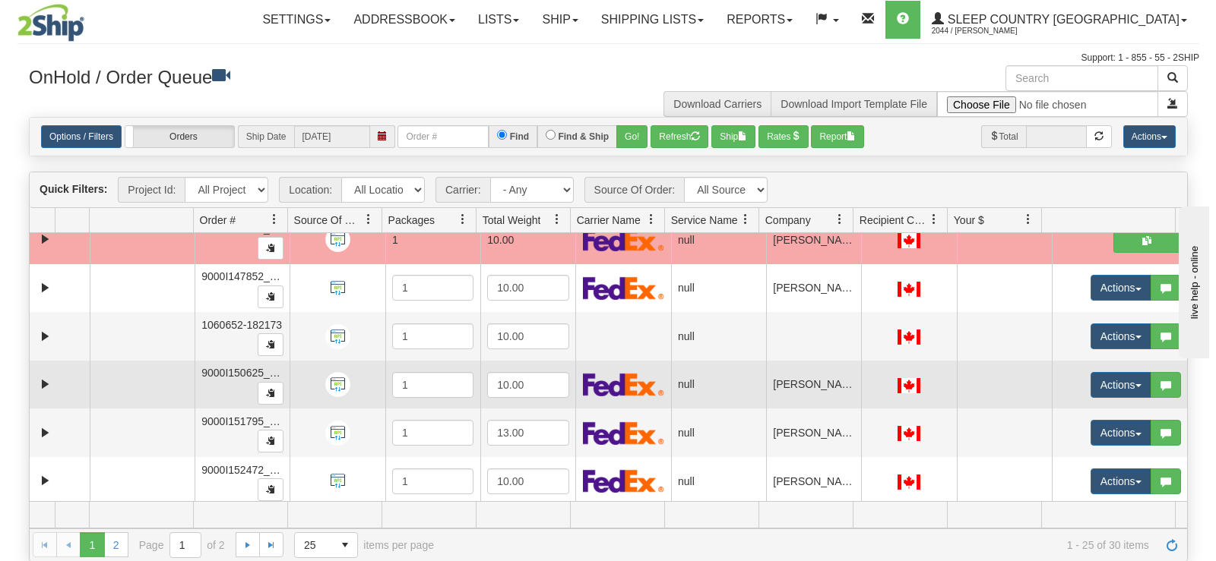
scroll to position [836, 0]
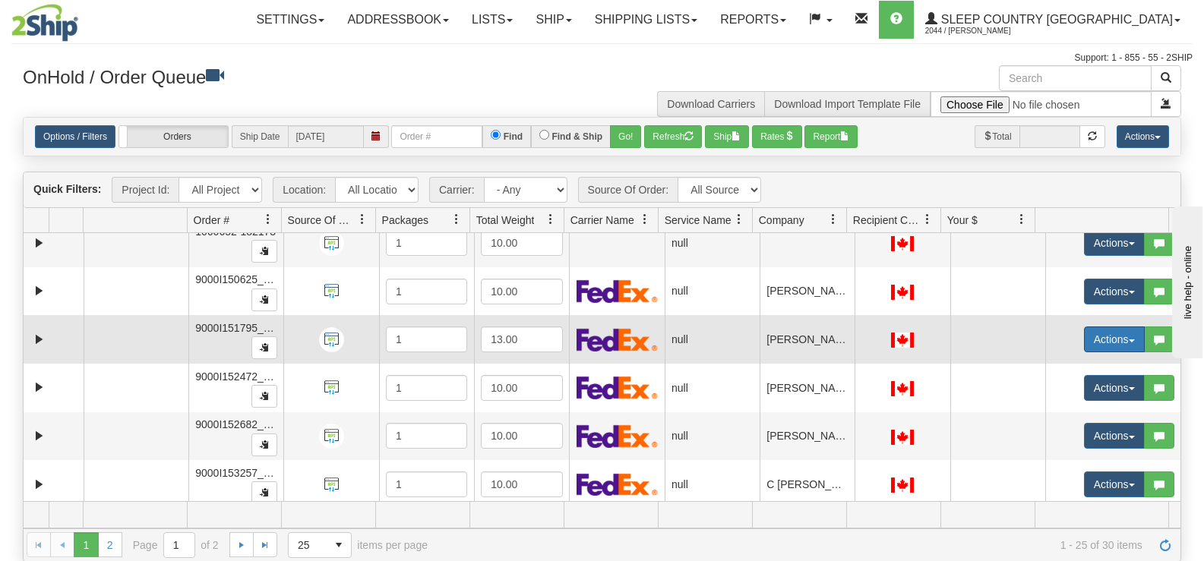
click at [1090, 337] on button "Actions" at bounding box center [1114, 340] width 61 height 26
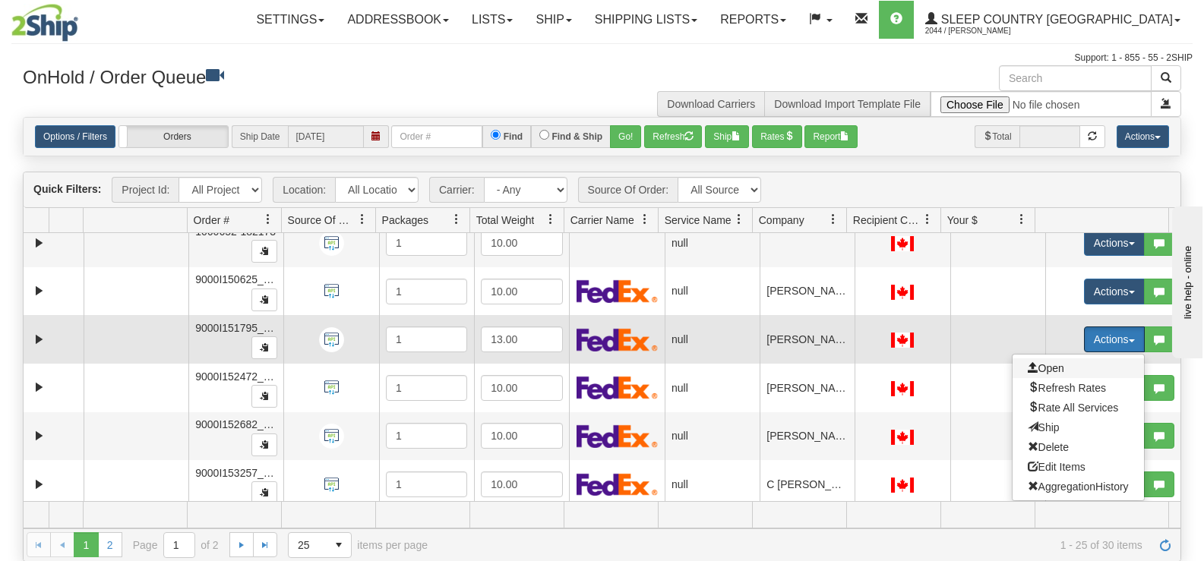
click at [1052, 371] on span "Open" at bounding box center [1046, 368] width 36 height 12
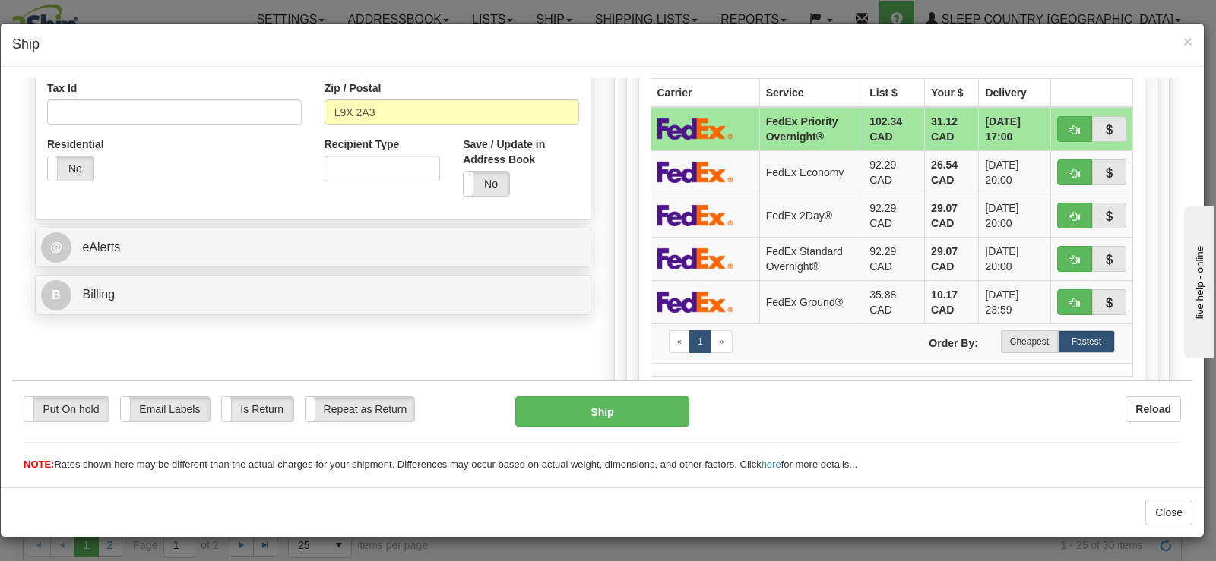
scroll to position [532, 0]
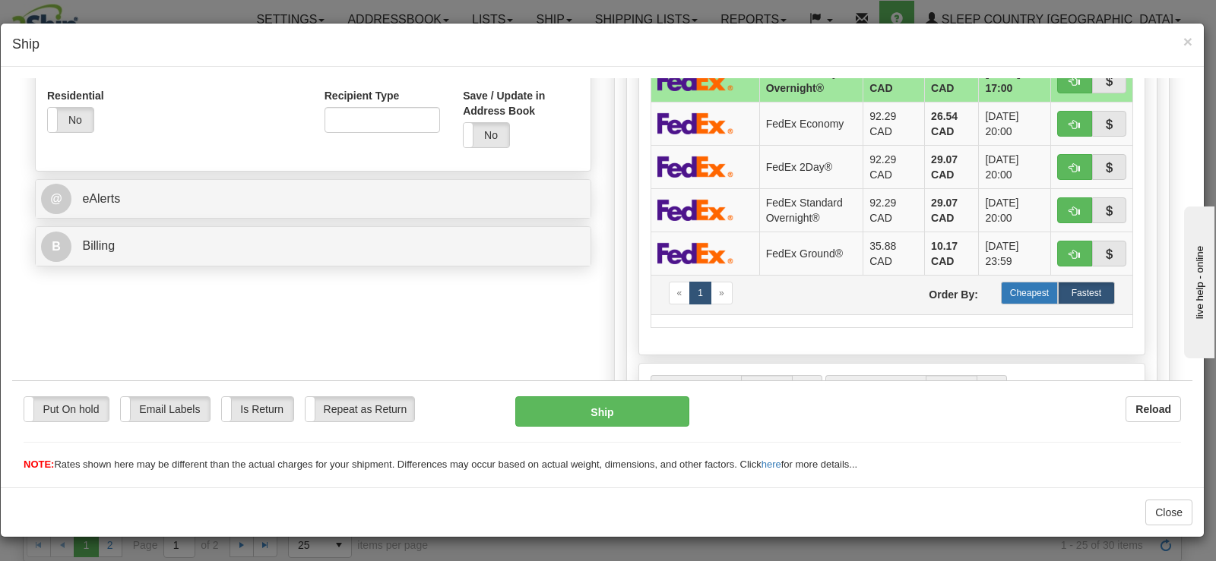
click at [1009, 297] on label "Cheapest" at bounding box center [1029, 292] width 57 height 23
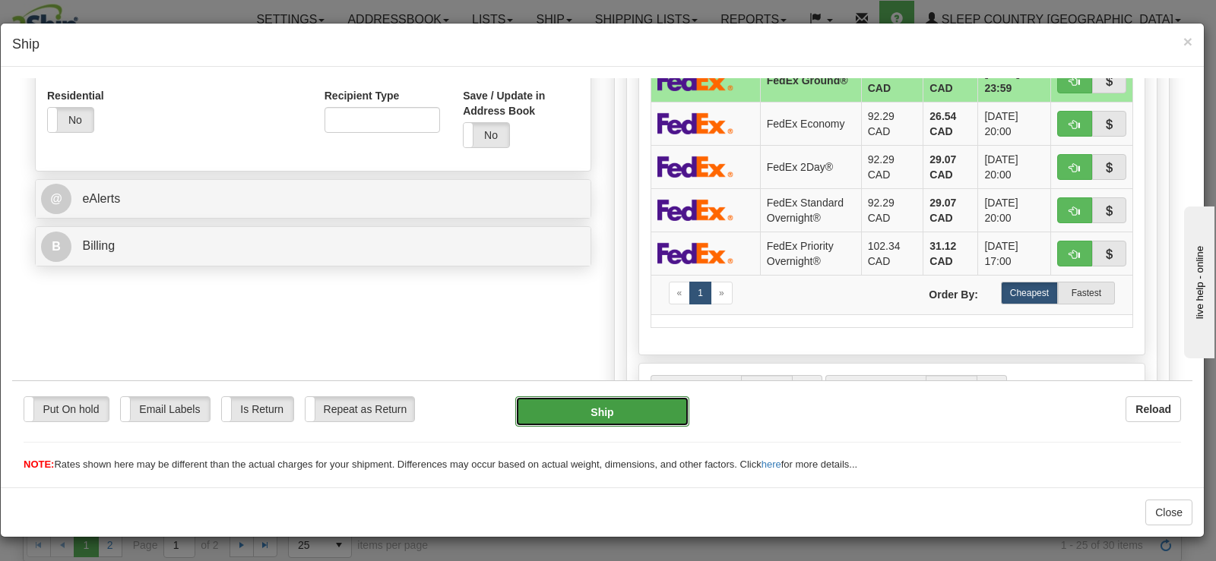
click at [615, 416] on button "Ship" at bounding box center [602, 411] width 174 height 30
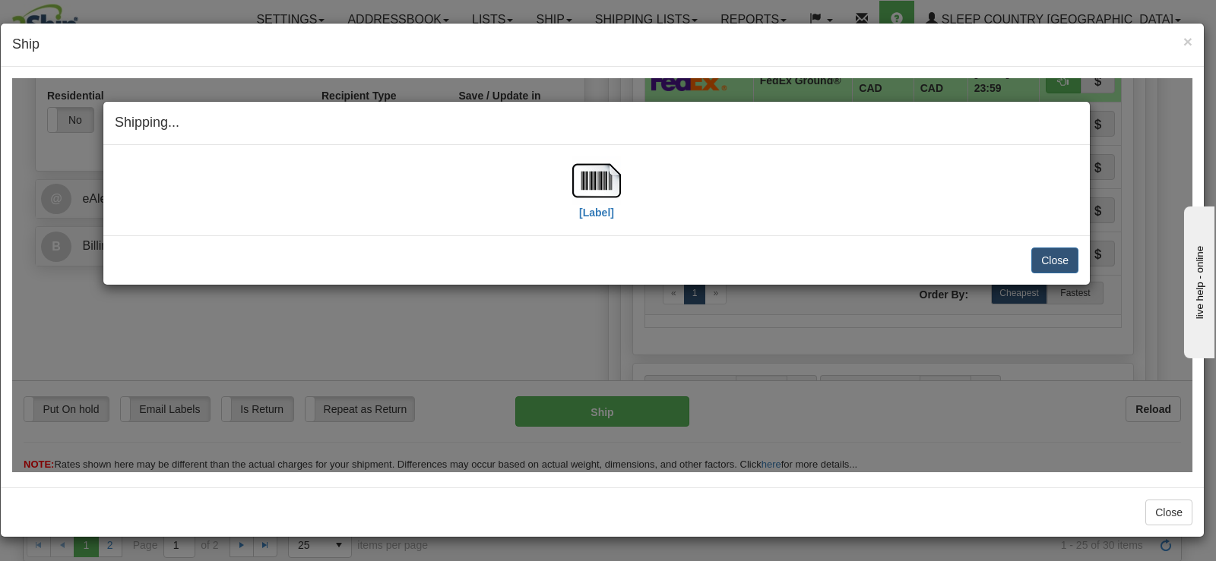
click at [585, 150] on div "[Label] IMPORTANT NOTICE Embassy / Consulate / Government Building / Hospital C…" at bounding box center [596, 189] width 986 height 90
click at [582, 172] on img at bounding box center [596, 180] width 49 height 49
click at [1045, 260] on button "Close" at bounding box center [1054, 260] width 47 height 26
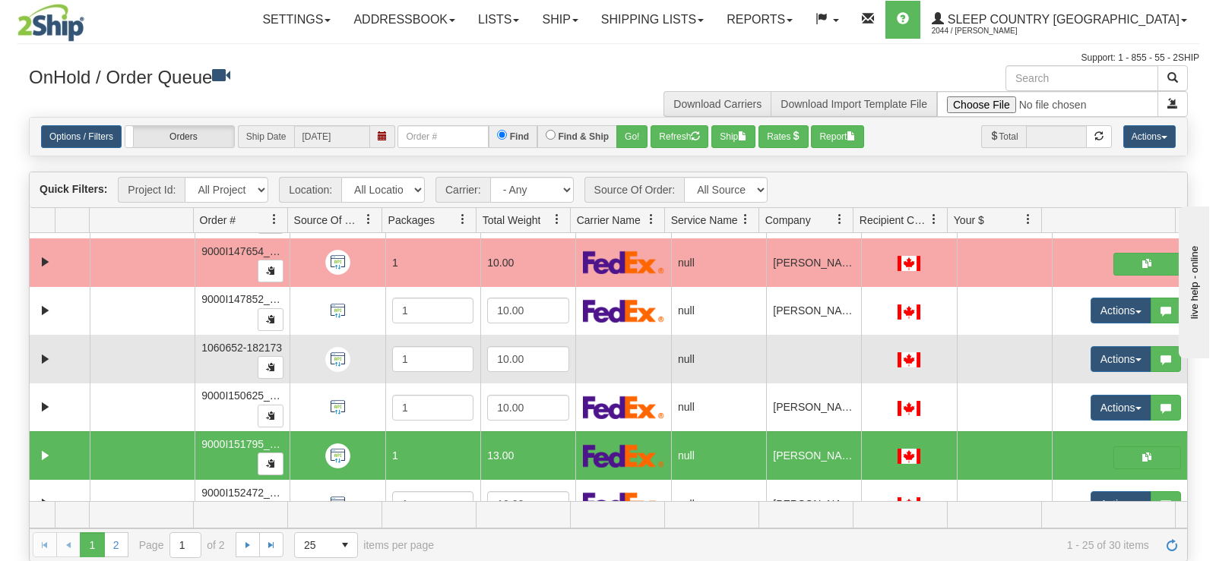
scroll to position [712, 0]
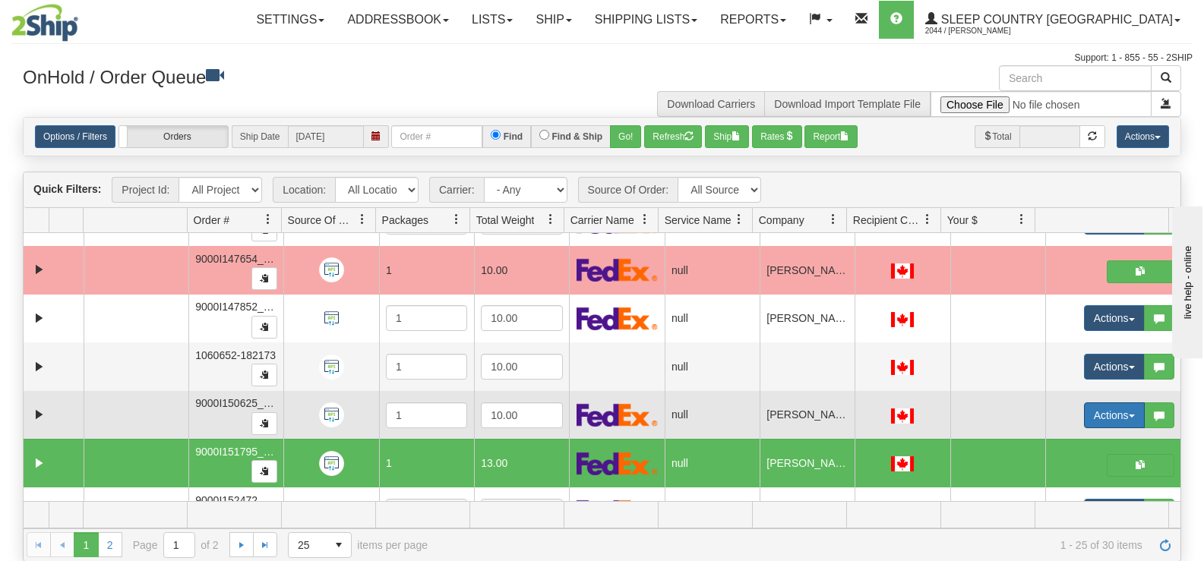
click at [1084, 411] on button "Actions" at bounding box center [1114, 416] width 61 height 26
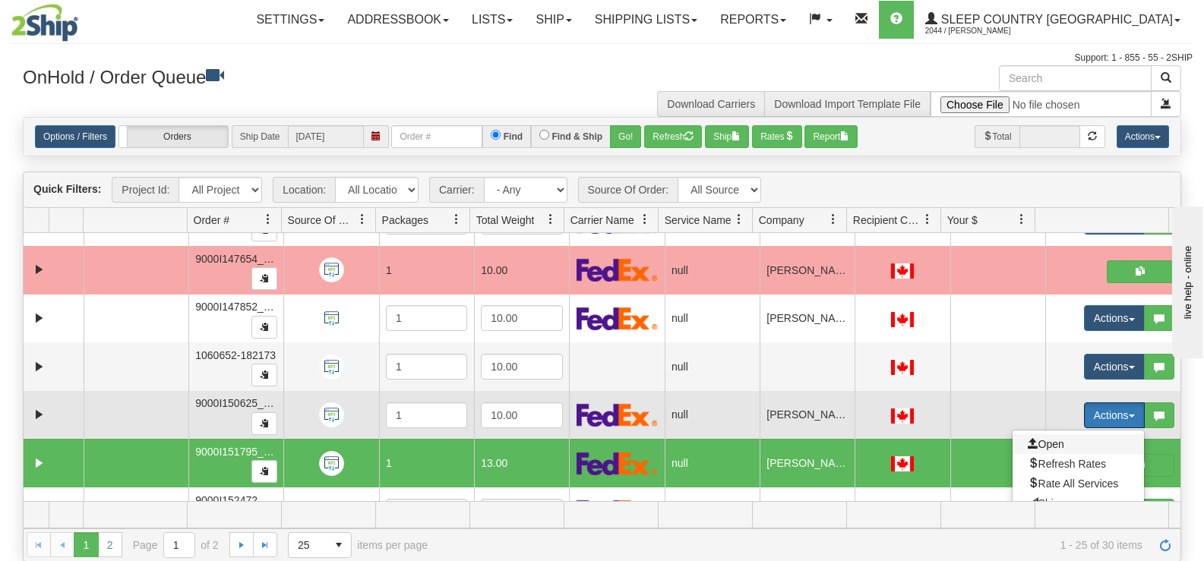
click at [1053, 439] on span "Open" at bounding box center [1046, 444] width 36 height 12
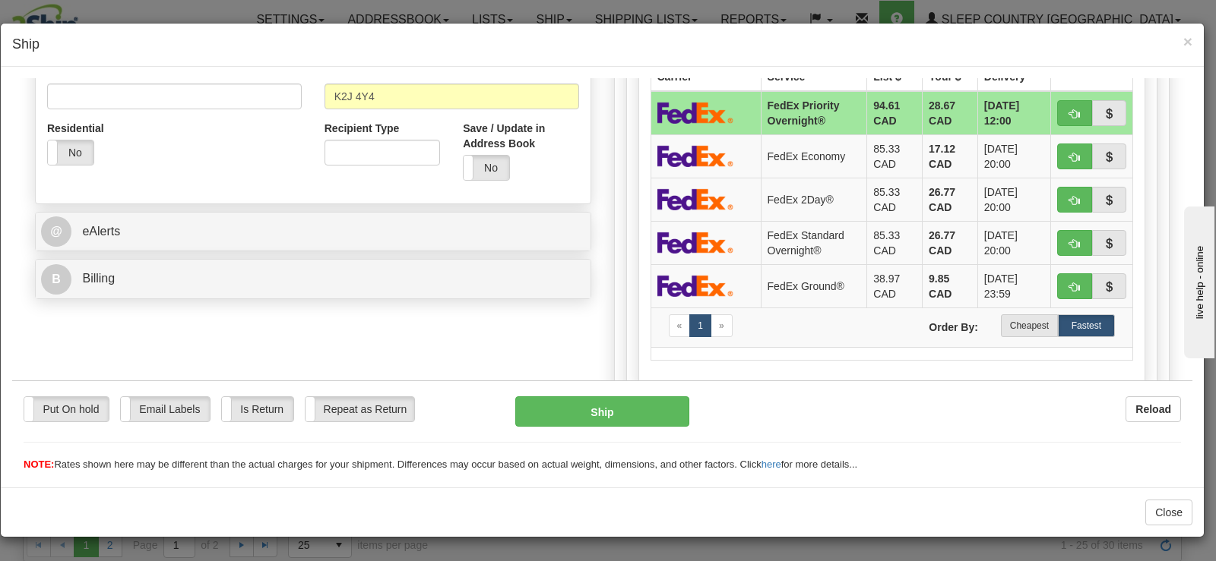
scroll to position [532, 0]
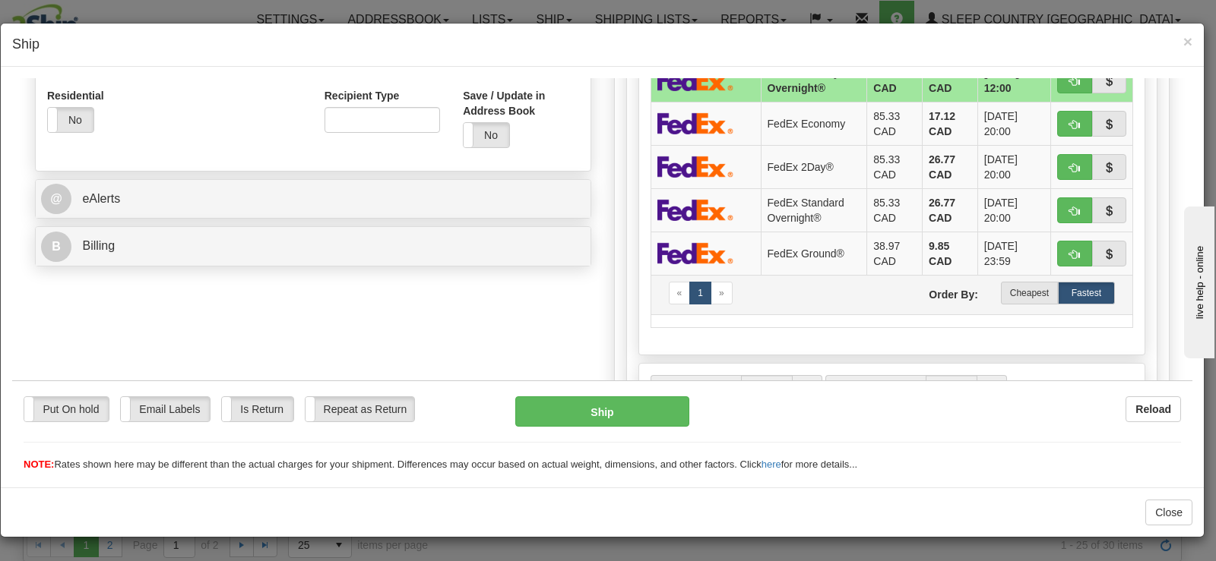
click at [1033, 305] on td "« 1 » Order By: Cheapest Fastest" at bounding box center [891, 294] width 482 height 40
click at [1029, 292] on label "Cheapest" at bounding box center [1029, 292] width 57 height 23
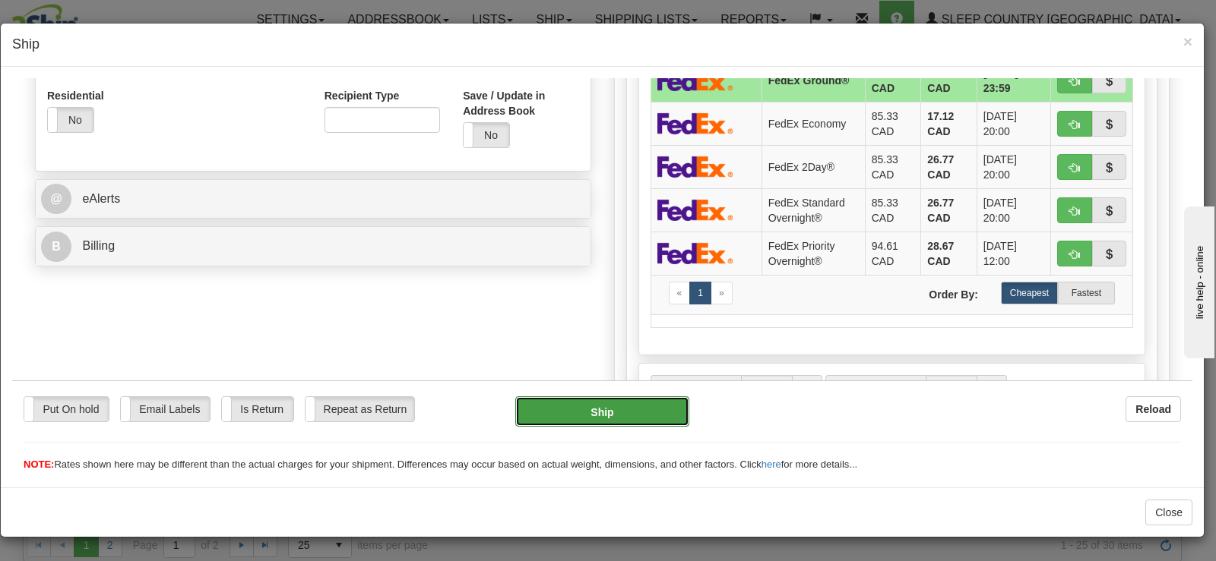
click at [541, 402] on button "Ship" at bounding box center [602, 411] width 174 height 30
type input "92"
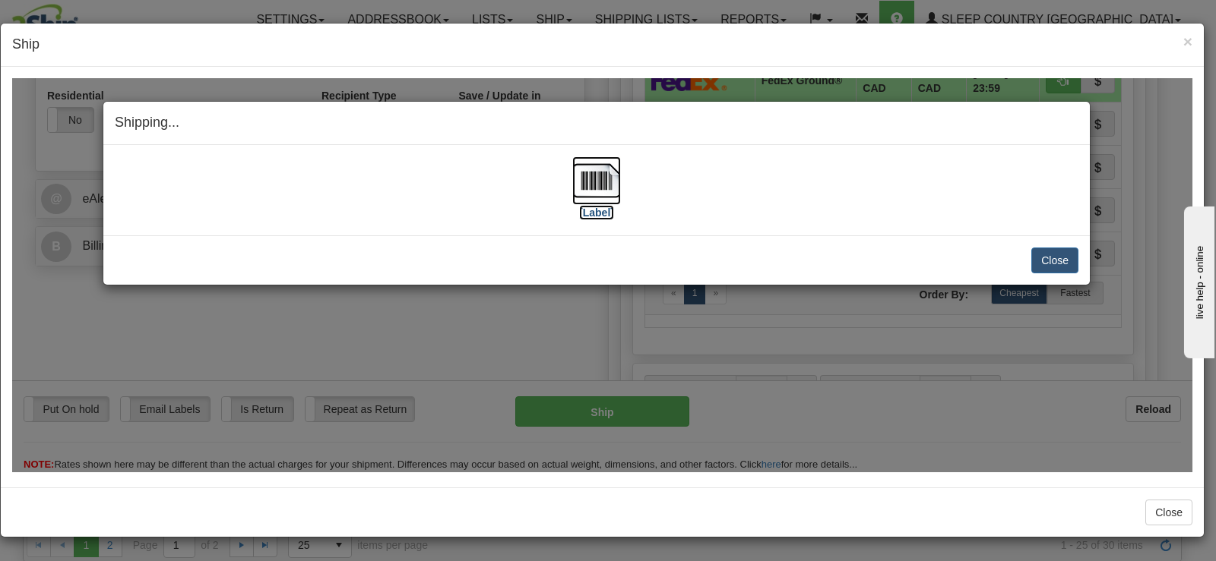
click at [586, 197] on img at bounding box center [596, 180] width 49 height 49
click at [1048, 258] on button "Close" at bounding box center [1054, 260] width 47 height 26
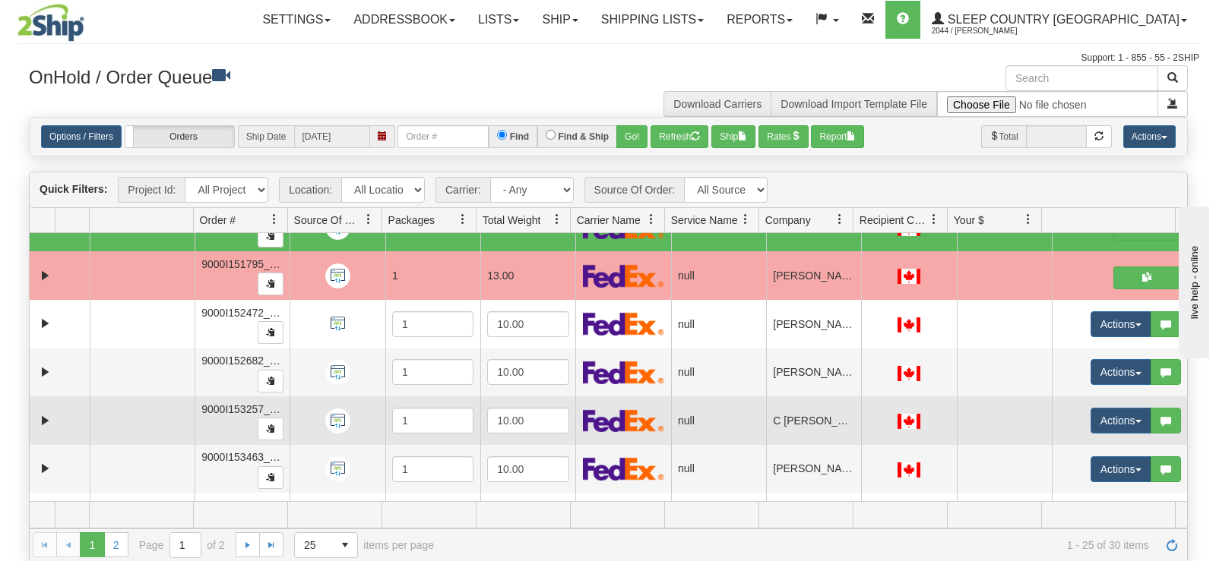
scroll to position [940, 0]
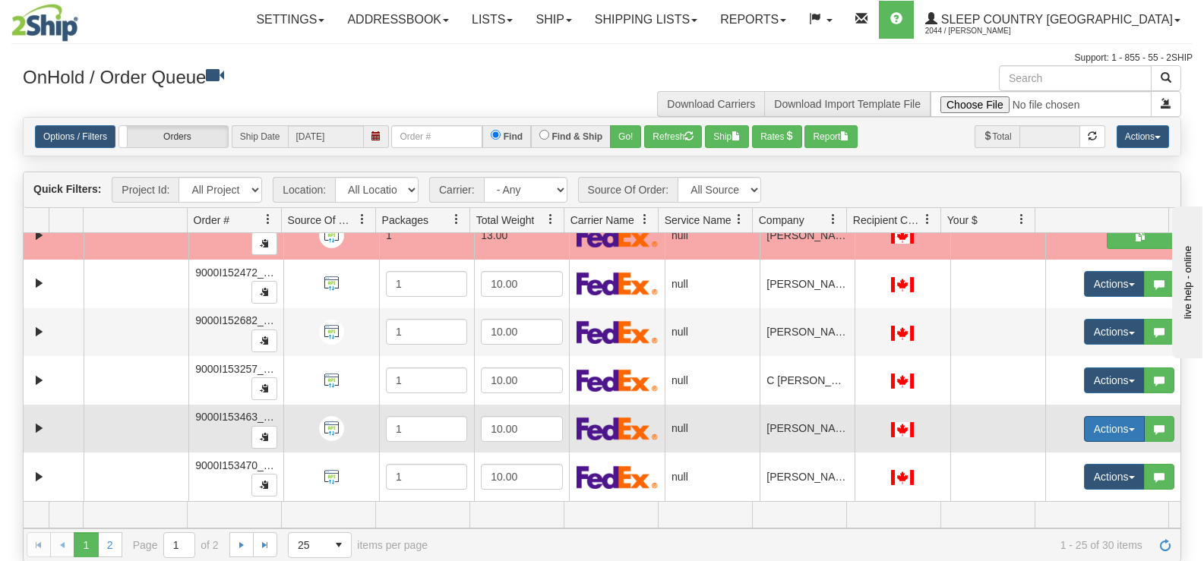
click at [1086, 426] on button "Actions" at bounding box center [1114, 429] width 61 height 26
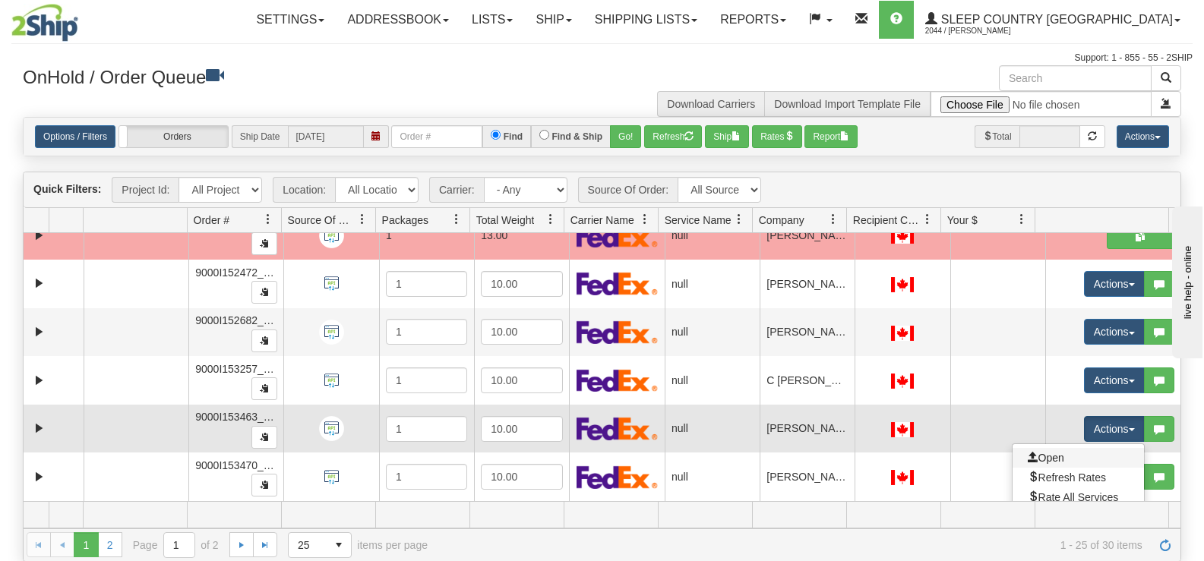
click at [1076, 455] on link "Open" at bounding box center [1078, 458] width 131 height 20
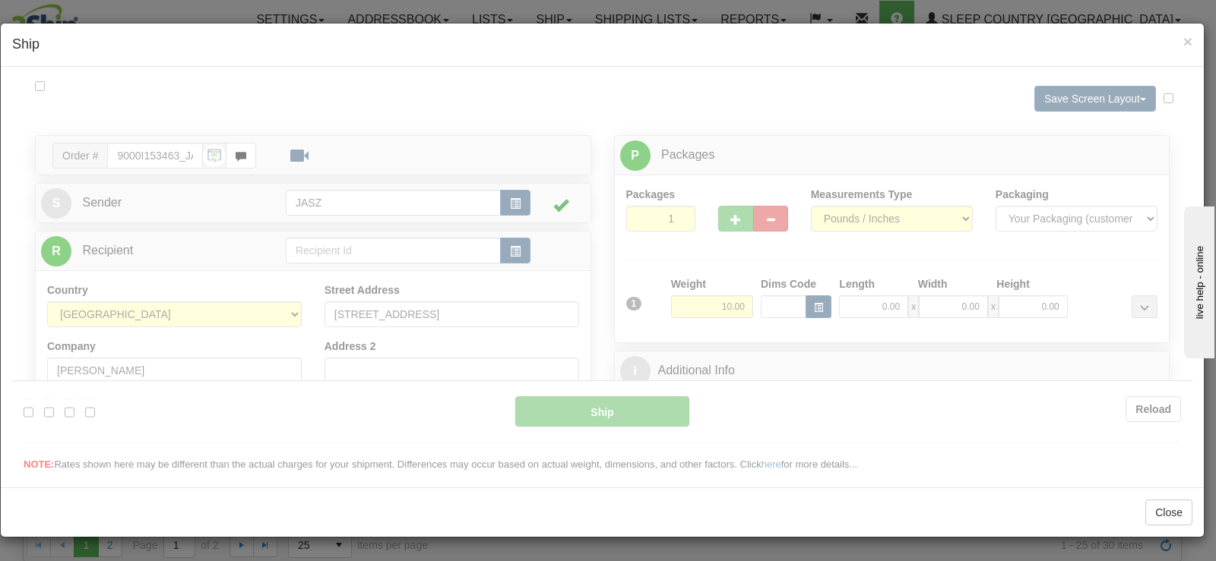
scroll to position [0, 0]
type input "13:44"
type input "16:00"
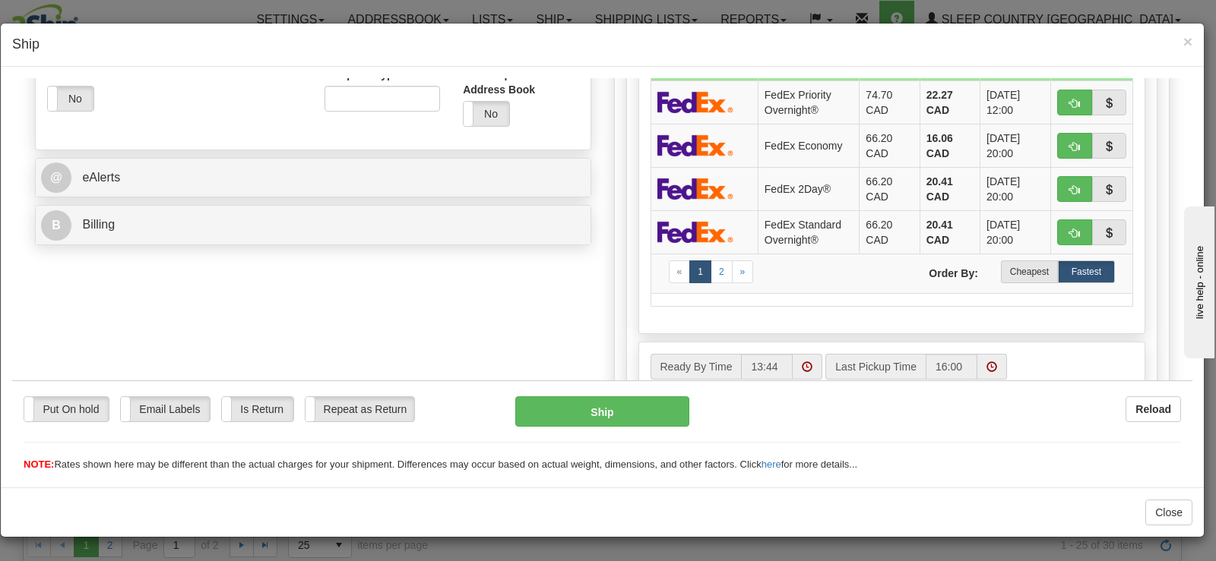
scroll to position [608, 0]
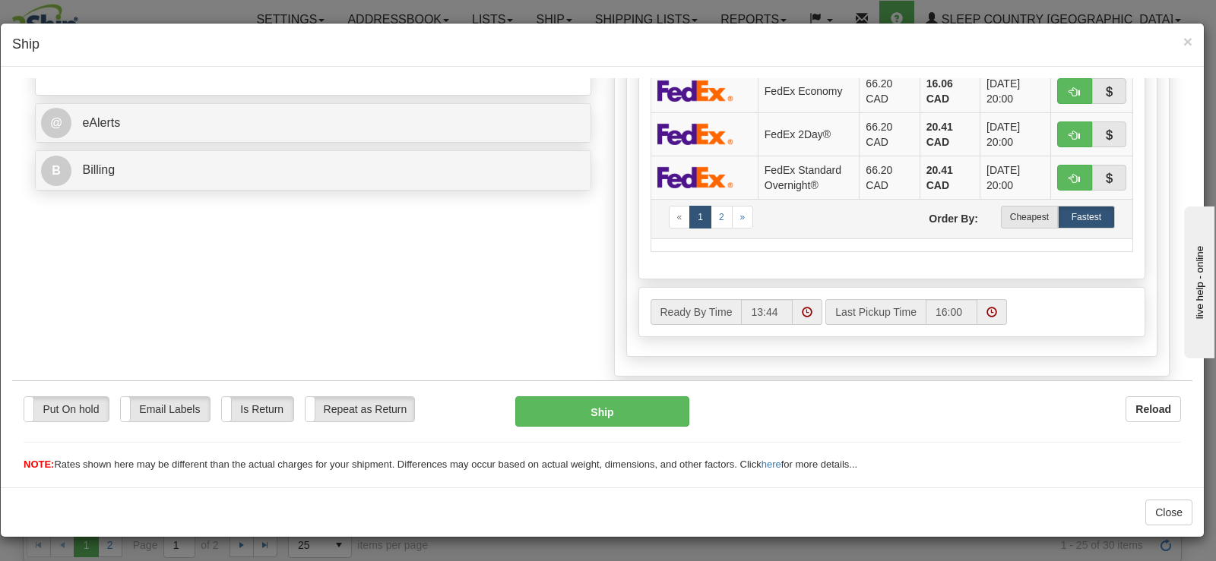
click at [1018, 230] on td "« 1 2 » Order By: Cheapest Fastest" at bounding box center [891, 218] width 482 height 40
click at [1013, 224] on label "Cheapest" at bounding box center [1029, 216] width 57 height 23
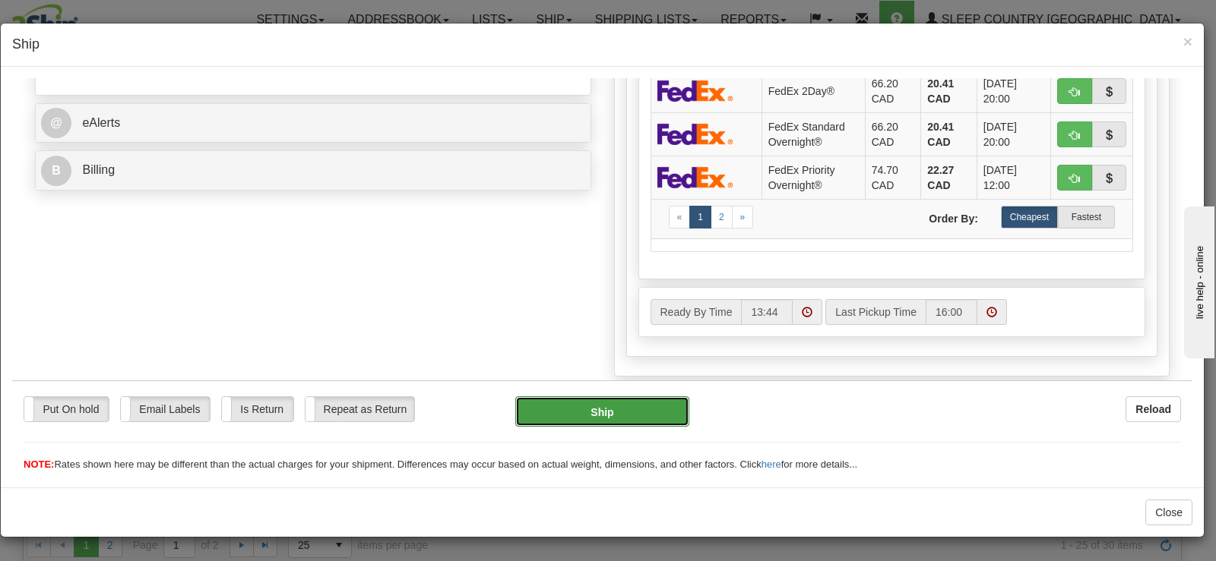
click at [595, 398] on button "Ship" at bounding box center [602, 411] width 174 height 30
type input "92"
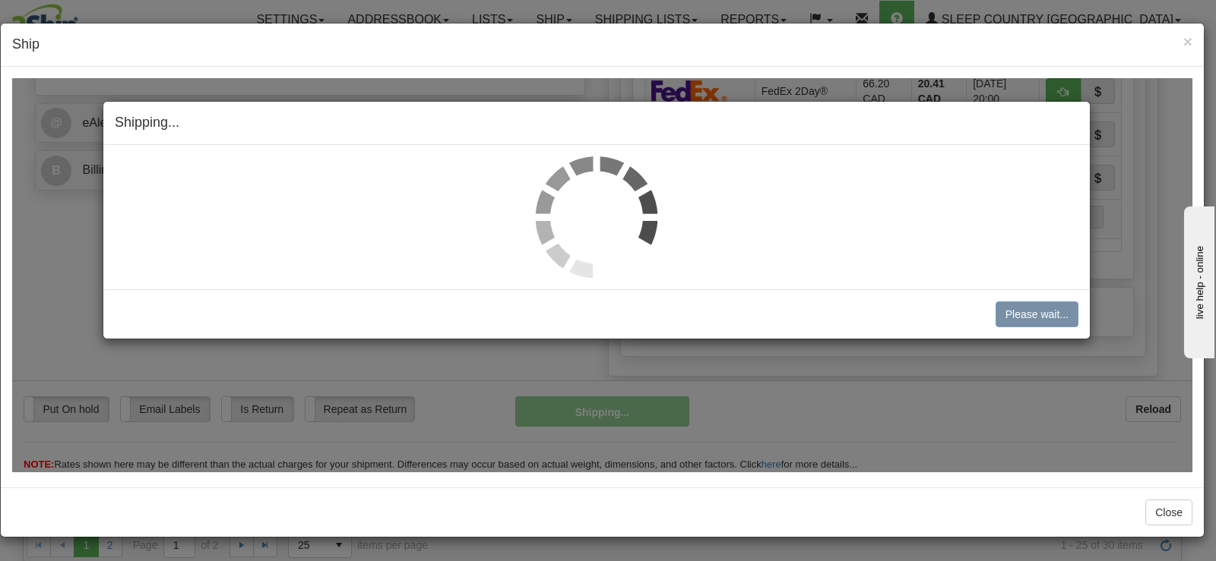
click at [583, 201] on img at bounding box center [597, 217] width 122 height 122
click at [583, 200] on img at bounding box center [597, 217] width 122 height 122
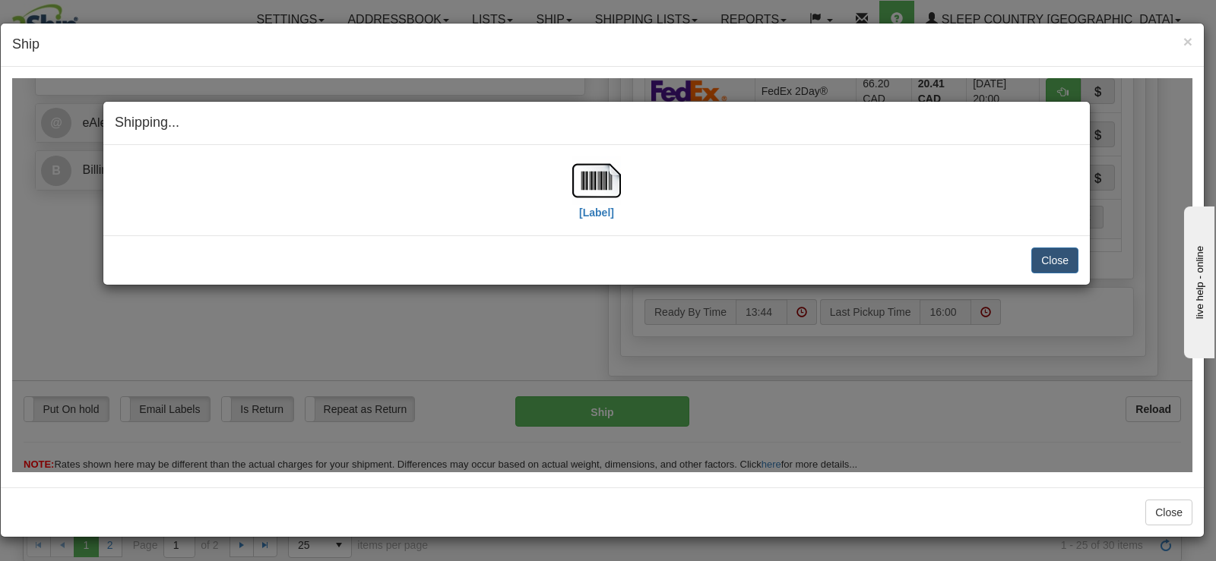
click at [583, 200] on img at bounding box center [596, 180] width 49 height 49
click at [1047, 260] on button "Close" at bounding box center [1054, 260] width 47 height 26
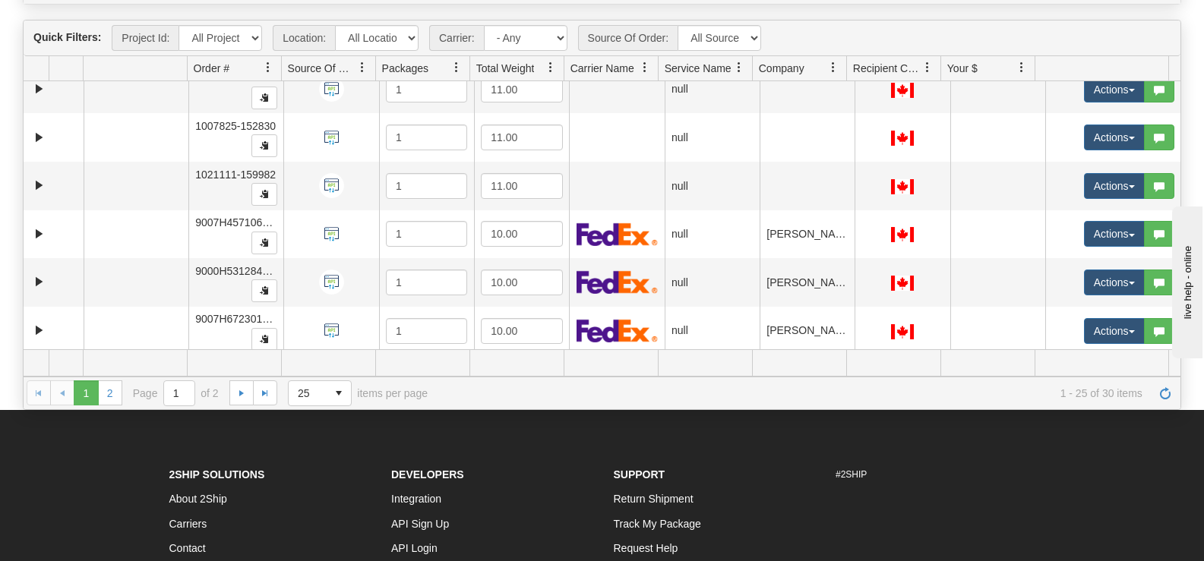
scroll to position [28, 0]
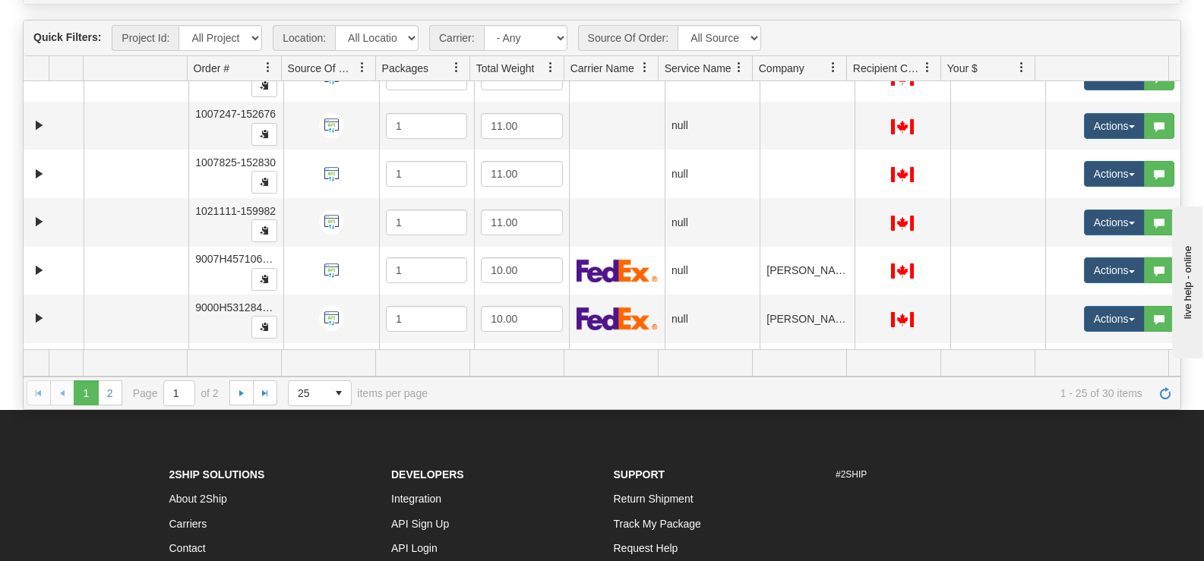
click at [123, 401] on div "1 2 1 2 Page 1 of 2 25 15 25 50 100 items per page 1 - 25 of 30 items" at bounding box center [602, 393] width 1157 height 33
click at [112, 397] on link "2" at bounding box center [110, 393] width 24 height 24
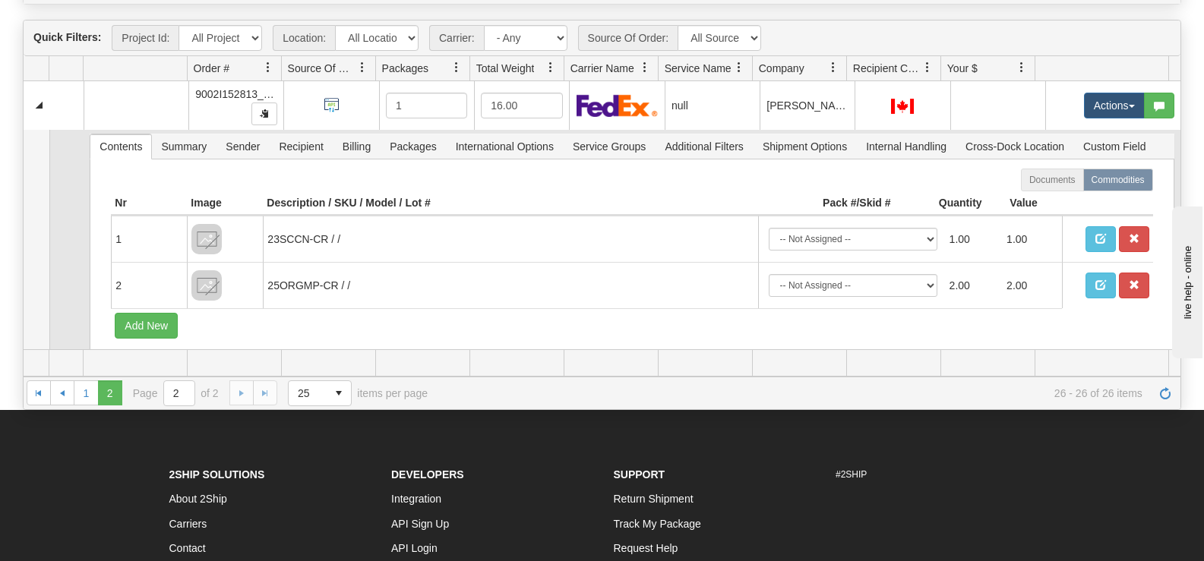
scroll to position [76, 0]
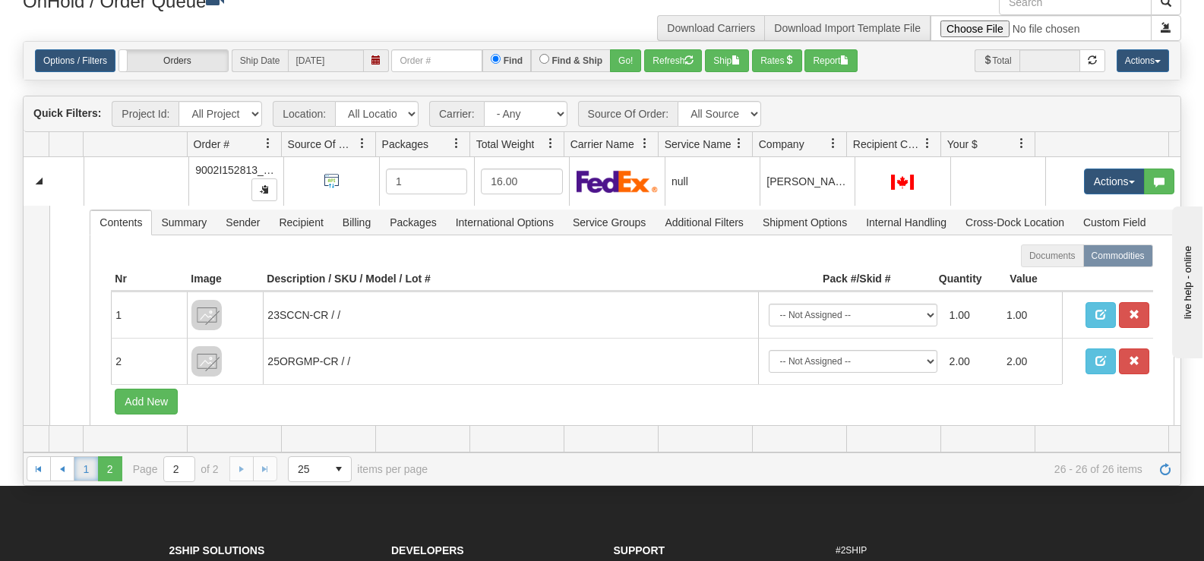
click at [86, 472] on link "1" at bounding box center [86, 469] width 24 height 24
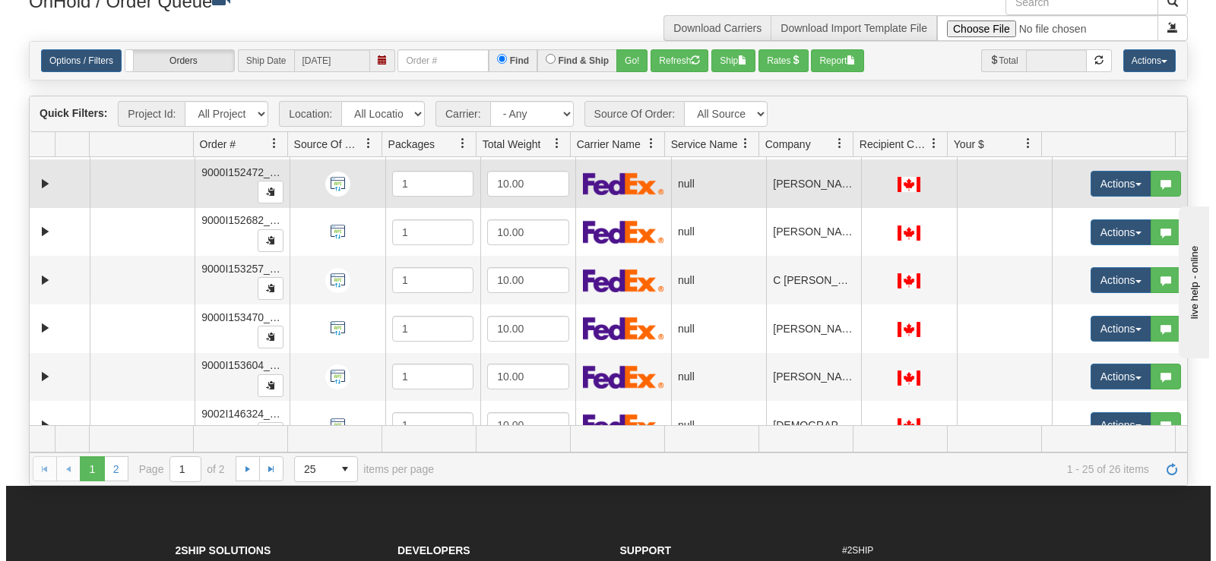
scroll to position [836, 0]
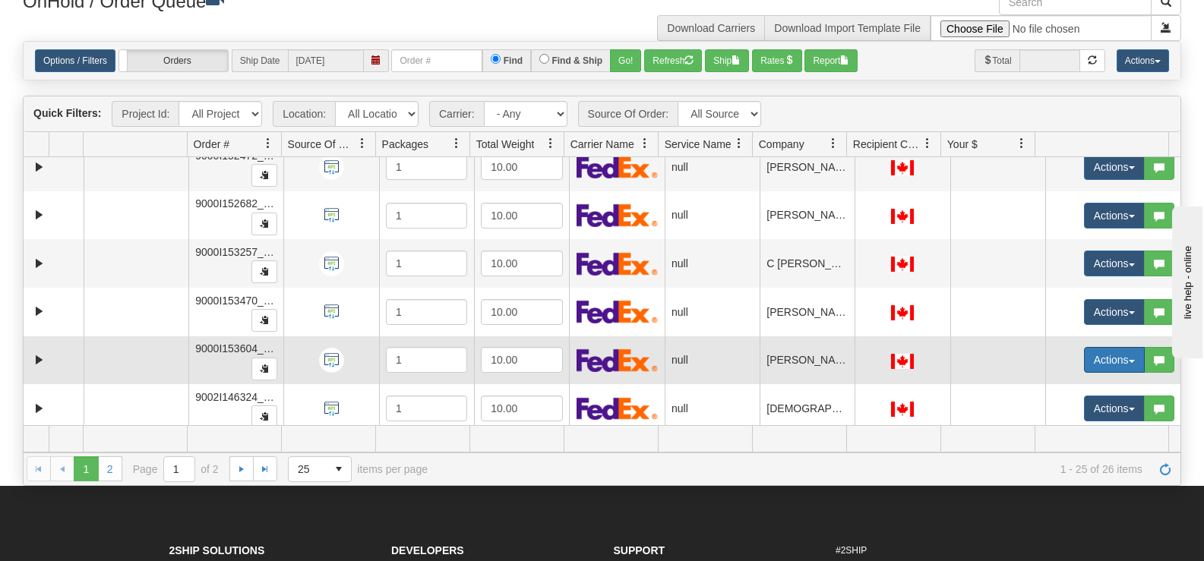
click at [1092, 358] on button "Actions" at bounding box center [1114, 360] width 61 height 26
click at [1071, 390] on link "Open" at bounding box center [1078, 389] width 131 height 20
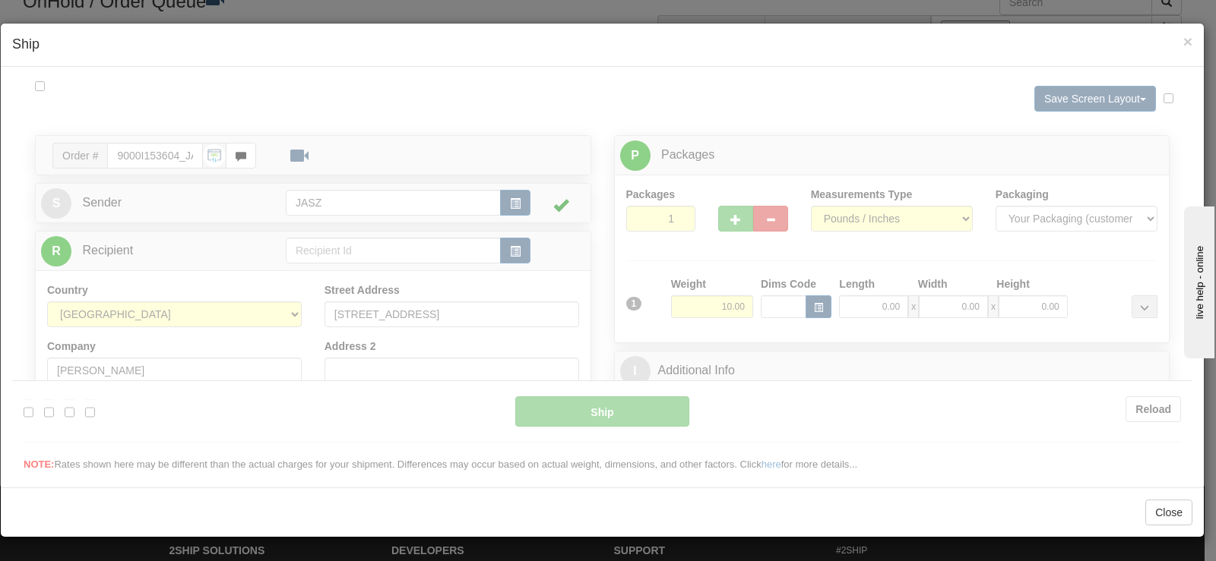
scroll to position [0, 0]
type input "13:46"
type input "16:00"
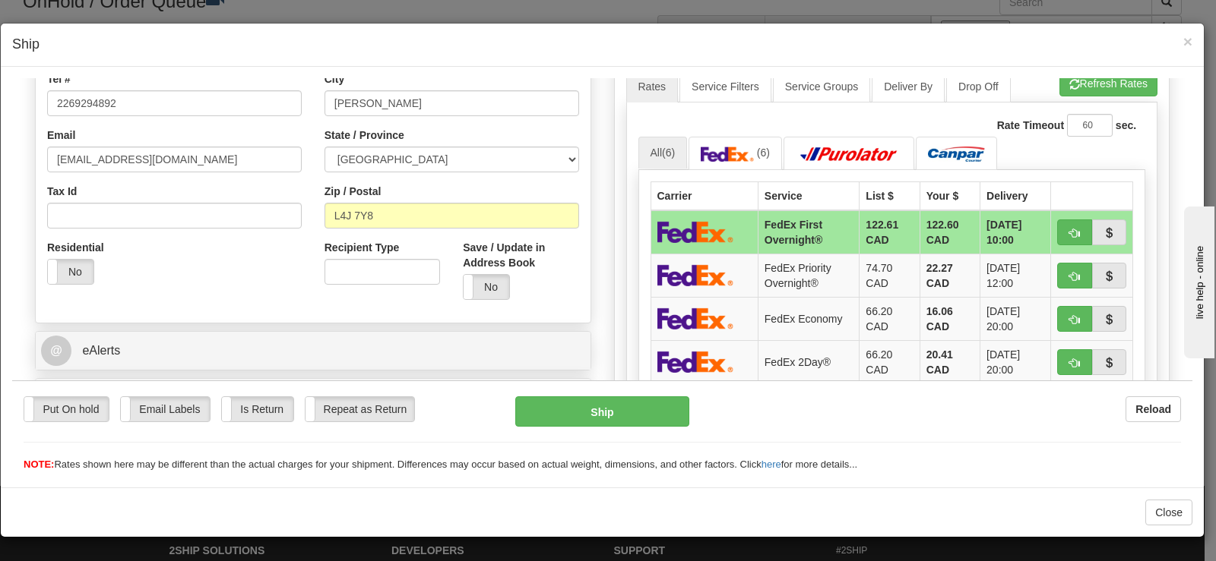
scroll to position [456, 0]
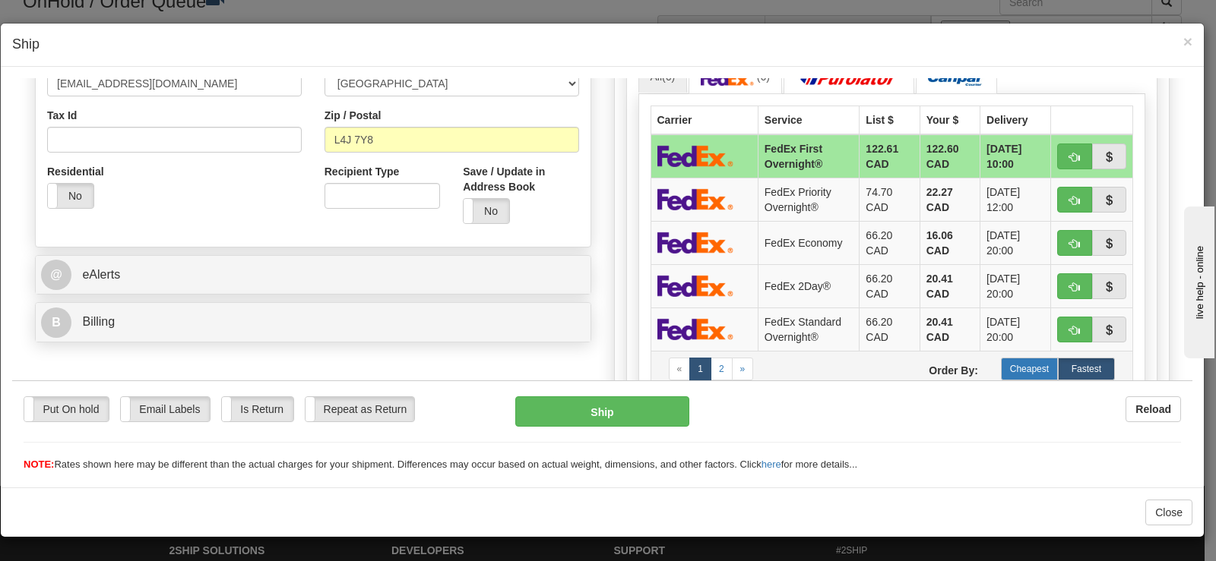
click at [1025, 359] on label "Cheapest" at bounding box center [1029, 368] width 57 height 23
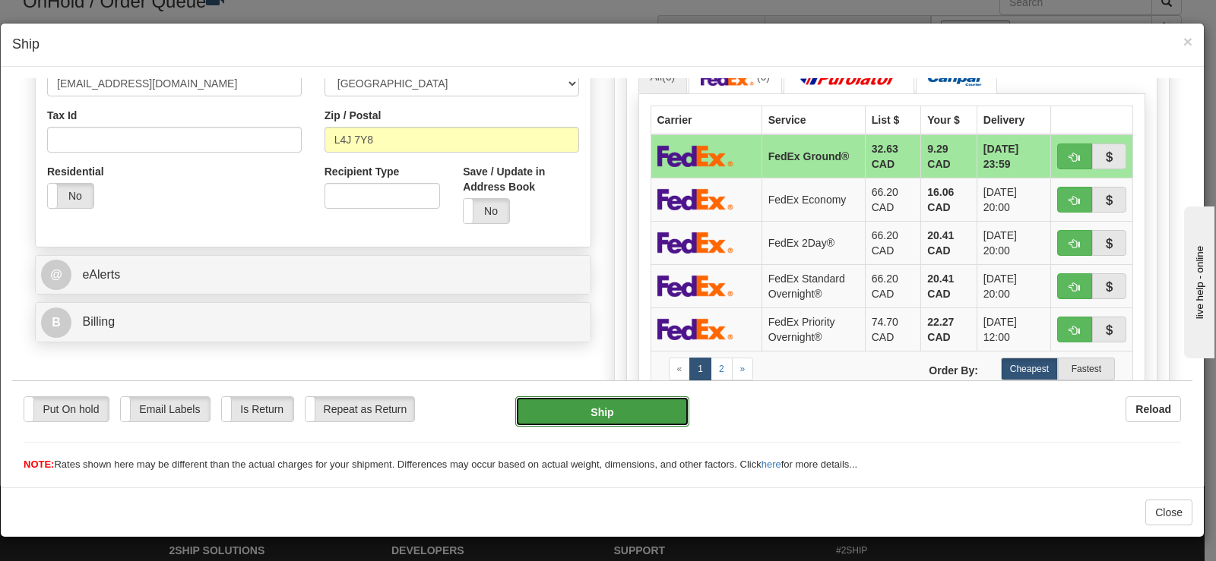
click at [575, 408] on button "Ship" at bounding box center [602, 411] width 174 height 30
type input "92"
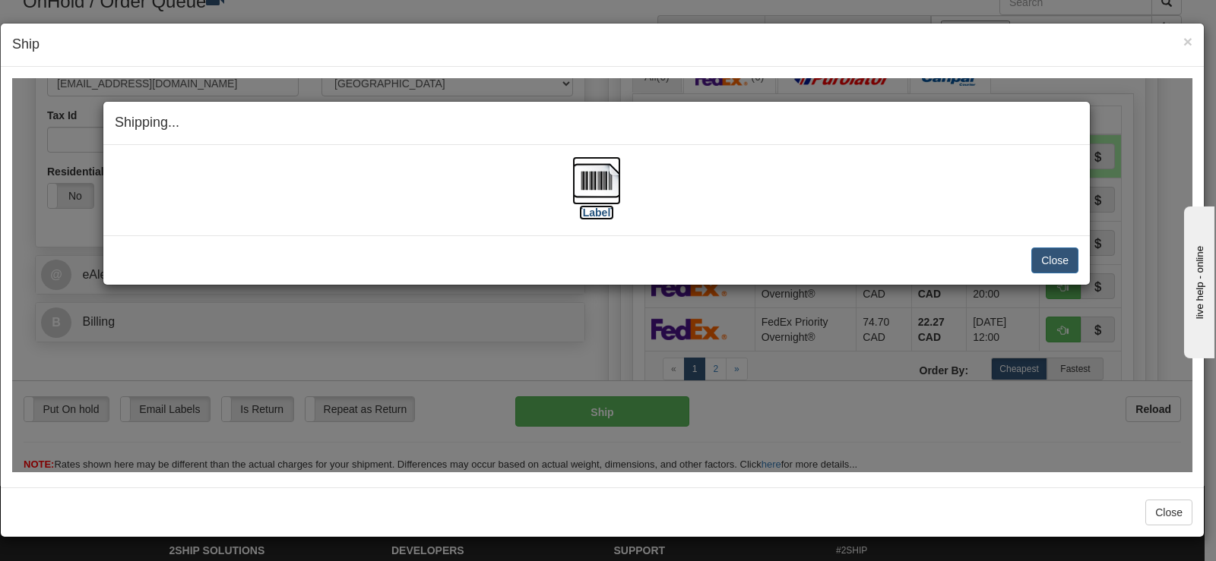
click at [587, 187] on img at bounding box center [596, 180] width 49 height 49
click at [1067, 245] on div "Close [PERSON_NAME] Shipment and Quit Pickup Quit Pickup ONLY" at bounding box center [596, 259] width 986 height 49
click at [1067, 261] on button "Close" at bounding box center [1054, 260] width 47 height 26
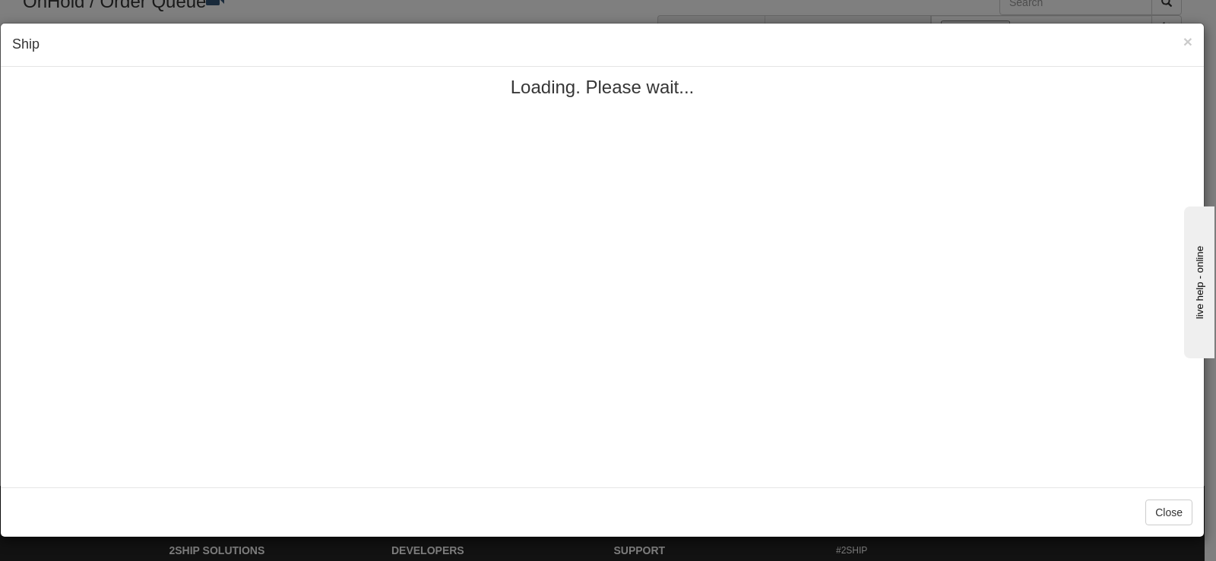
scroll to position [0, 0]
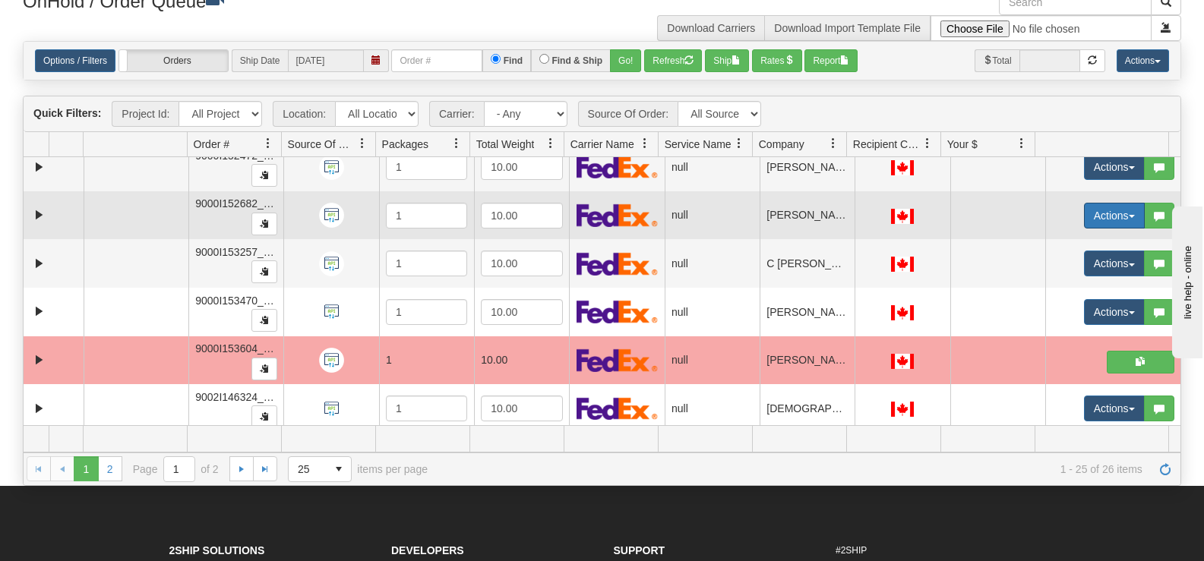
click at [1084, 215] on button "Actions" at bounding box center [1114, 216] width 61 height 26
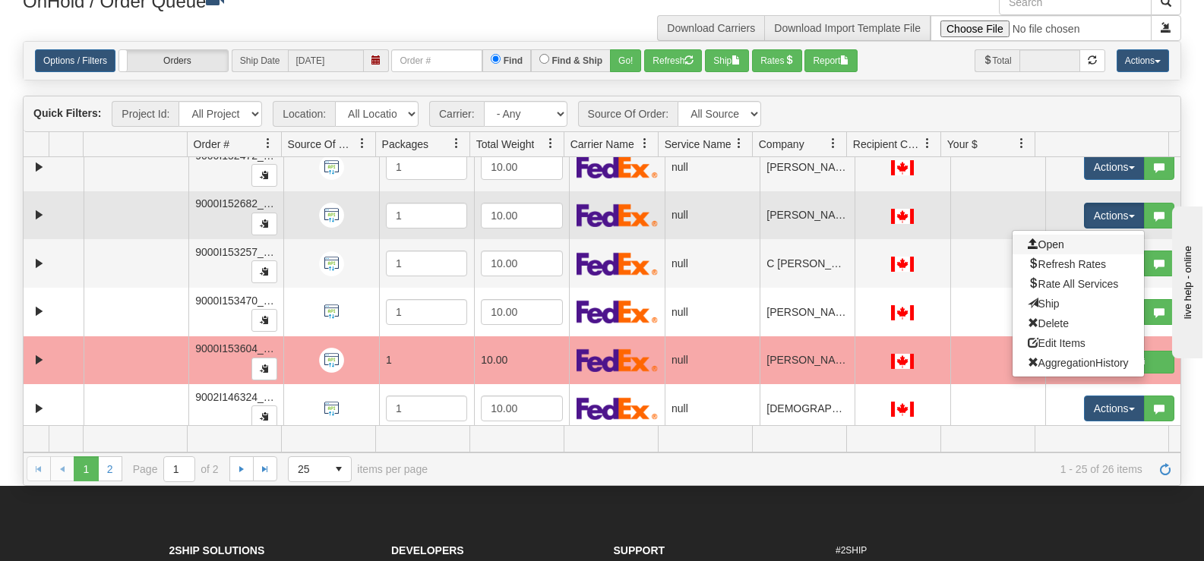
click at [1054, 239] on link "Open" at bounding box center [1078, 245] width 131 height 20
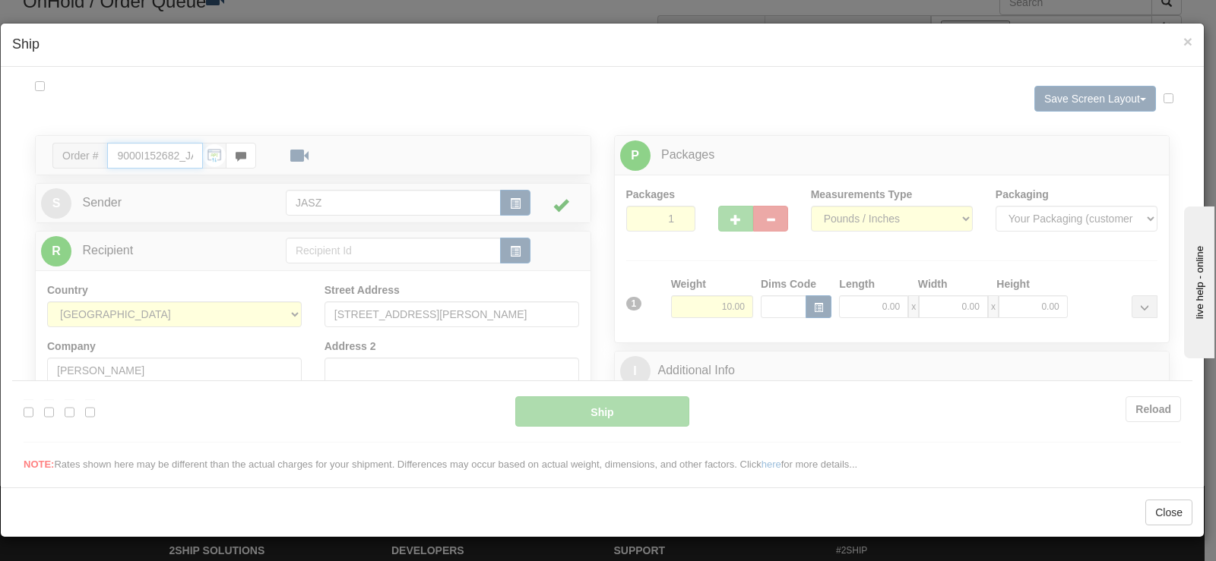
type input "13:46"
type input "16:00"
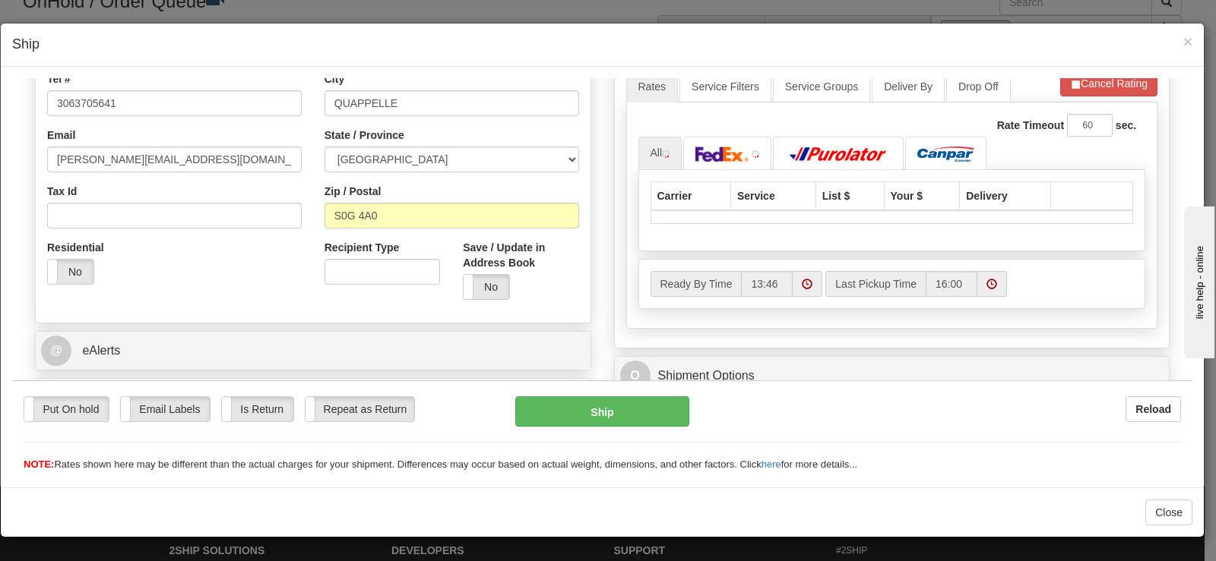
scroll to position [456, 0]
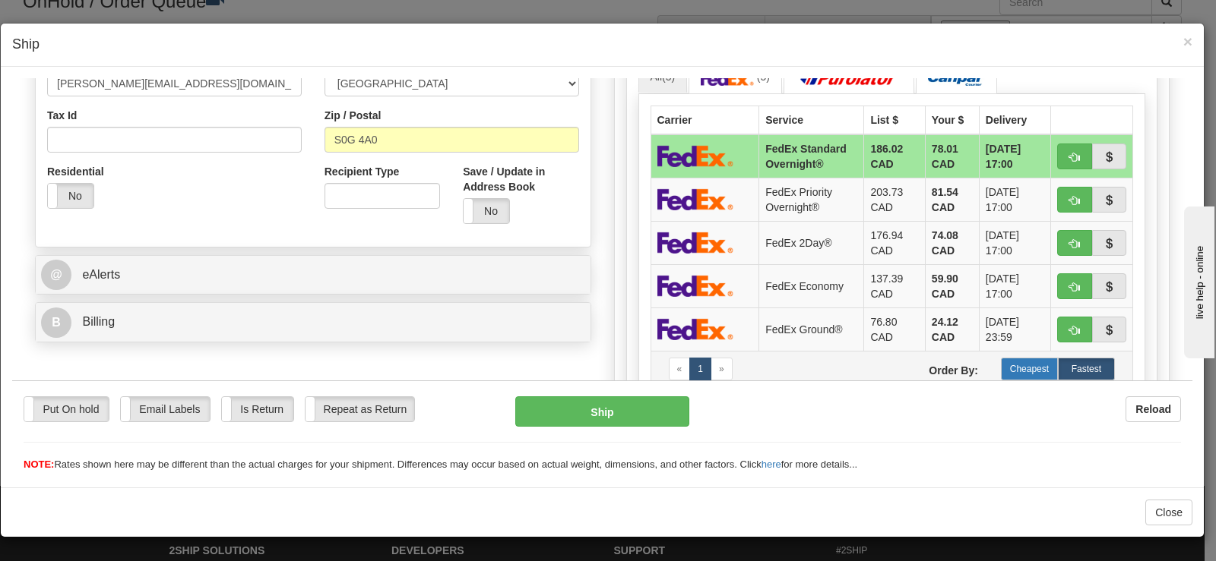
click at [1006, 370] on label "Cheapest" at bounding box center [1029, 368] width 57 height 23
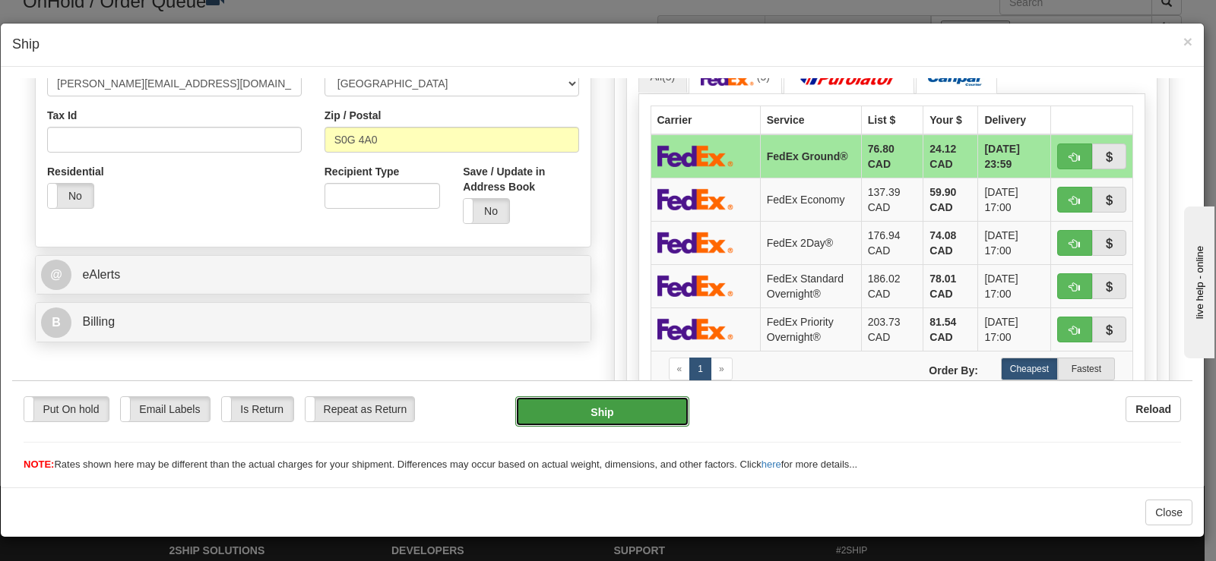
click at [650, 416] on button "Ship" at bounding box center [602, 411] width 174 height 30
type input "92"
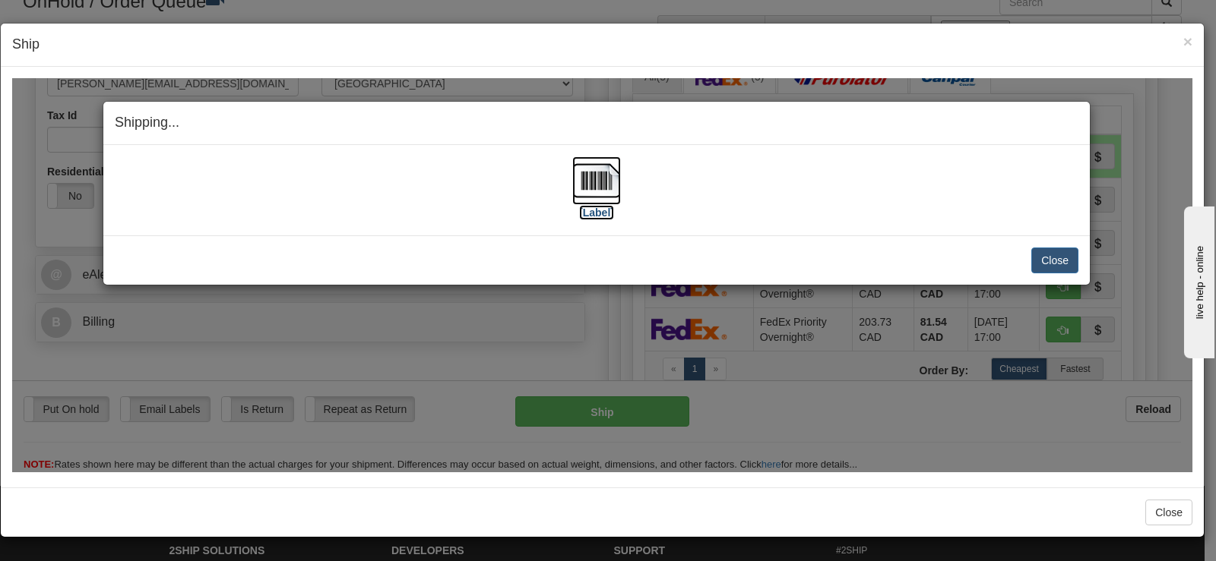
click at [618, 186] on img at bounding box center [596, 180] width 49 height 49
click at [1038, 273] on div "Close [PERSON_NAME] Shipment and Quit Pickup Quit Pickup ONLY" at bounding box center [596, 259] width 986 height 49
click at [1047, 232] on div "[Label] IMPORTANT NOTICE Embassy / Consulate / Government Building / Hospital C…" at bounding box center [596, 189] width 986 height 90
click at [1041, 257] on button "Close" at bounding box center [1054, 260] width 47 height 26
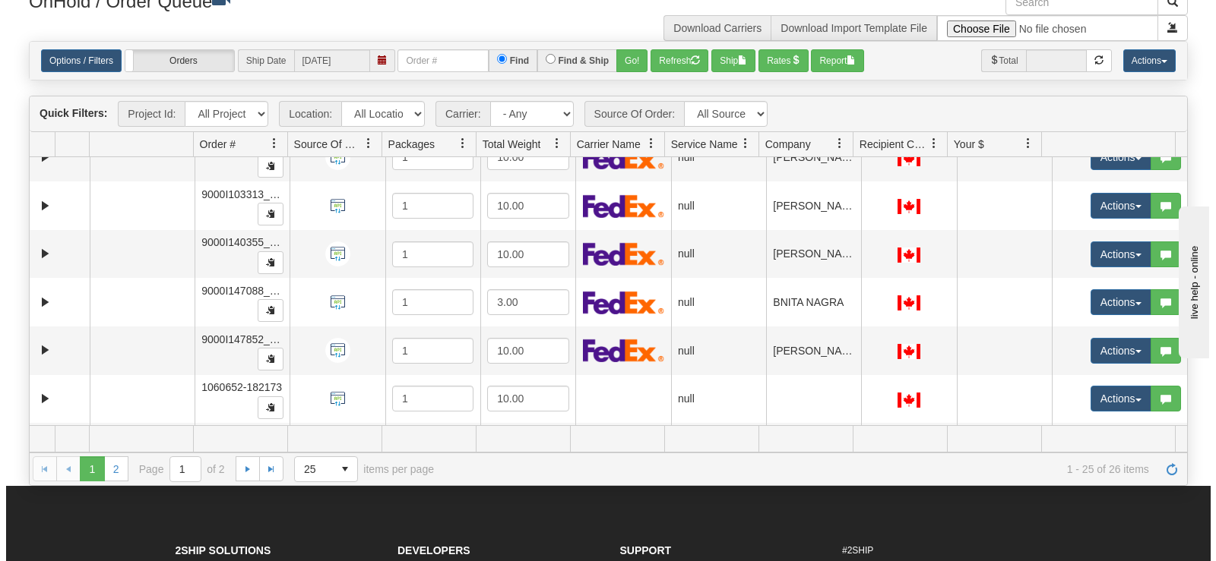
scroll to position [532, 0]
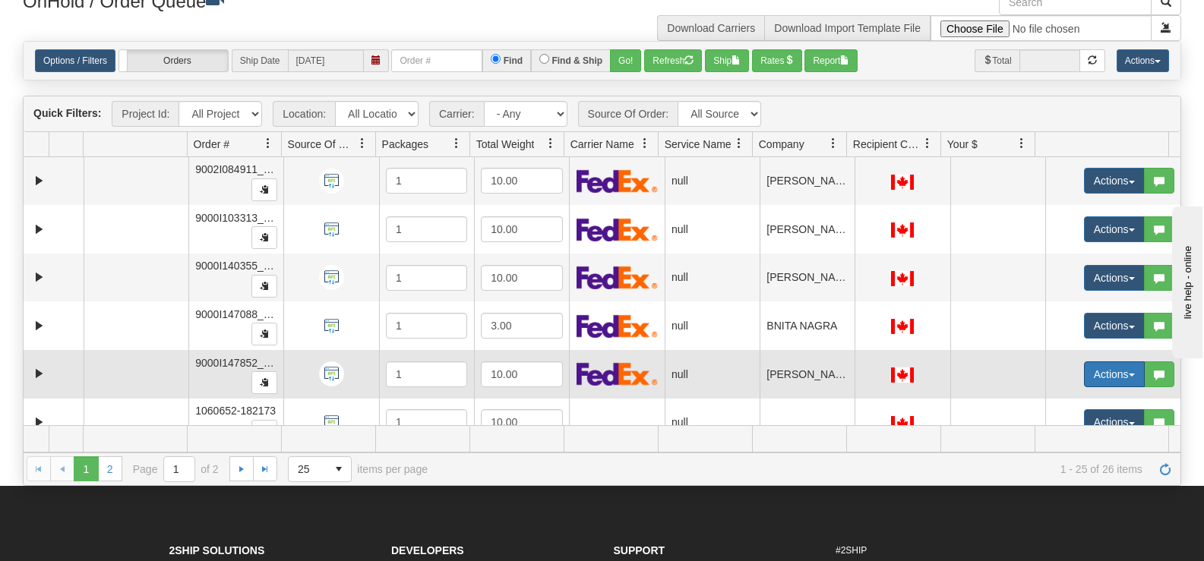
click at [1086, 383] on button "Actions" at bounding box center [1114, 375] width 61 height 26
click at [1066, 403] on link "Open" at bounding box center [1078, 404] width 131 height 20
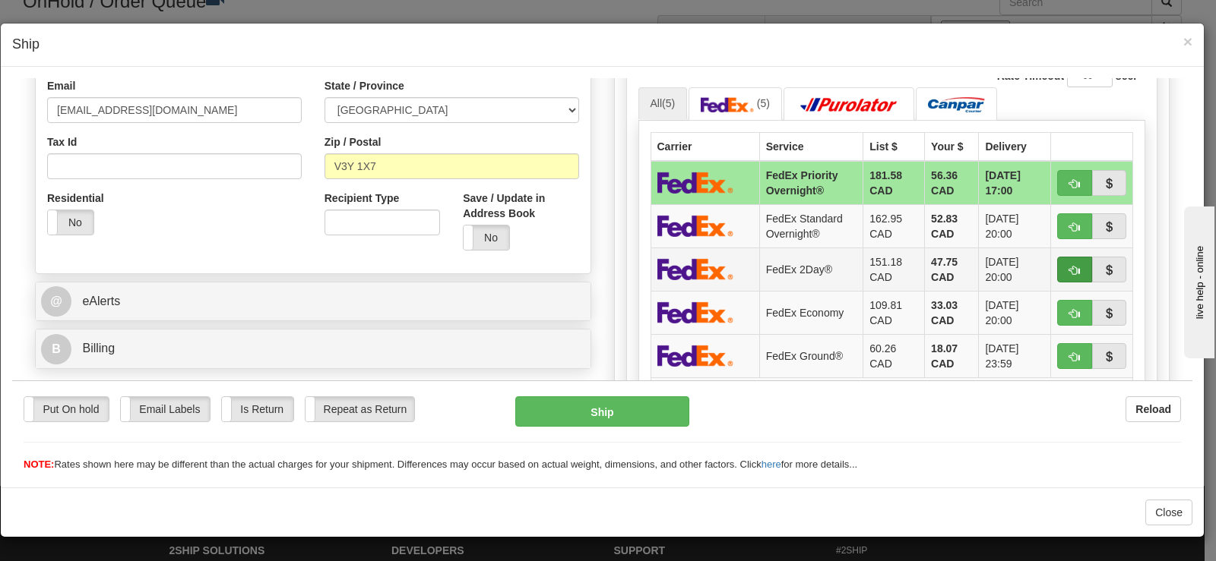
scroll to position [456, 0]
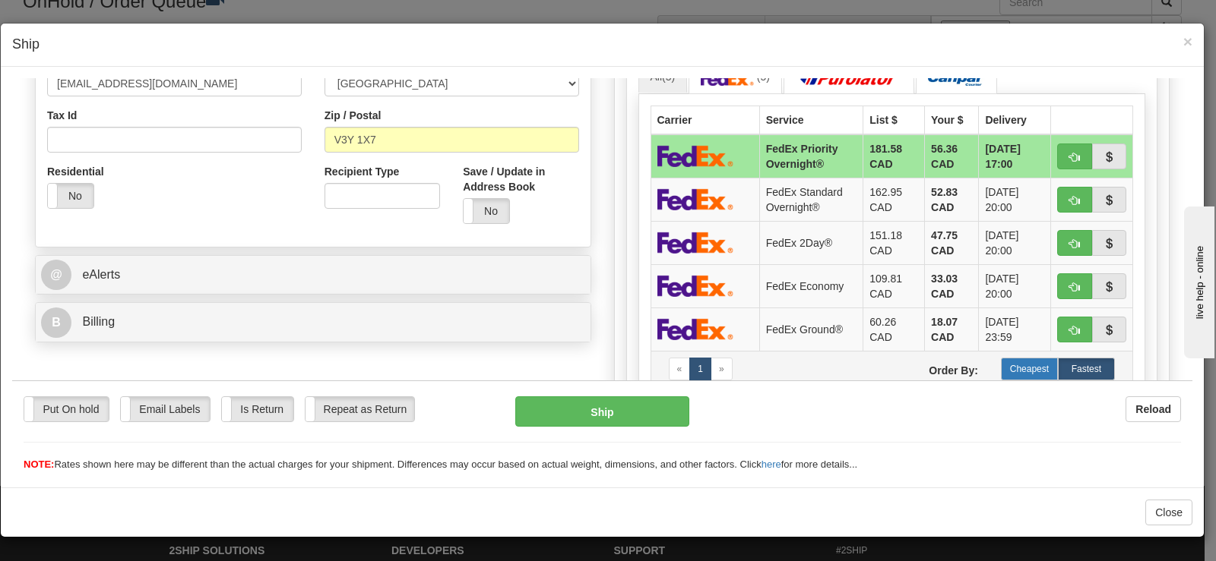
click at [1001, 376] on label "Cheapest" at bounding box center [1029, 368] width 57 height 23
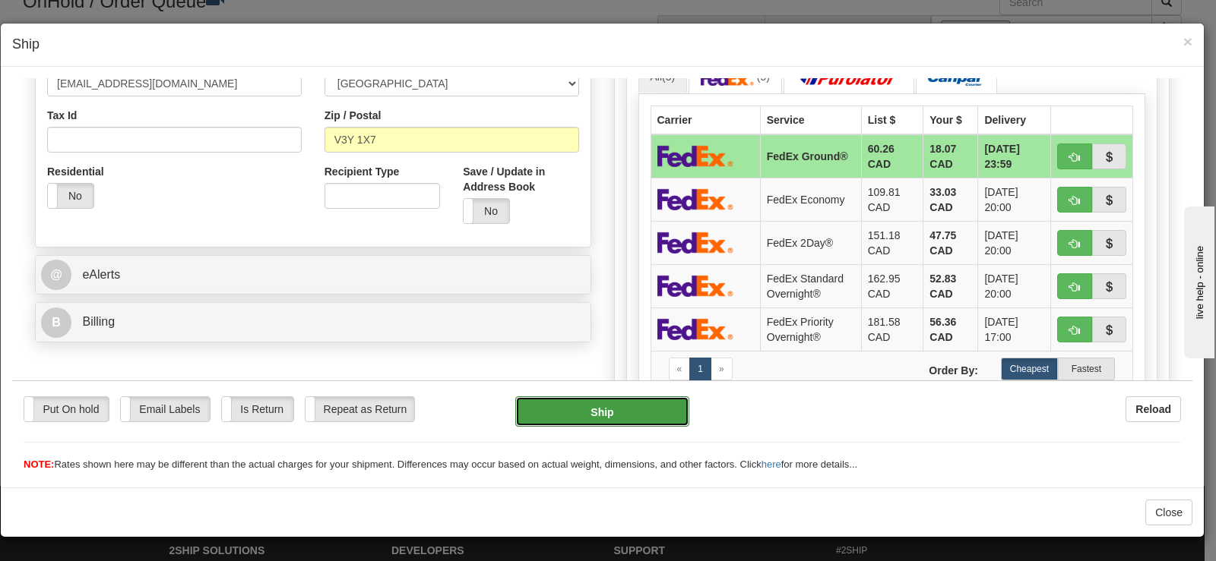
click at [605, 417] on button "Ship" at bounding box center [602, 411] width 174 height 30
type input "92"
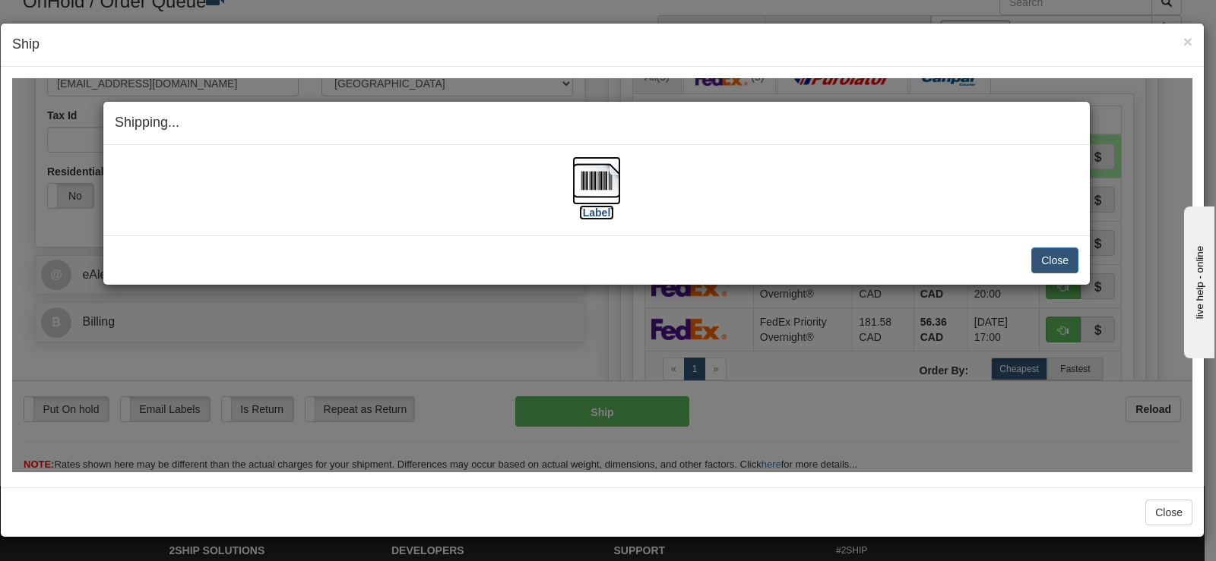
click at [607, 175] on img at bounding box center [596, 180] width 49 height 49
click at [1038, 264] on button "Close" at bounding box center [1054, 260] width 47 height 26
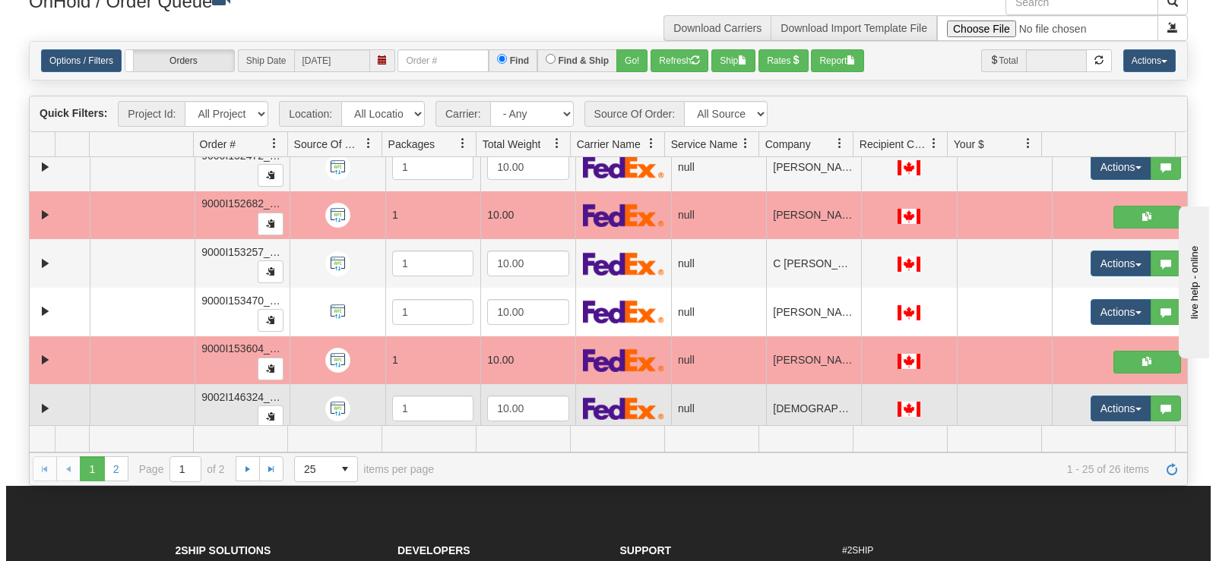
scroll to position [912, 0]
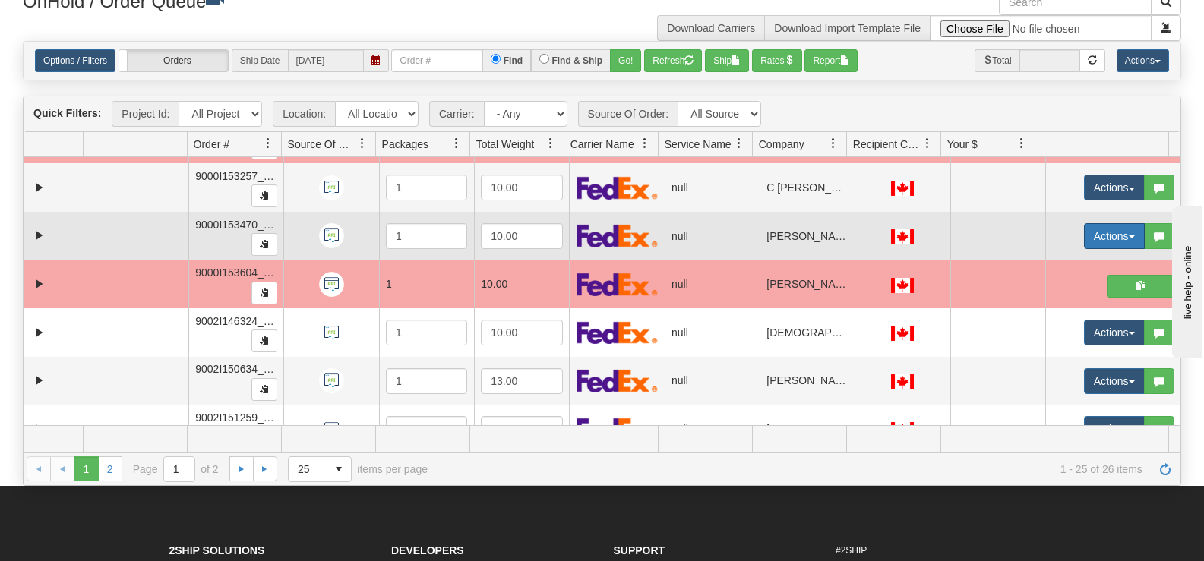
click at [1087, 243] on button "Actions" at bounding box center [1114, 236] width 61 height 26
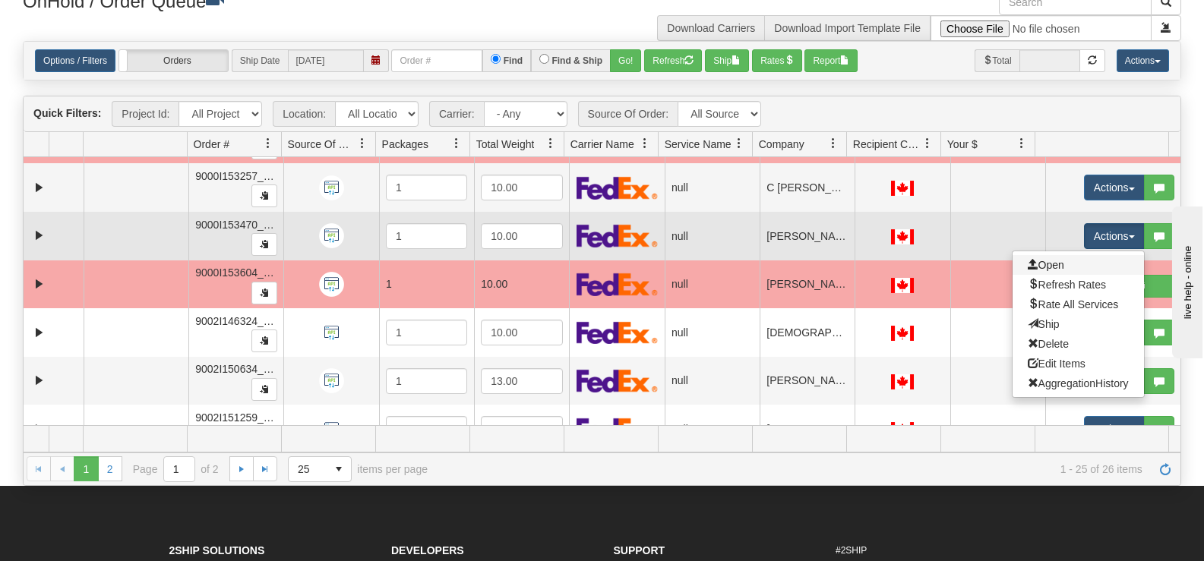
click at [1067, 264] on link "Open" at bounding box center [1078, 265] width 131 height 20
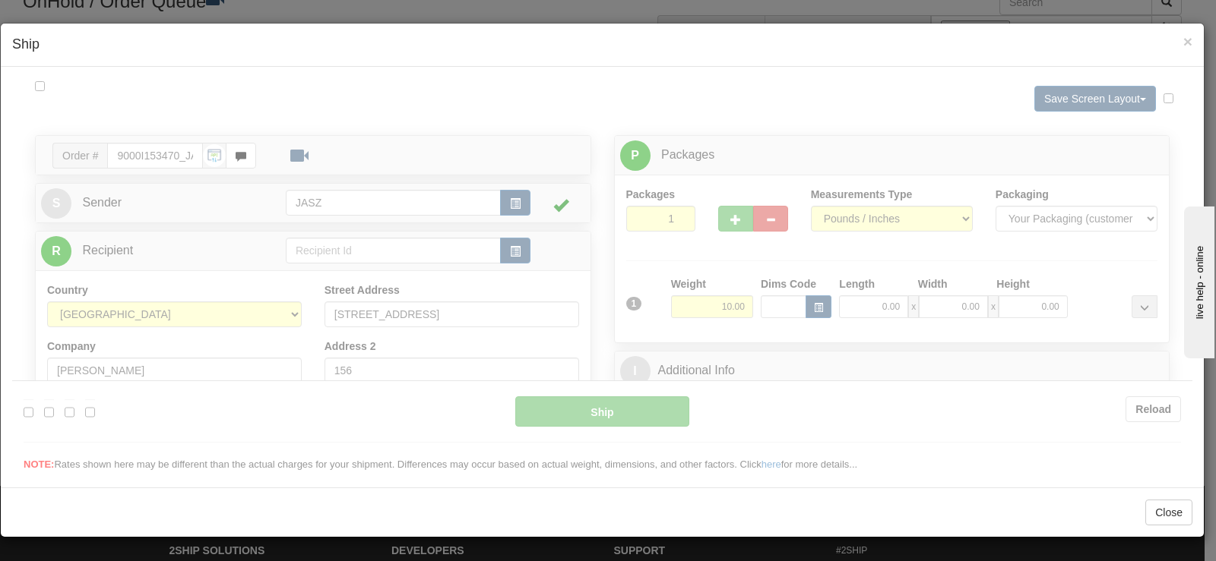
scroll to position [0, 0]
type input "13:49"
type input "16:00"
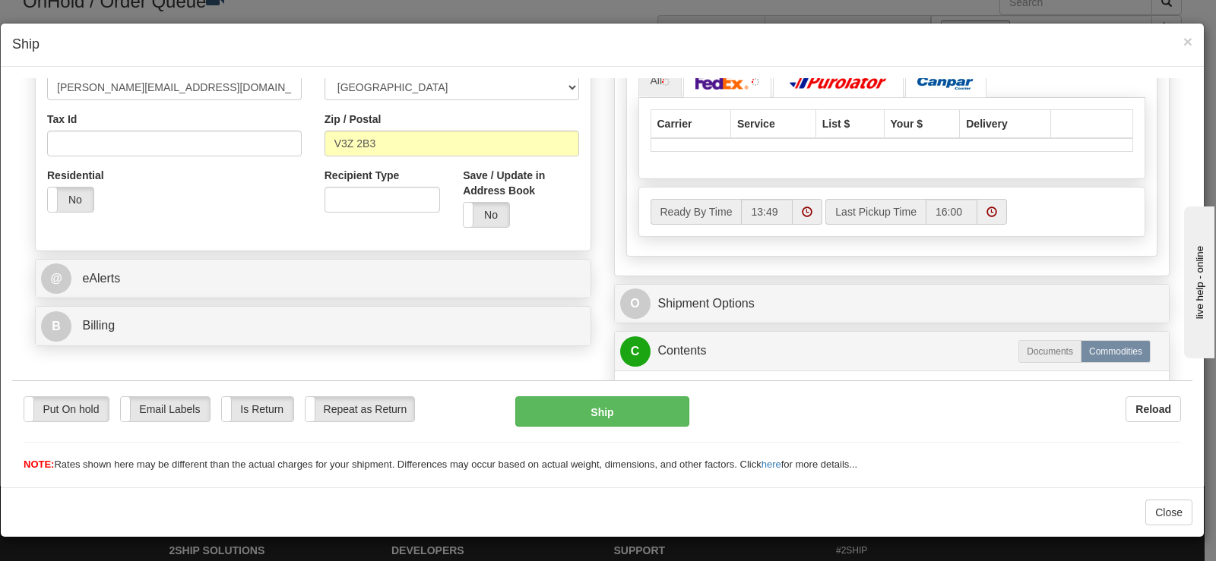
scroll to position [456, 0]
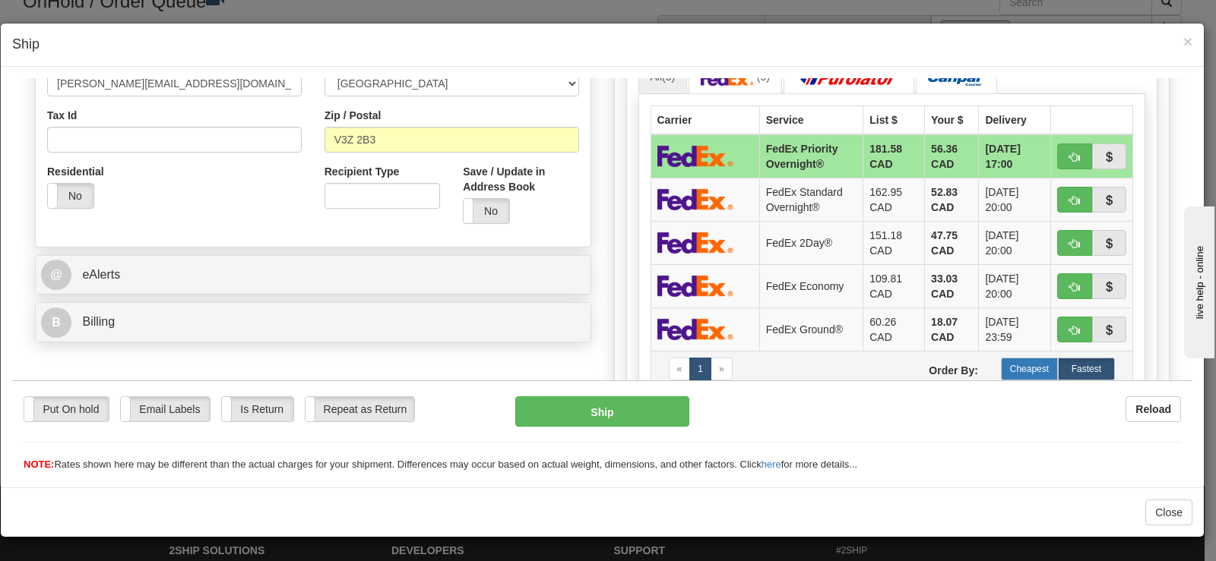
click at [1023, 367] on label "Cheapest" at bounding box center [1029, 368] width 57 height 23
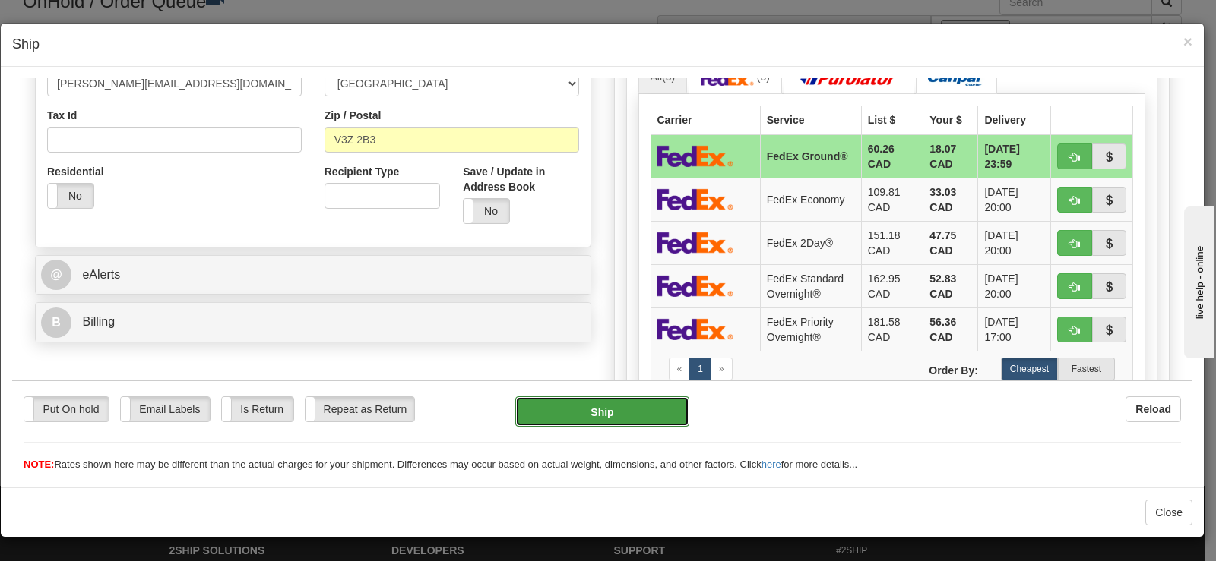
click at [632, 404] on button "Ship" at bounding box center [602, 411] width 174 height 30
type input "92"
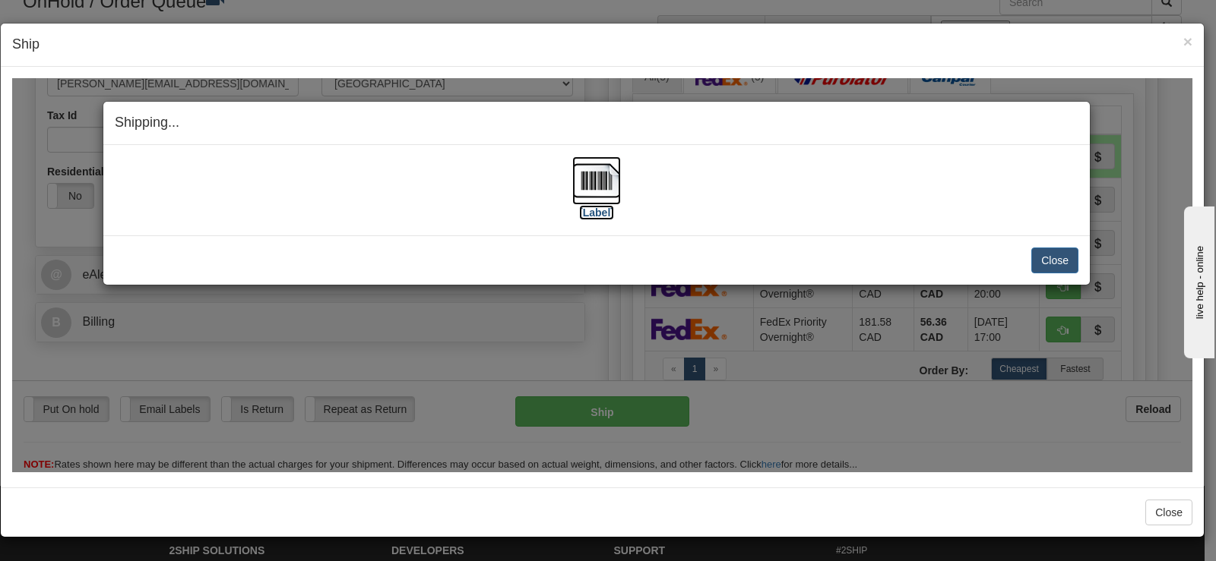
click at [590, 182] on img at bounding box center [596, 180] width 49 height 49
click at [1062, 258] on button "Close" at bounding box center [1054, 260] width 47 height 26
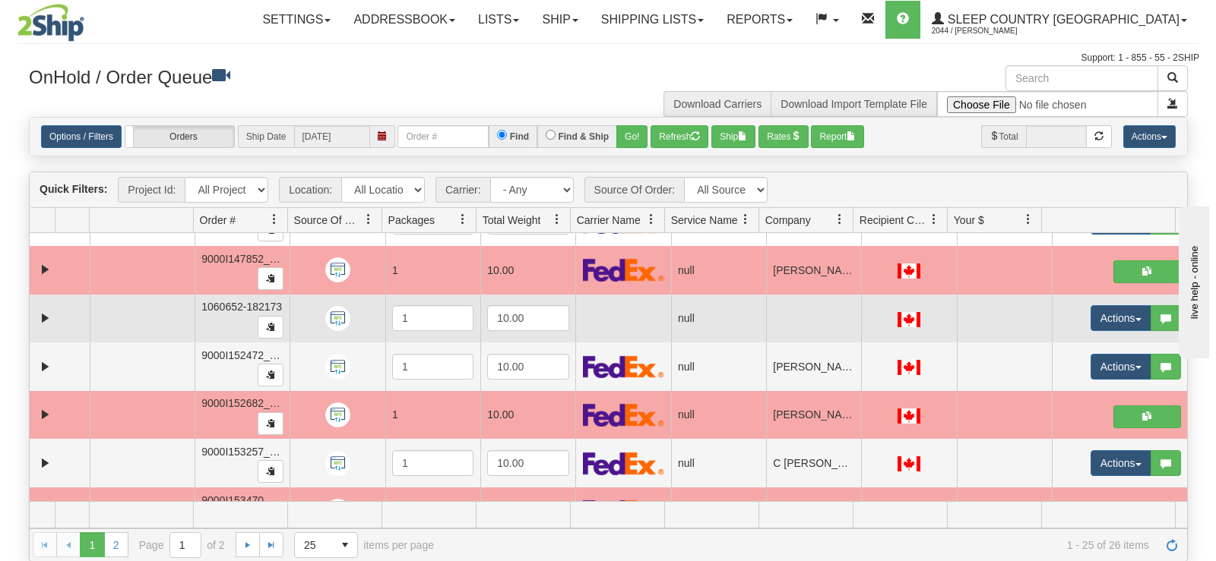
scroll to position [636, 0]
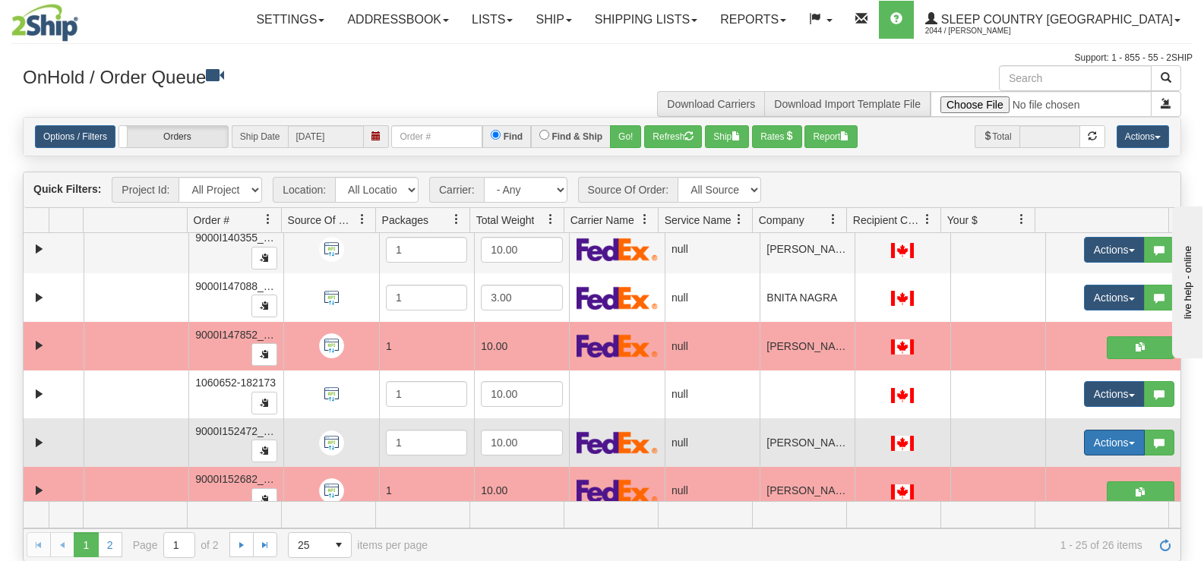
click at [1088, 447] on button "Actions" at bounding box center [1114, 443] width 61 height 26
click at [1079, 463] on link "Open" at bounding box center [1078, 472] width 131 height 20
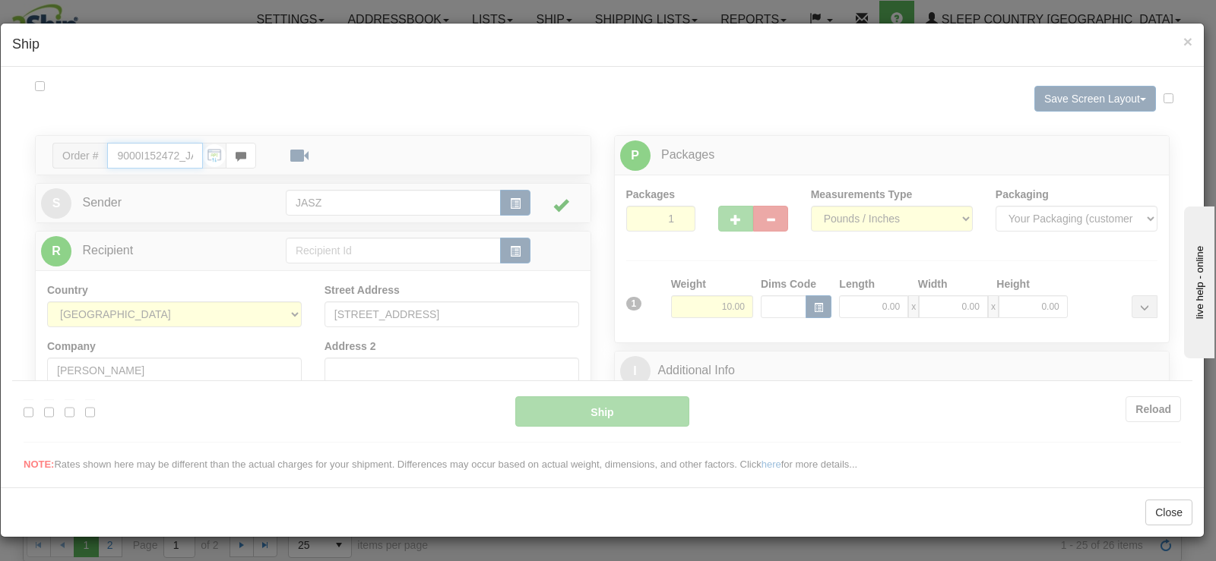
type input "13:50"
type input "16:00"
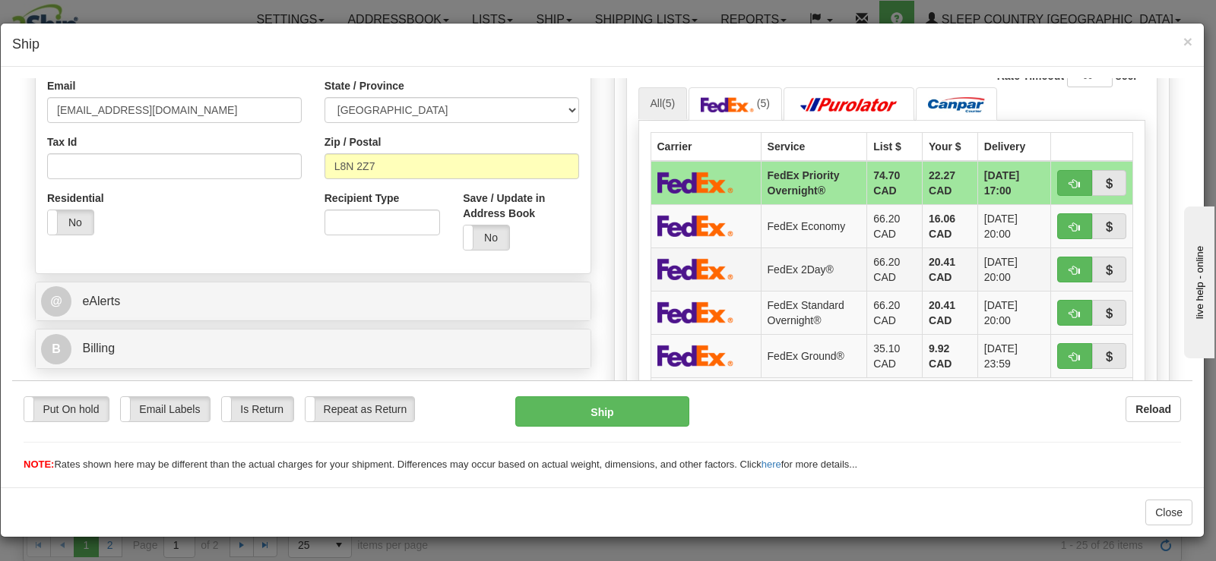
scroll to position [456, 0]
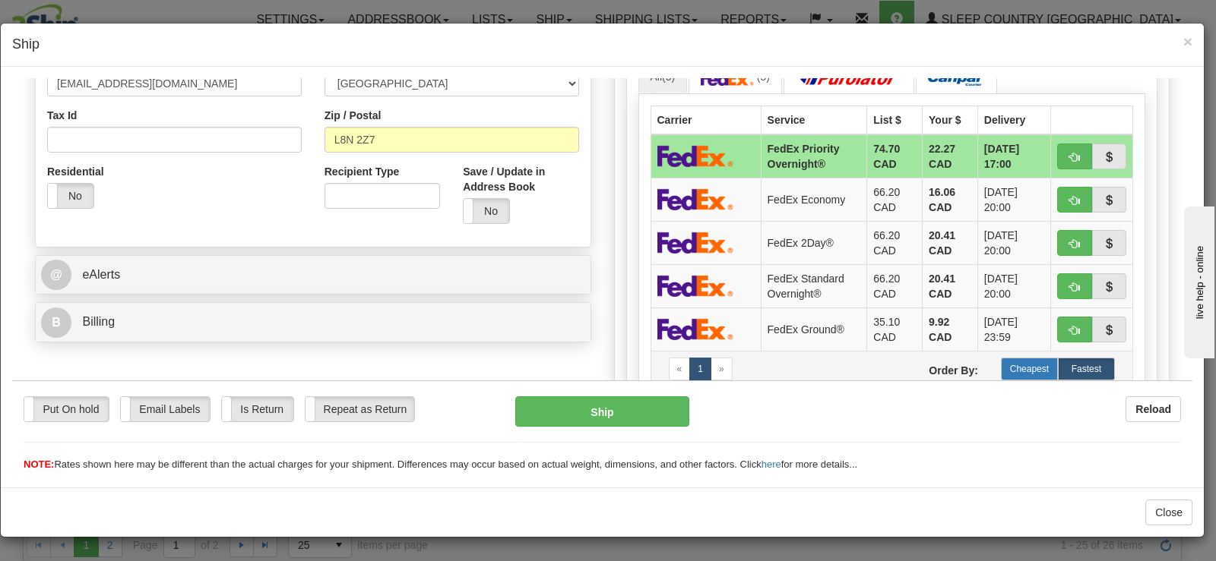
click at [1022, 371] on label "Cheapest" at bounding box center [1029, 368] width 57 height 23
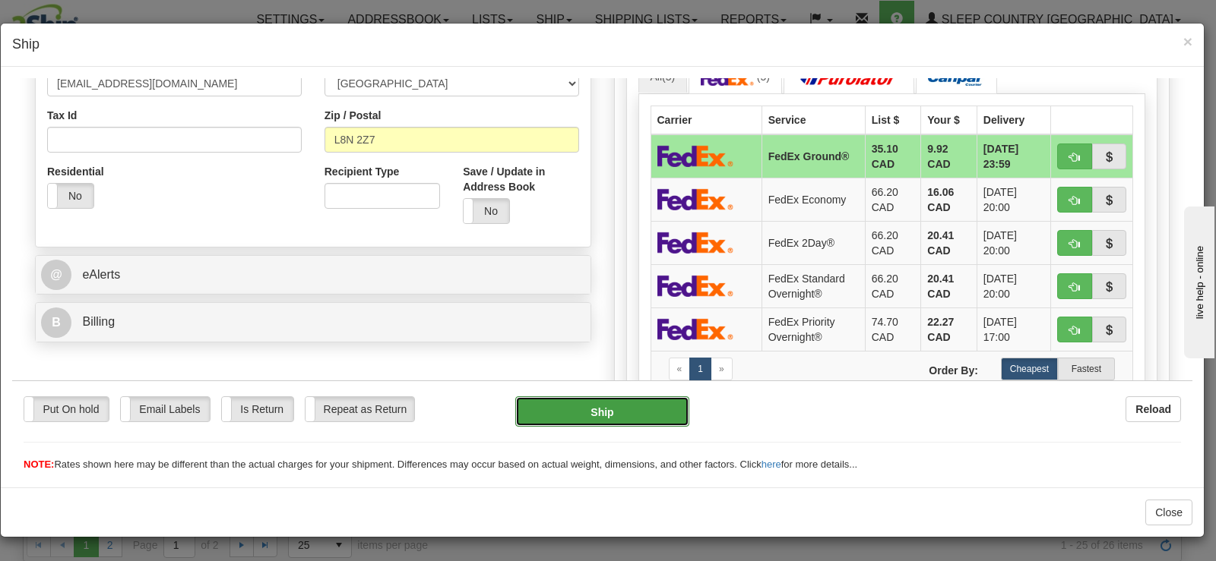
click at [676, 408] on button "Ship" at bounding box center [602, 411] width 174 height 30
type input "92"
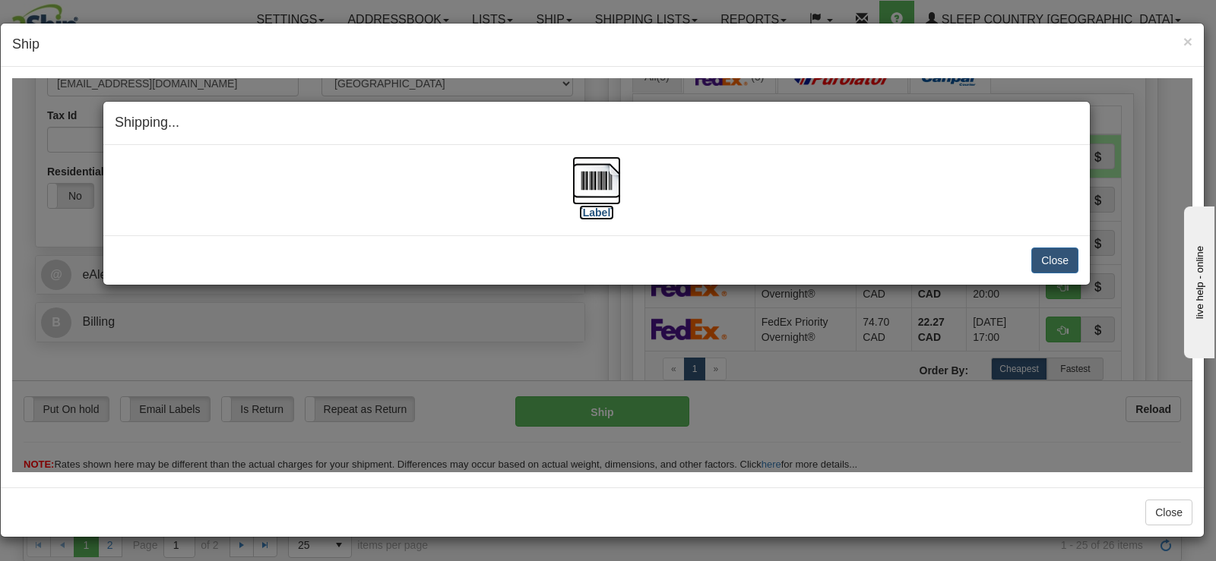
click at [579, 198] on img at bounding box center [596, 180] width 49 height 49
click at [1042, 259] on button "Close" at bounding box center [1054, 260] width 47 height 26
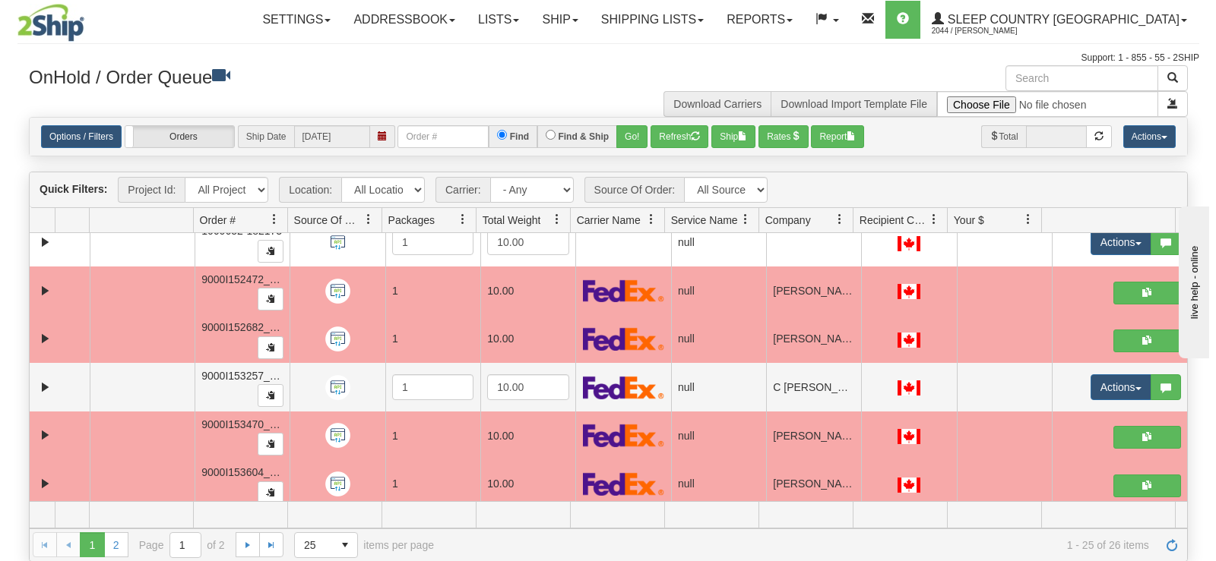
scroll to position [864, 0]
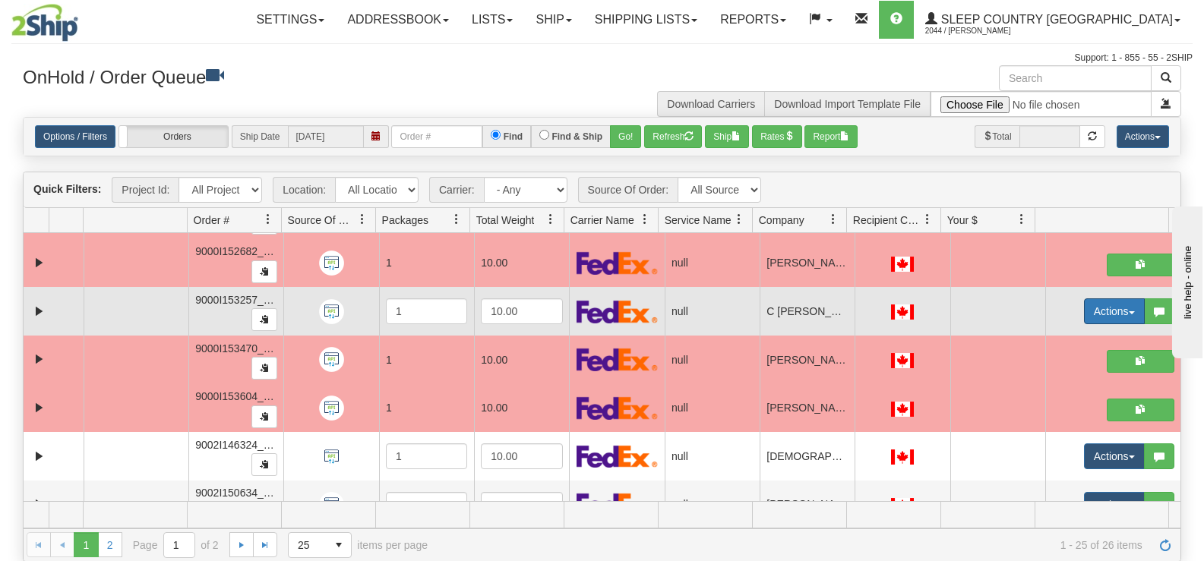
click at [1105, 323] on button "Actions" at bounding box center [1114, 312] width 61 height 26
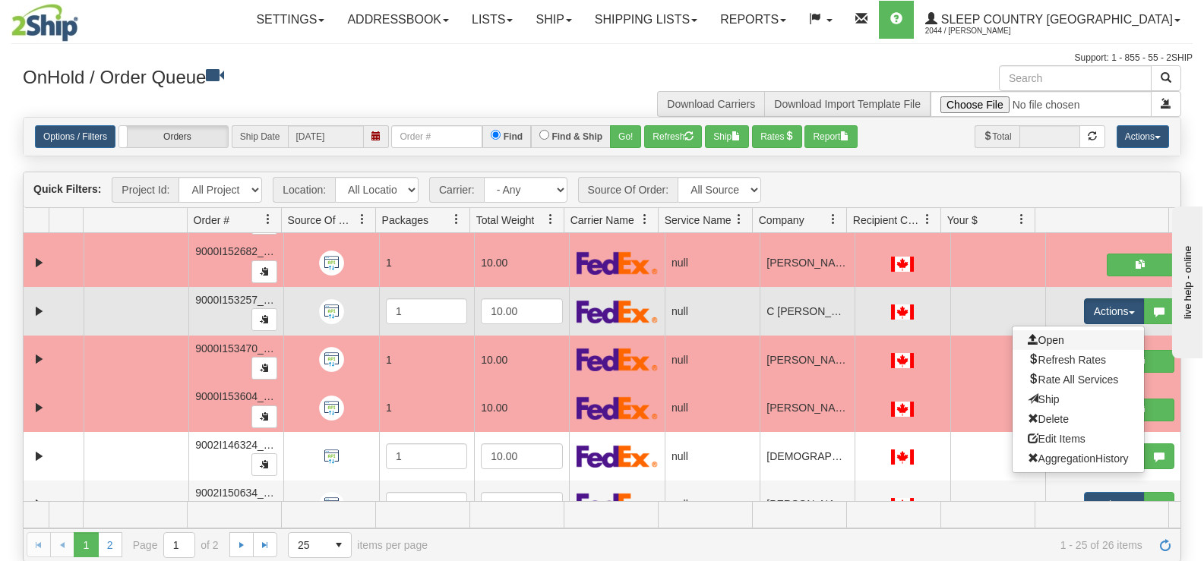
click at [1082, 340] on link "Open" at bounding box center [1078, 340] width 131 height 20
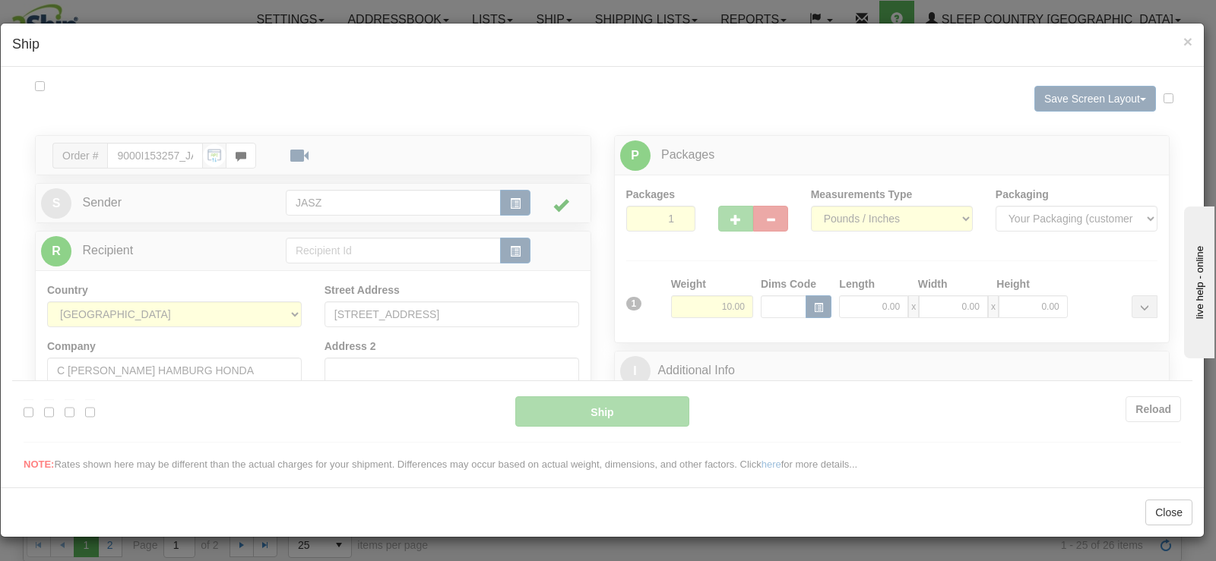
scroll to position [0, 0]
type input "13:51"
type input "16:00"
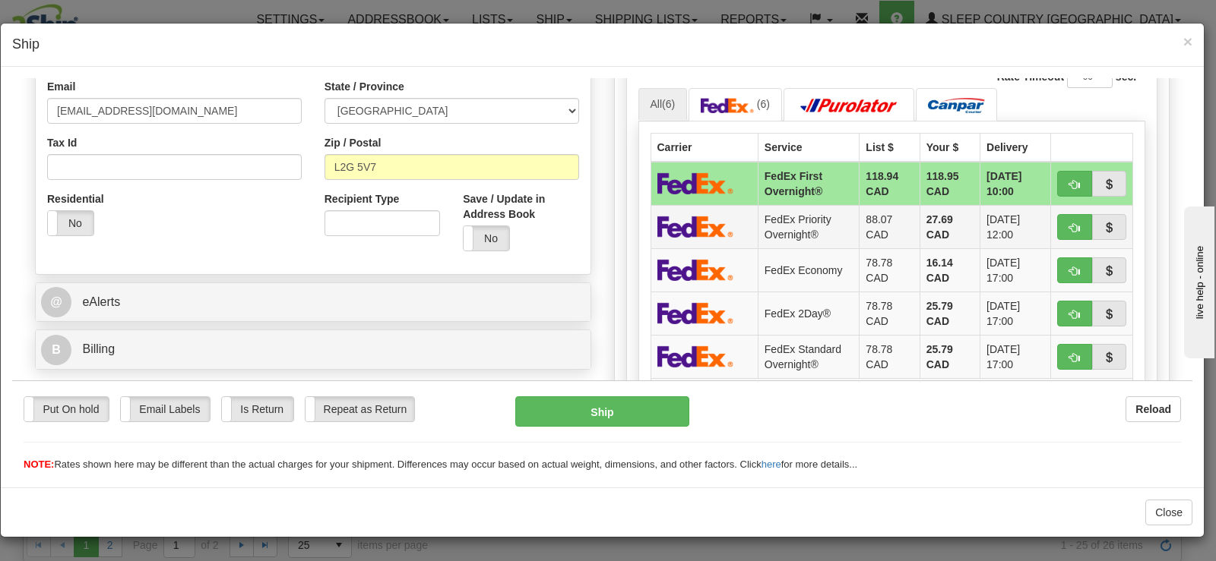
scroll to position [456, 0]
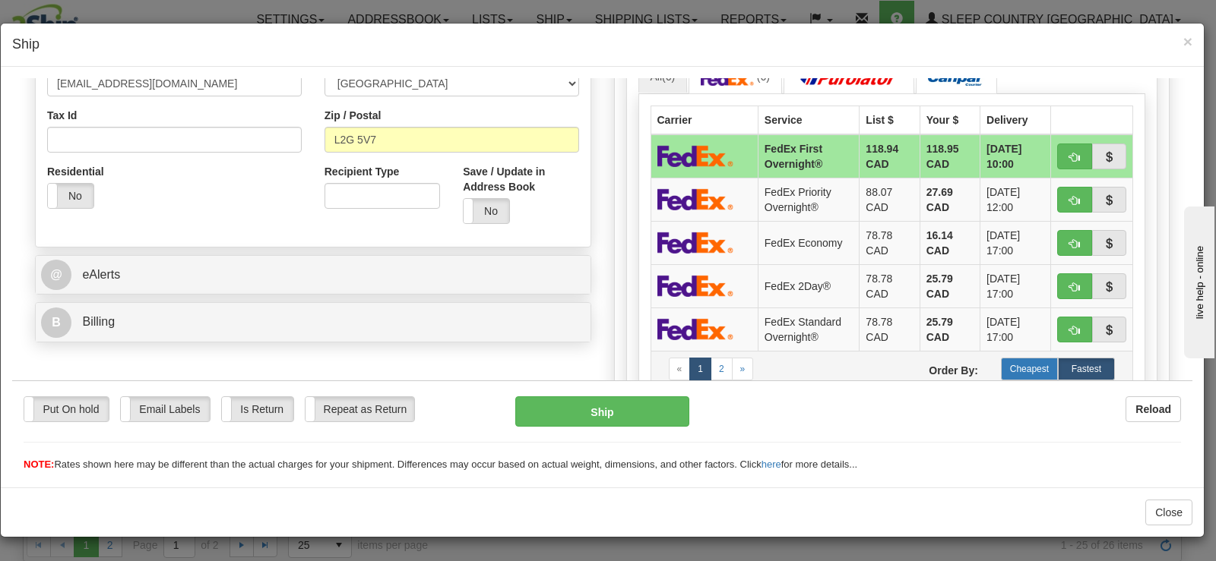
click at [1001, 370] on label "Cheapest" at bounding box center [1029, 368] width 57 height 23
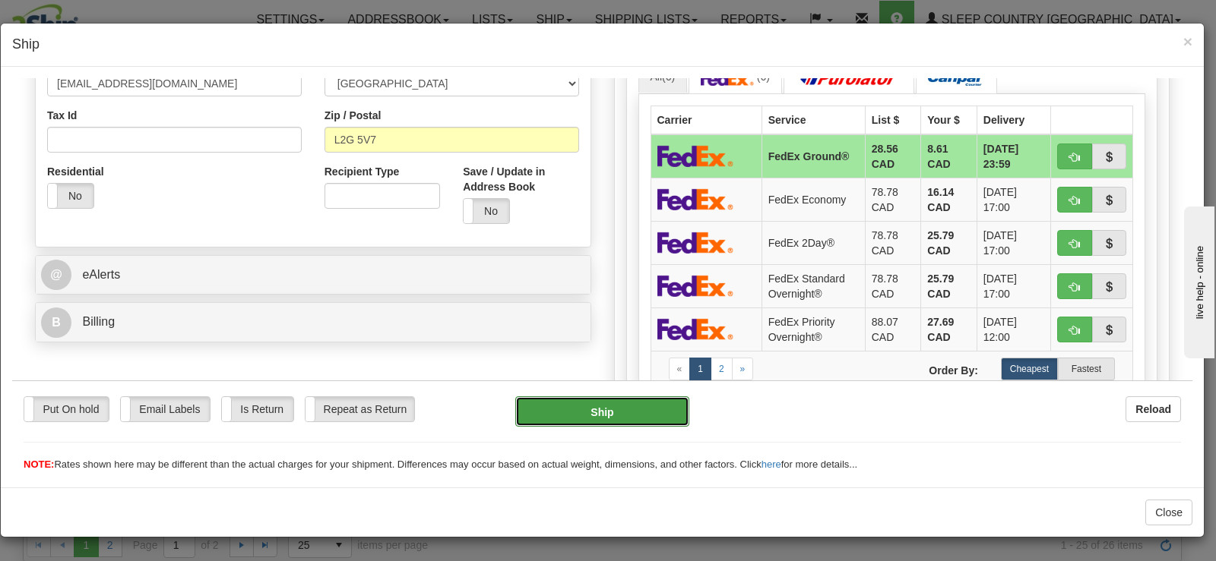
click at [648, 422] on button "Ship" at bounding box center [602, 411] width 174 height 30
type input "92"
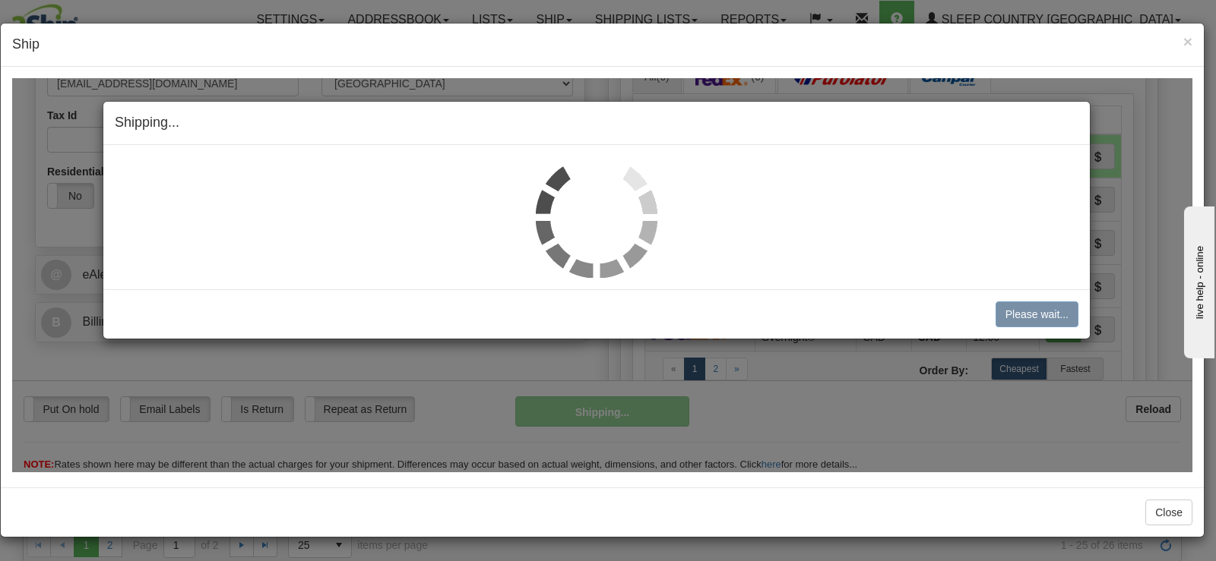
click at [569, 188] on img at bounding box center [597, 217] width 122 height 122
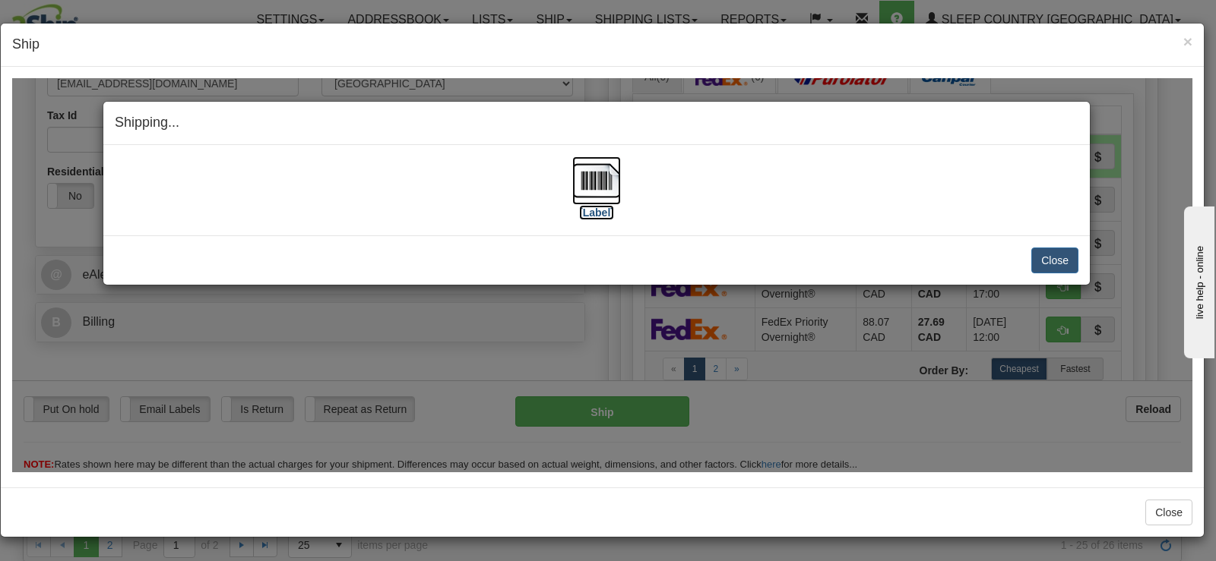
click at [597, 185] on img at bounding box center [596, 180] width 49 height 49
click at [1049, 247] on button "Close" at bounding box center [1054, 260] width 47 height 26
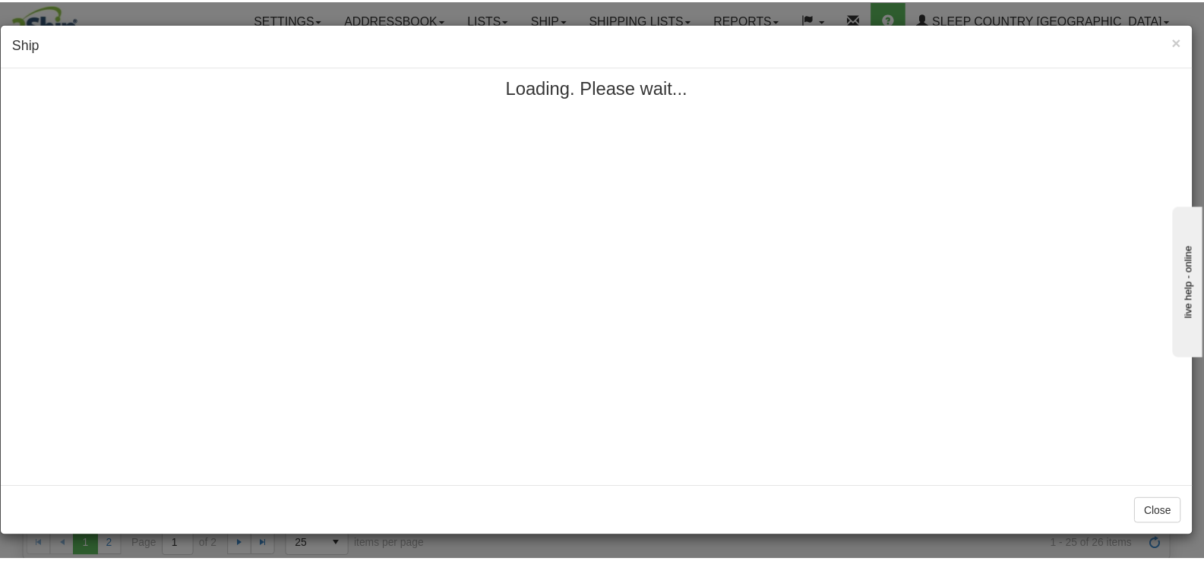
scroll to position [0, 0]
